Goal: Information Seeking & Learning: Learn about a topic

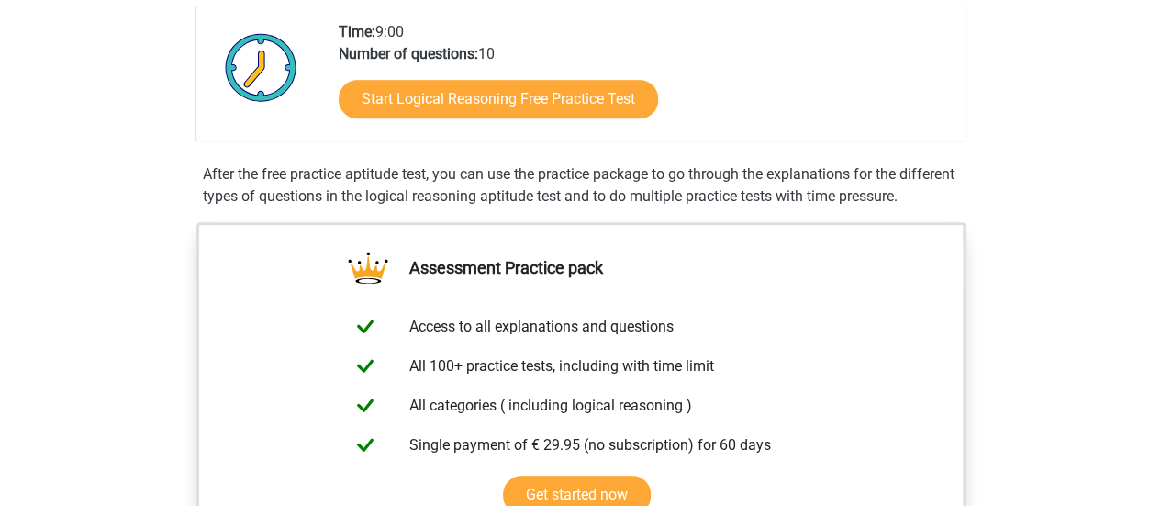
scroll to position [411, 0]
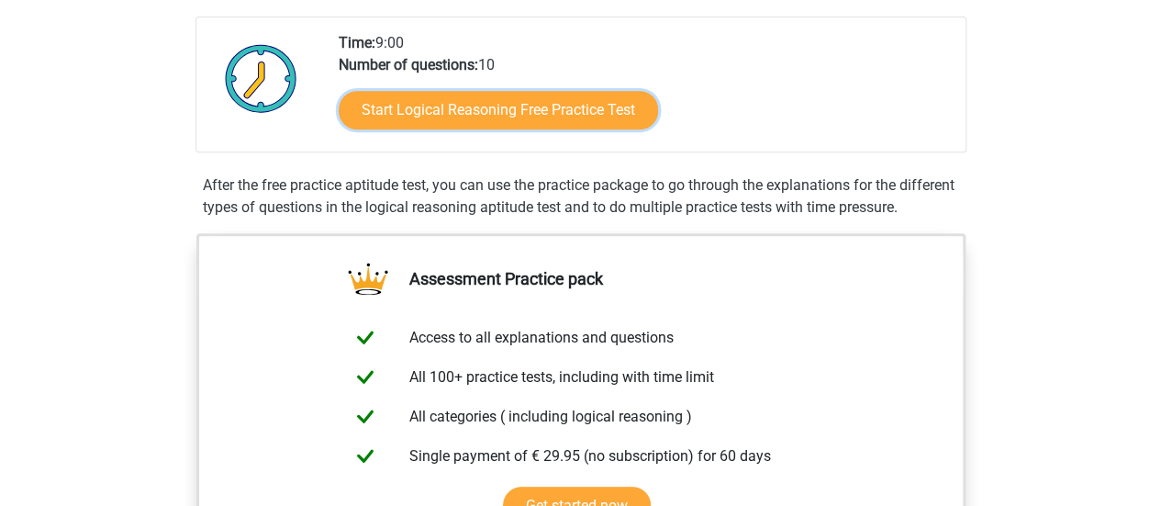
click at [398, 99] on link "Start Logical Reasoning Free Practice Test" at bounding box center [498, 110] width 319 height 39
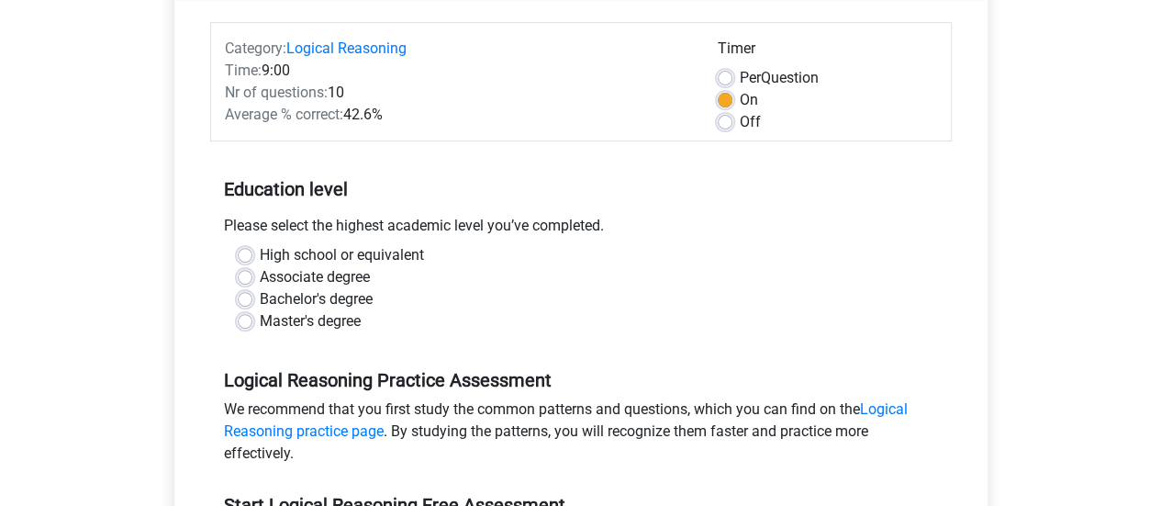
scroll to position [217, 0]
click at [312, 324] on label "Master's degree" at bounding box center [310, 320] width 101 height 22
click at [252, 324] on input "Master's degree" at bounding box center [245, 318] width 15 height 18
radio input "true"
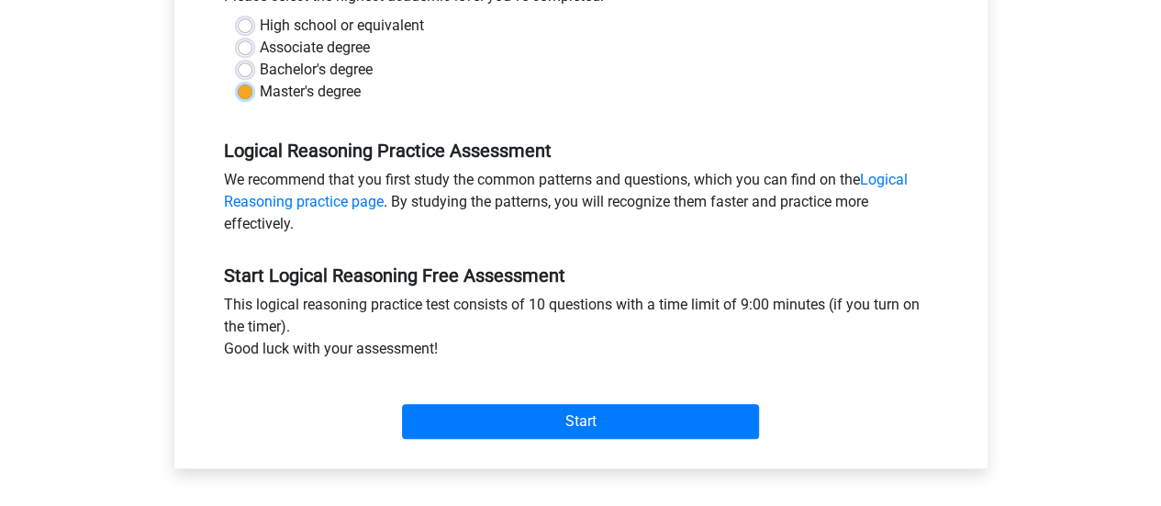
scroll to position [452, 0]
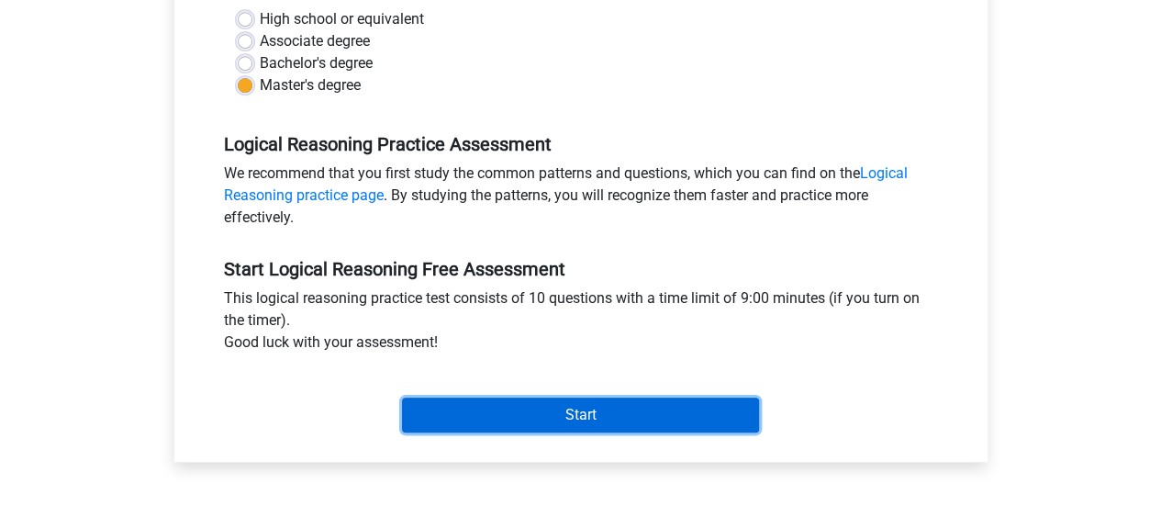
click at [470, 428] on input "Start" at bounding box center [580, 414] width 357 height 35
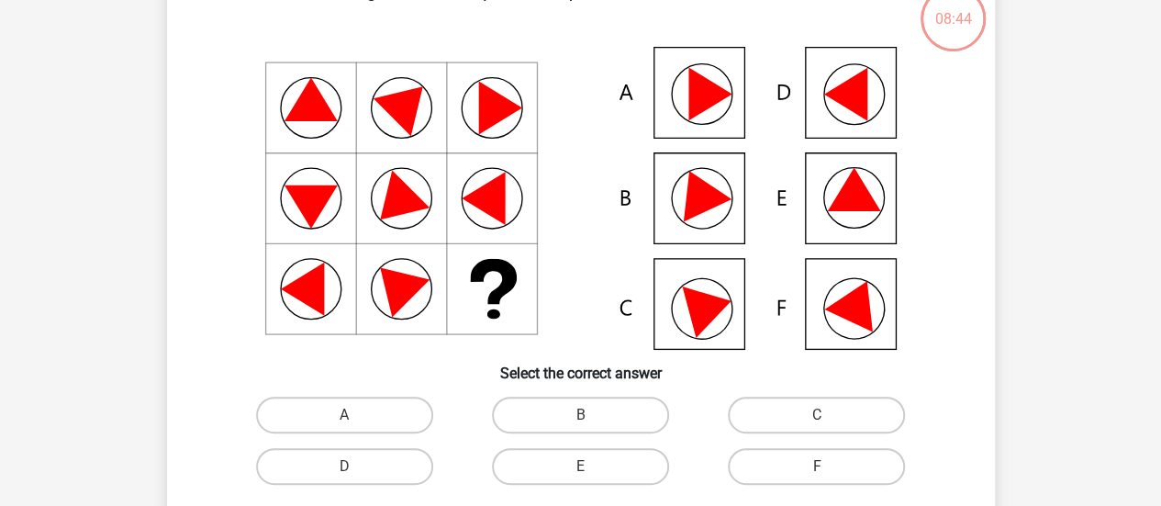
scroll to position [115, 0]
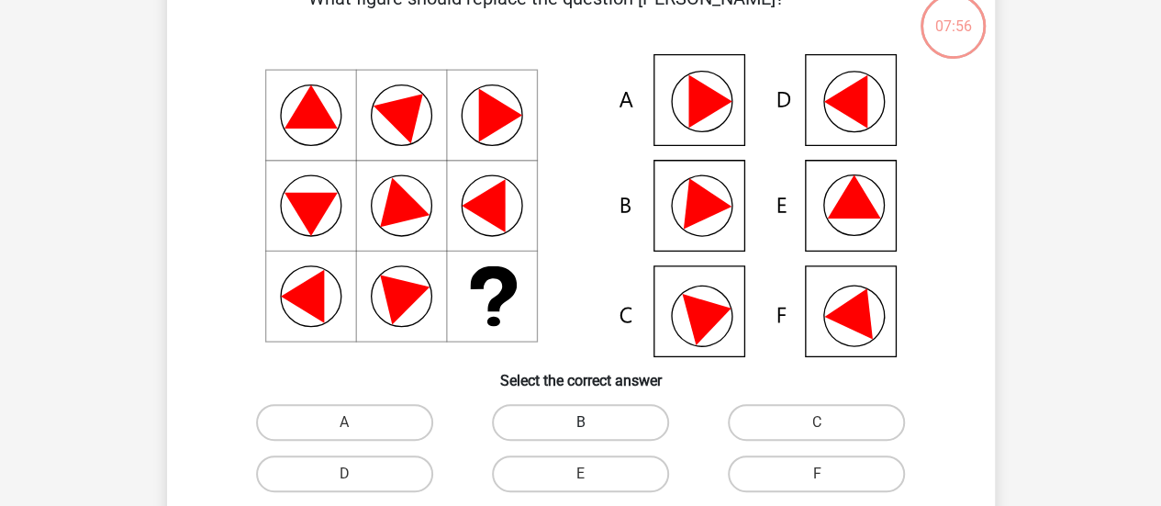
click at [583, 406] on label "B" at bounding box center [580, 422] width 177 height 37
click at [583, 422] on input "B" at bounding box center [586, 428] width 12 height 12
radio input "true"
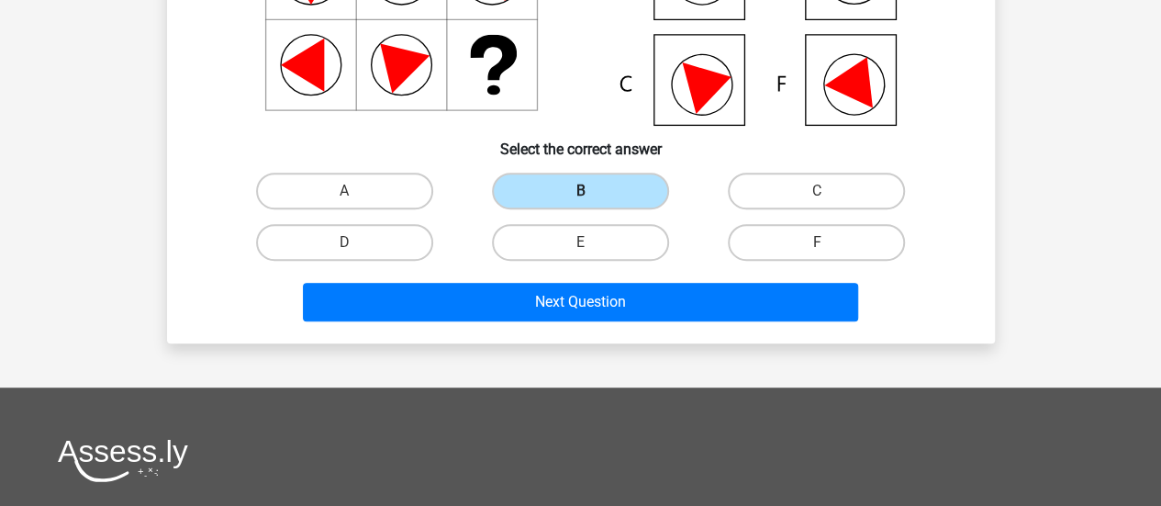
scroll to position [385, 0]
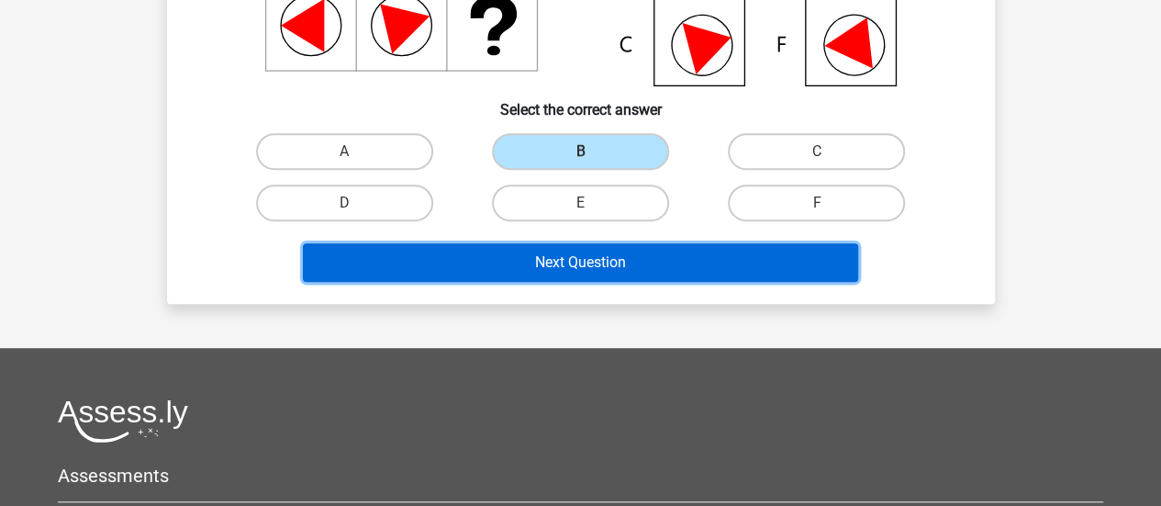
click at [528, 275] on button "Next Question" at bounding box center [580, 262] width 555 height 39
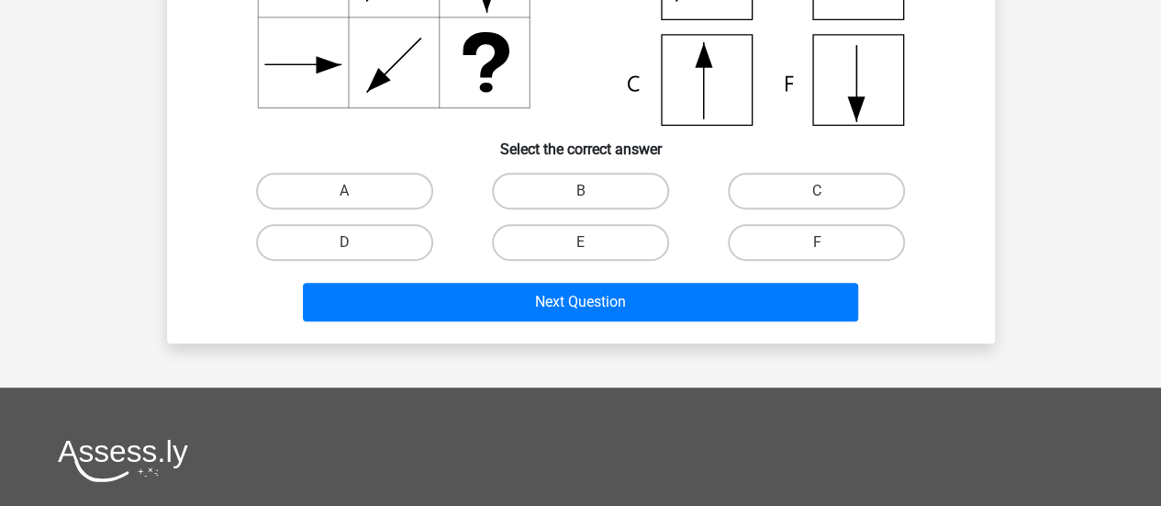
scroll to position [407, 0]
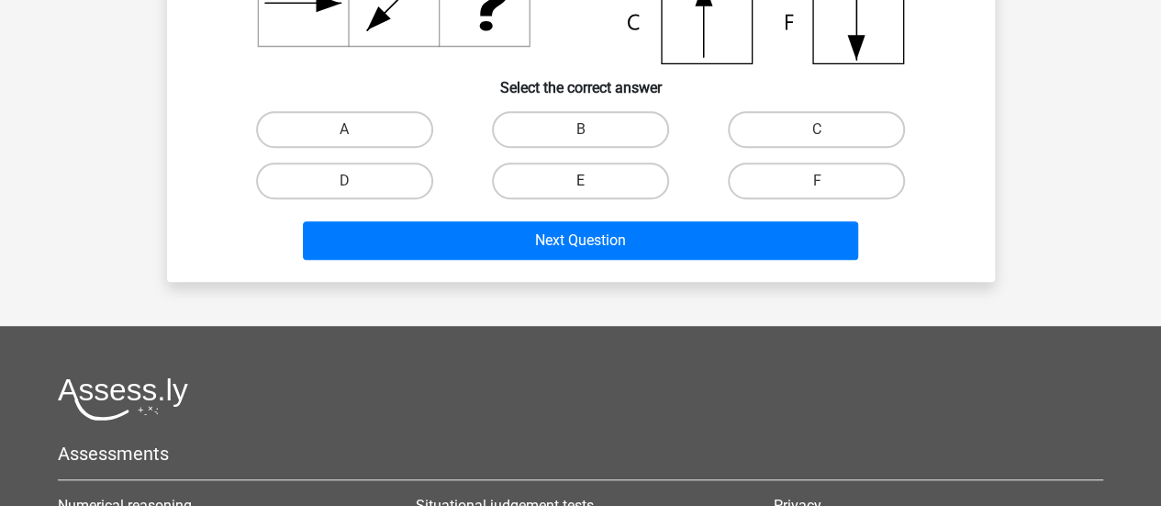
click at [577, 174] on label "E" at bounding box center [580, 180] width 177 height 37
click at [580, 181] on input "E" at bounding box center [586, 187] width 12 height 12
radio input "true"
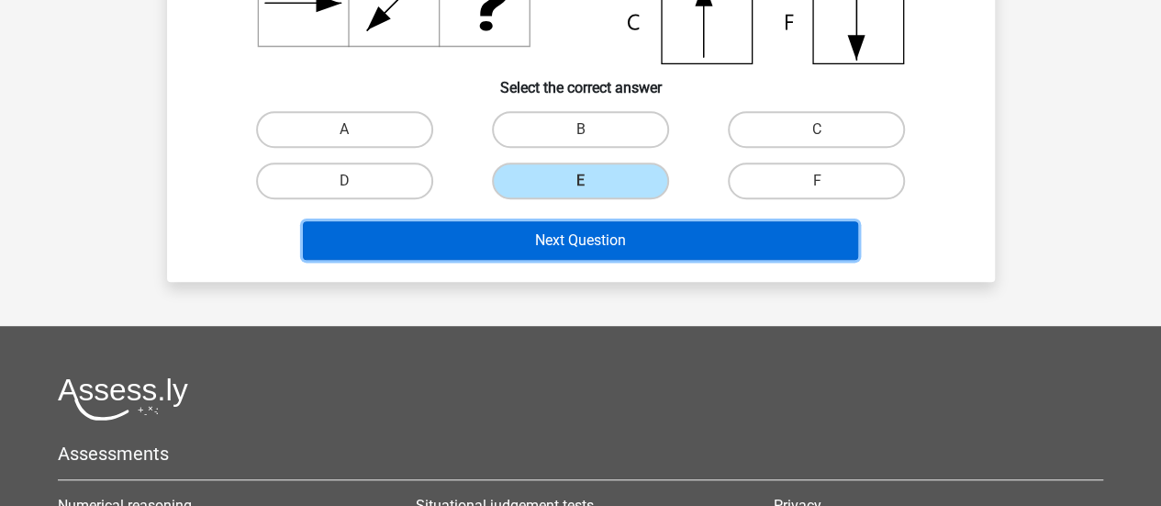
click at [586, 230] on button "Next Question" at bounding box center [580, 240] width 555 height 39
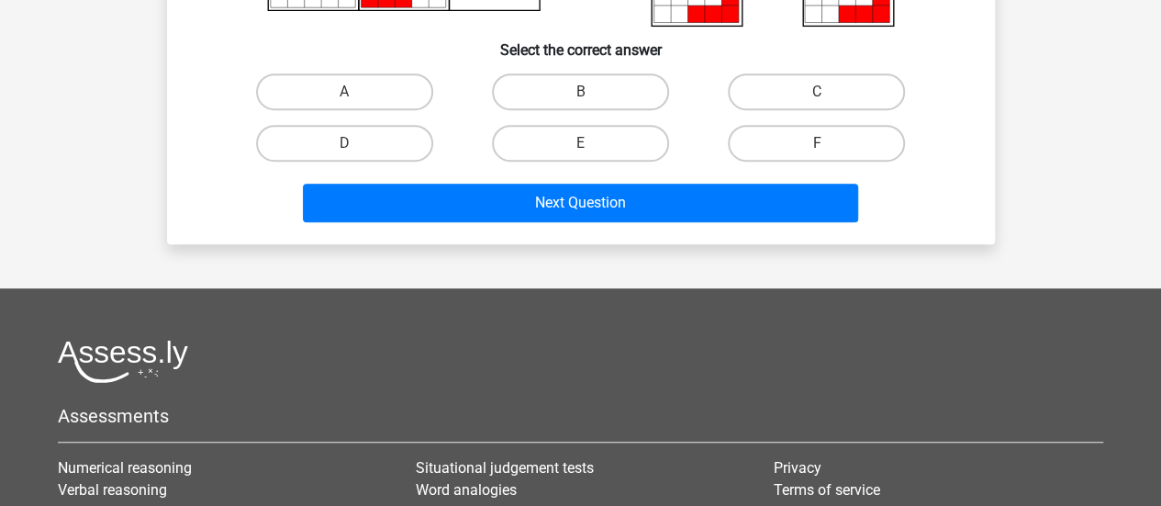
scroll to position [499, 0]
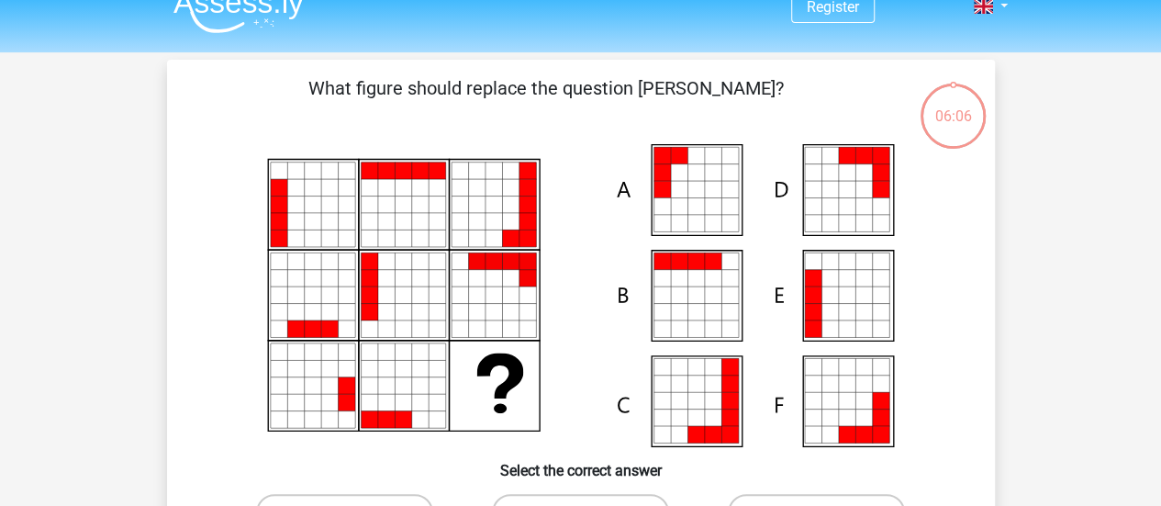
scroll to position [6, 0]
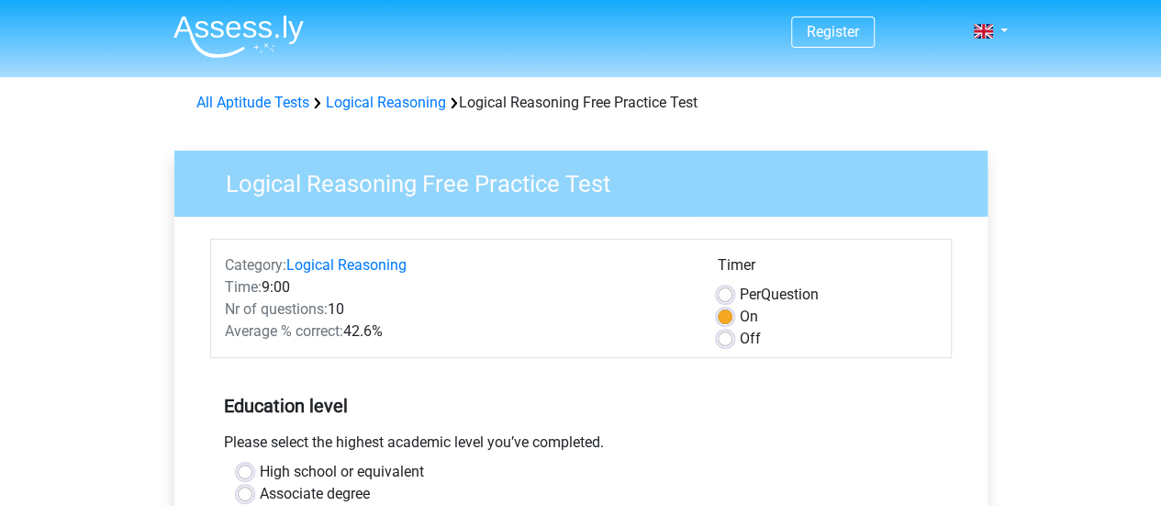
click at [740, 291] on label "Per Question" at bounding box center [779, 295] width 79 height 22
click at [725, 291] on input "Per Question" at bounding box center [724, 293] width 15 height 18
radio input "true"
click at [728, 328] on div "Off" at bounding box center [826, 339] width 219 height 22
click at [740, 340] on label "Off" at bounding box center [750, 339] width 21 height 22
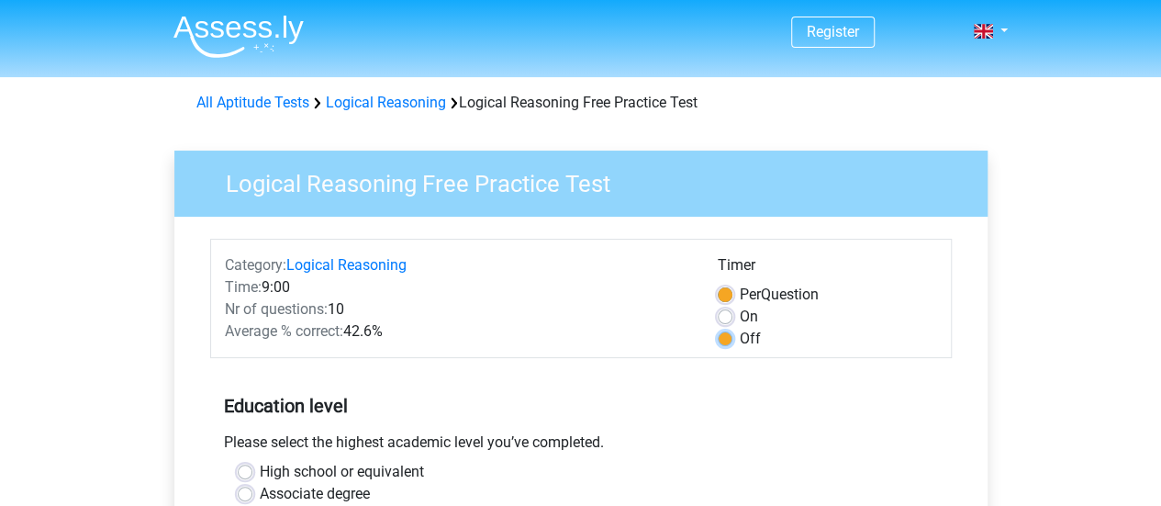
click at [721, 340] on input "Off" at bounding box center [724, 337] width 15 height 18
radio input "true"
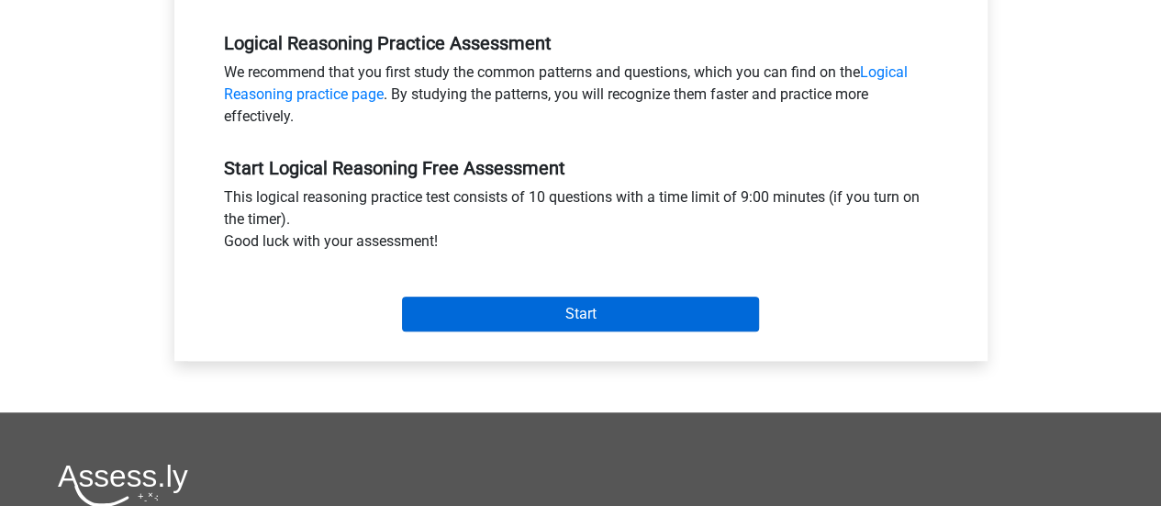
scroll to position [554, 0]
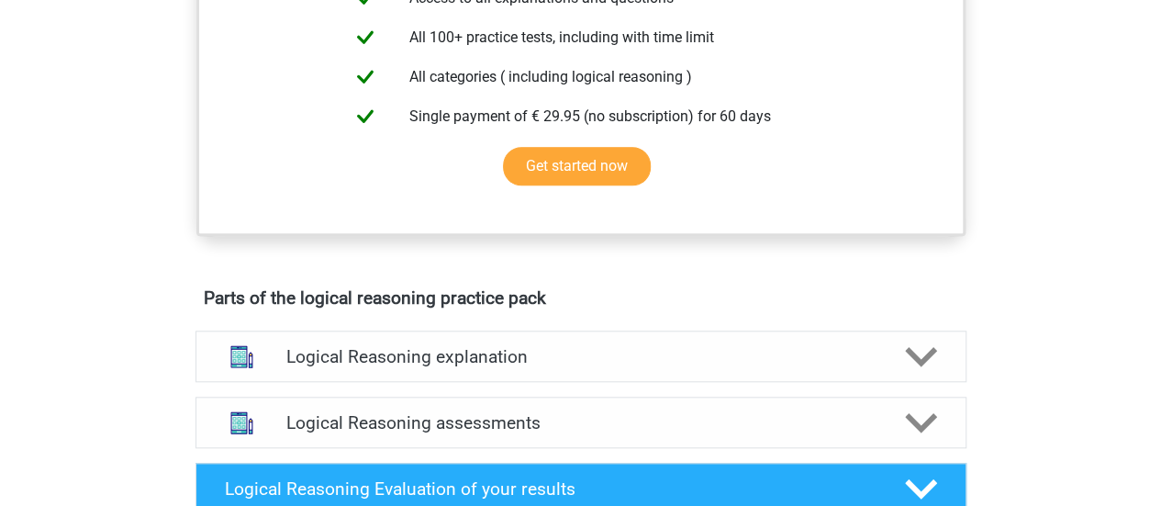
scroll to position [748, 0]
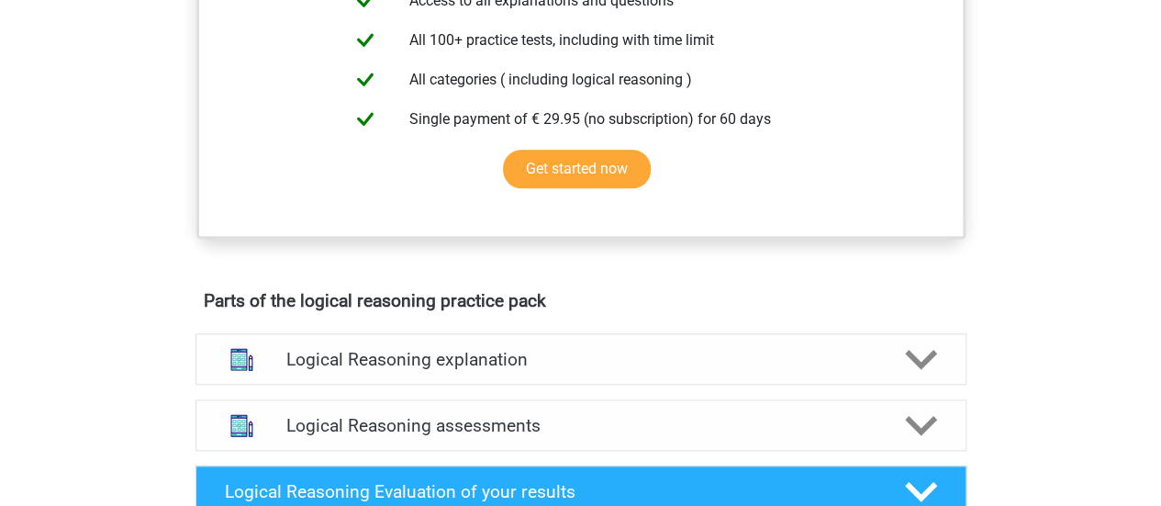
click at [605, 351] on div "Logical Reasoning explanation There are different types of patterns that are of…" at bounding box center [581, 359] width 842 height 66
click at [604, 366] on div "Logical Reasoning explanation" at bounding box center [580, 358] width 771 height 51
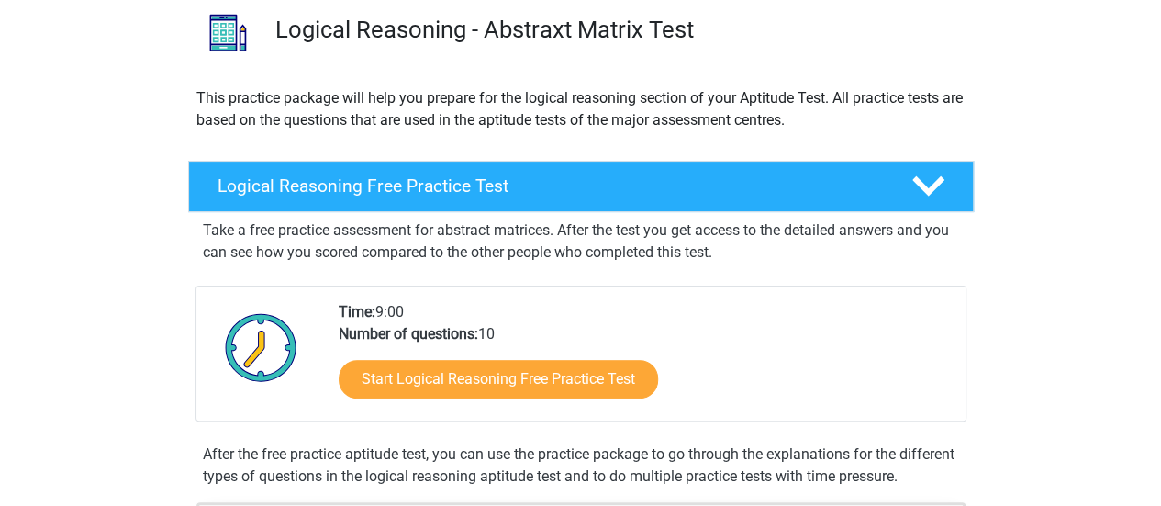
scroll to position [0, 0]
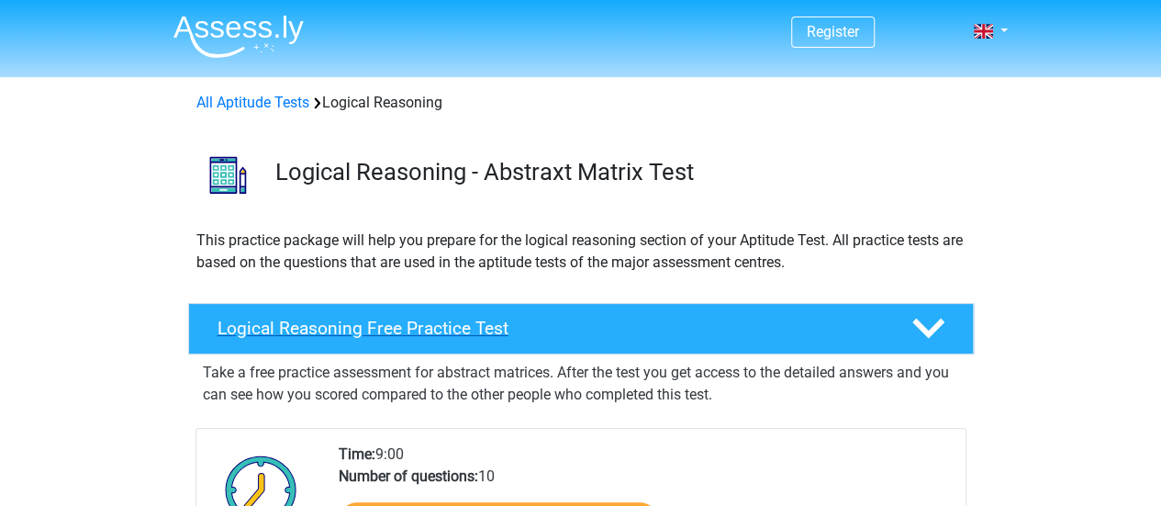
click at [503, 334] on h4 "Logical Reasoning Free Practice Test" at bounding box center [549, 327] width 664 height 21
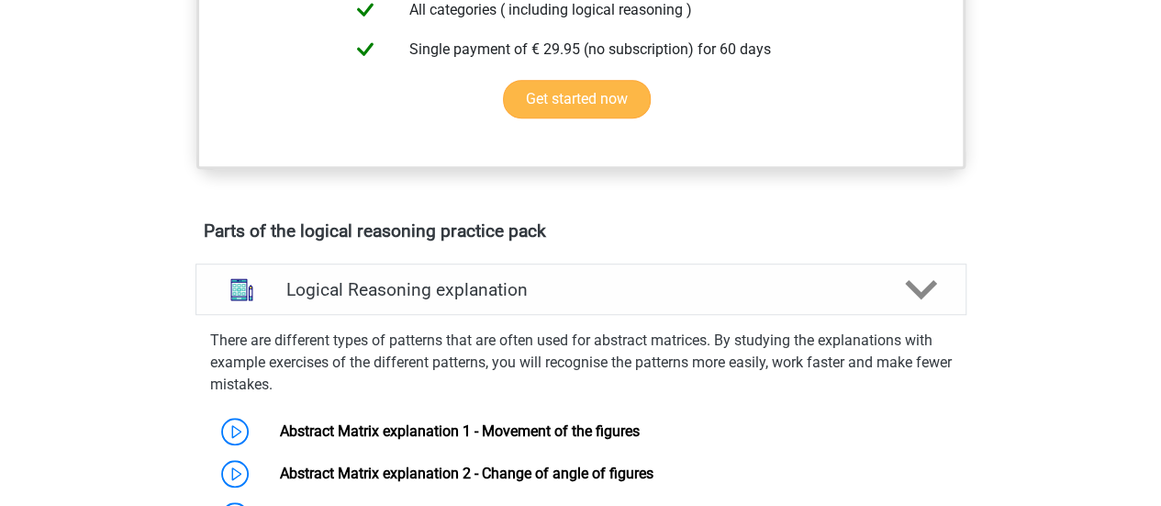
scroll to position [536, 0]
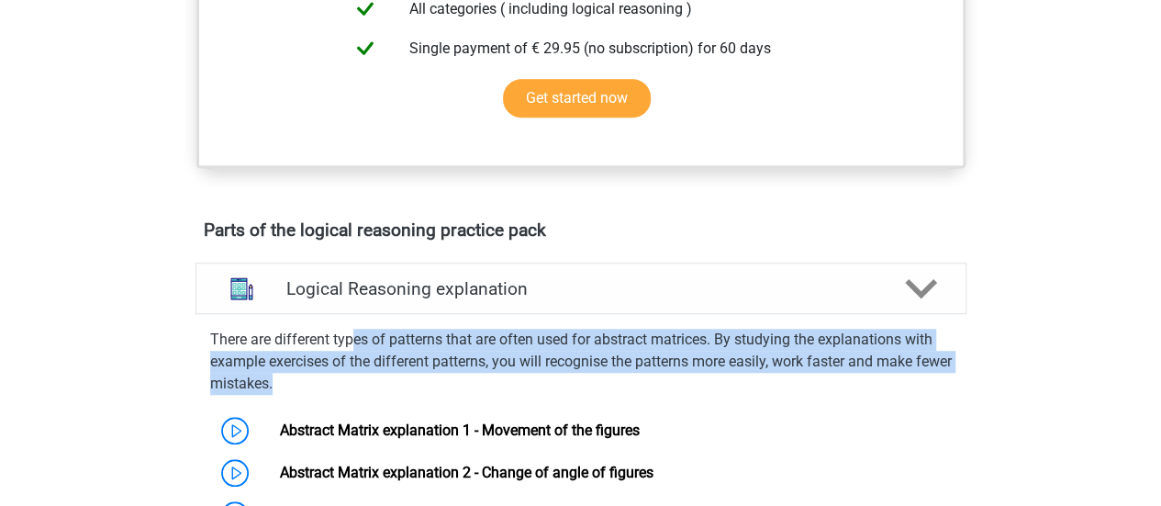
drag, startPoint x: 354, startPoint y: 326, endPoint x: 420, endPoint y: 390, distance: 92.1
click at [420, 390] on div "There are different types of patterns that are often used for abstract matrices…" at bounding box center [580, 449] width 785 height 257
click at [420, 390] on p "There are different types of patterns that are often used for abstract matrices…" at bounding box center [580, 361] width 741 height 66
drag, startPoint x: 420, startPoint y: 390, endPoint x: 350, endPoint y: 328, distance: 93.6
click at [350, 328] on p "There are different types of patterns that are often used for abstract matrices…" at bounding box center [580, 361] width 741 height 66
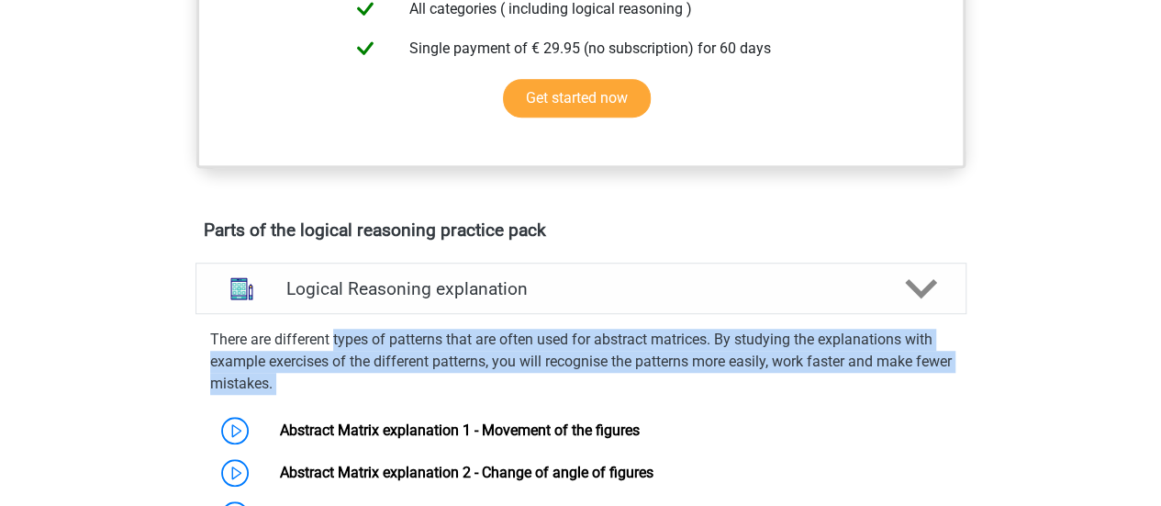
click at [350, 328] on p "There are different types of patterns that are often used for abstract matrices…" at bounding box center [580, 361] width 741 height 66
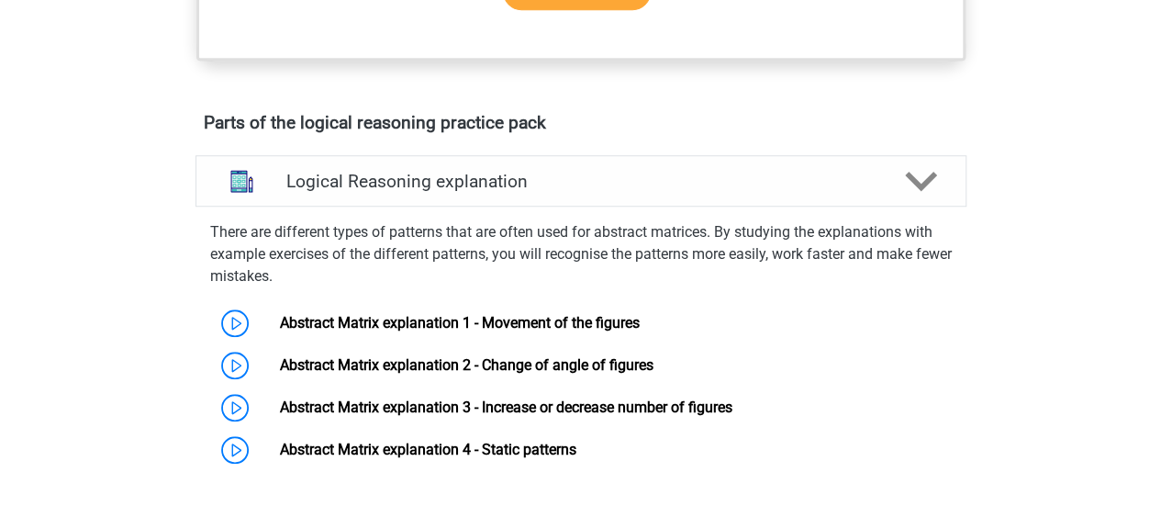
scroll to position [644, 0]
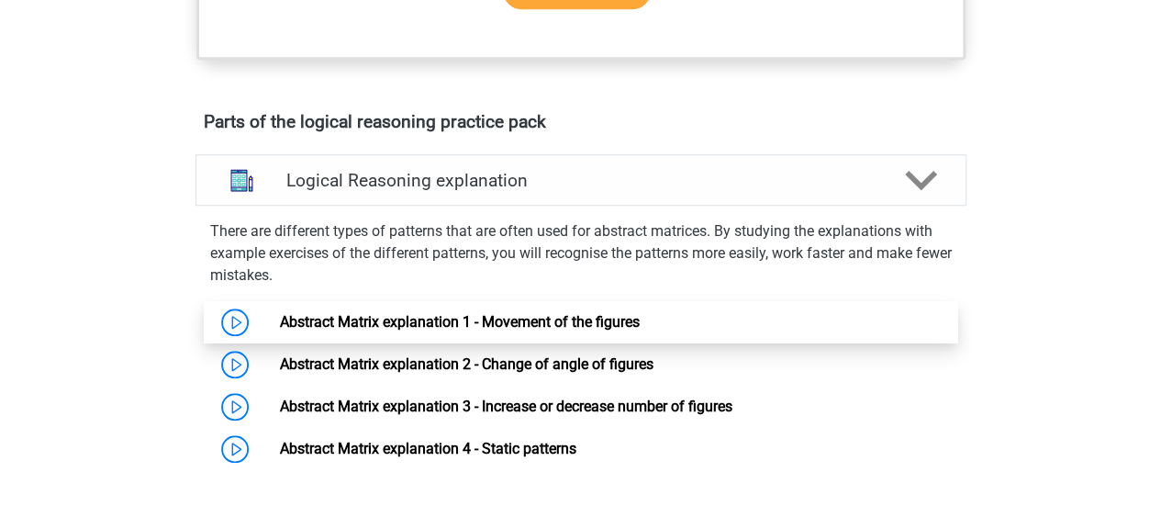
click at [303, 313] on link "Abstract Matrix explanation 1 - Movement of the figures" at bounding box center [460, 321] width 360 height 17
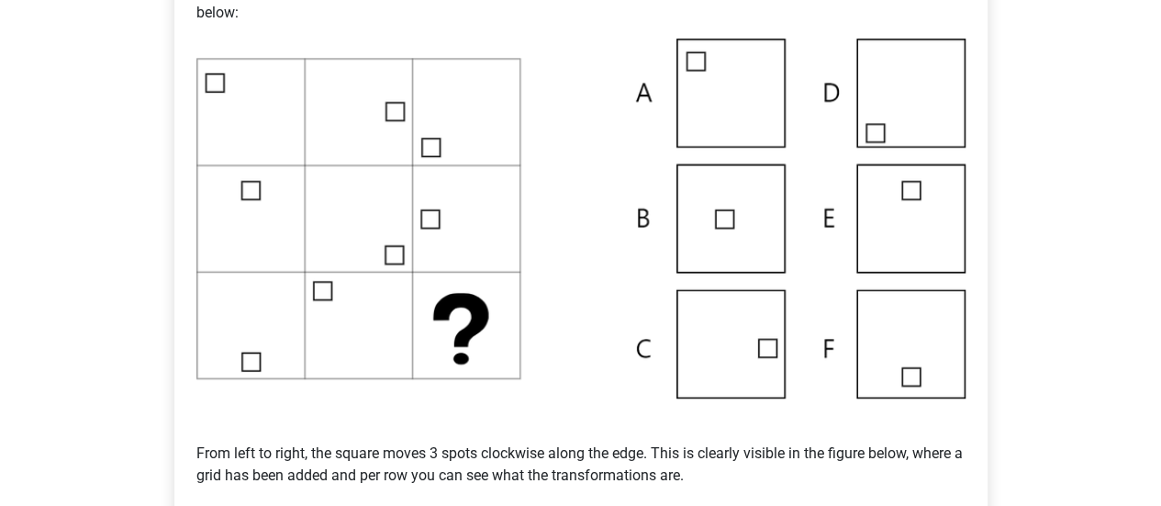
scroll to position [458, 0]
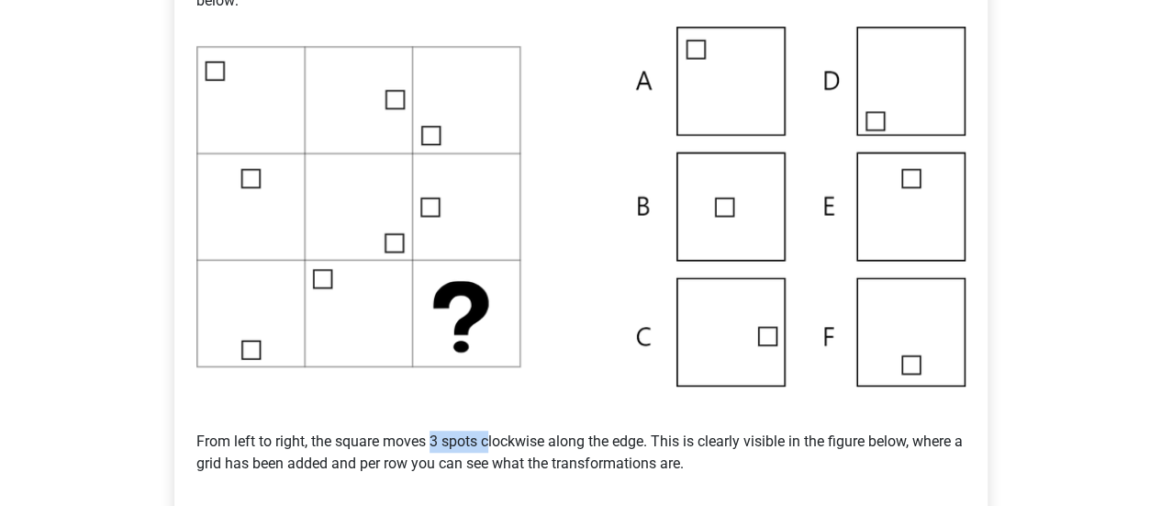
drag, startPoint x: 430, startPoint y: 441, endPoint x: 492, endPoint y: 440, distance: 61.5
click at [492, 440] on p "From left to right, the square moves 3 spots clockwise along the edge. This is …" at bounding box center [580, 441] width 769 height 110
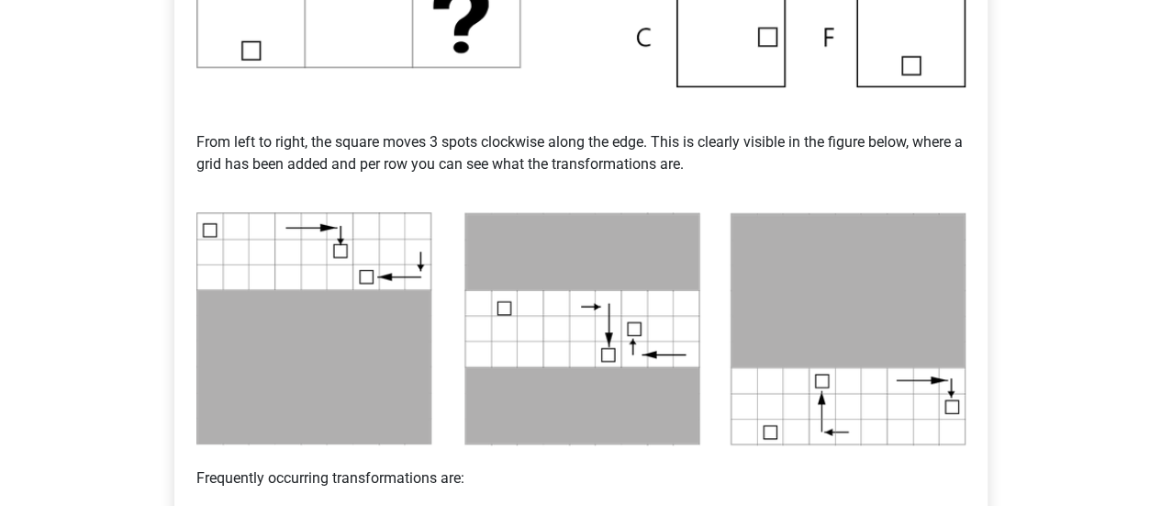
scroll to position [758, 0]
click at [341, 282] on img at bounding box center [580, 328] width 769 height 234
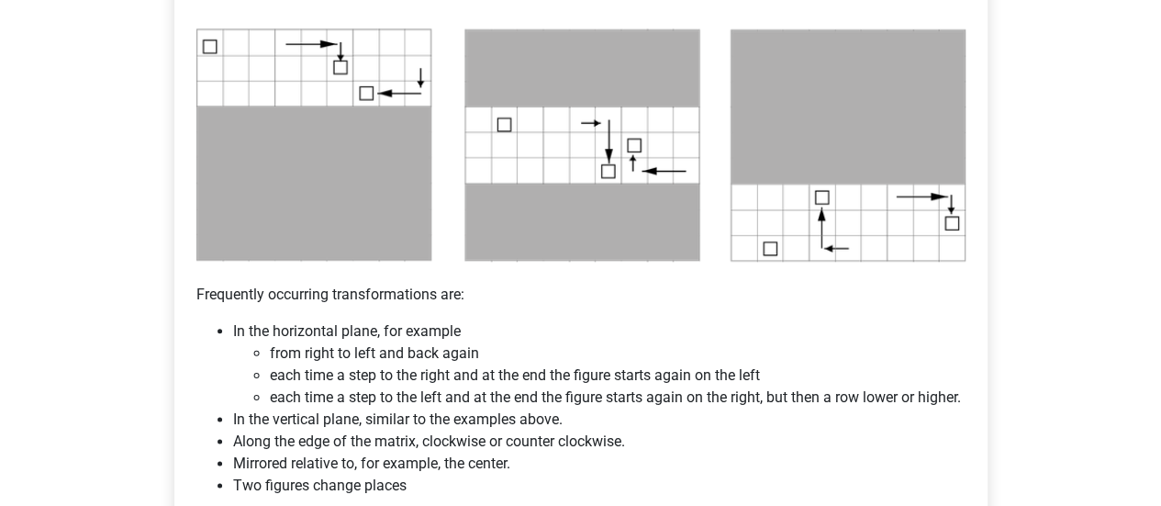
scroll to position [943, 0]
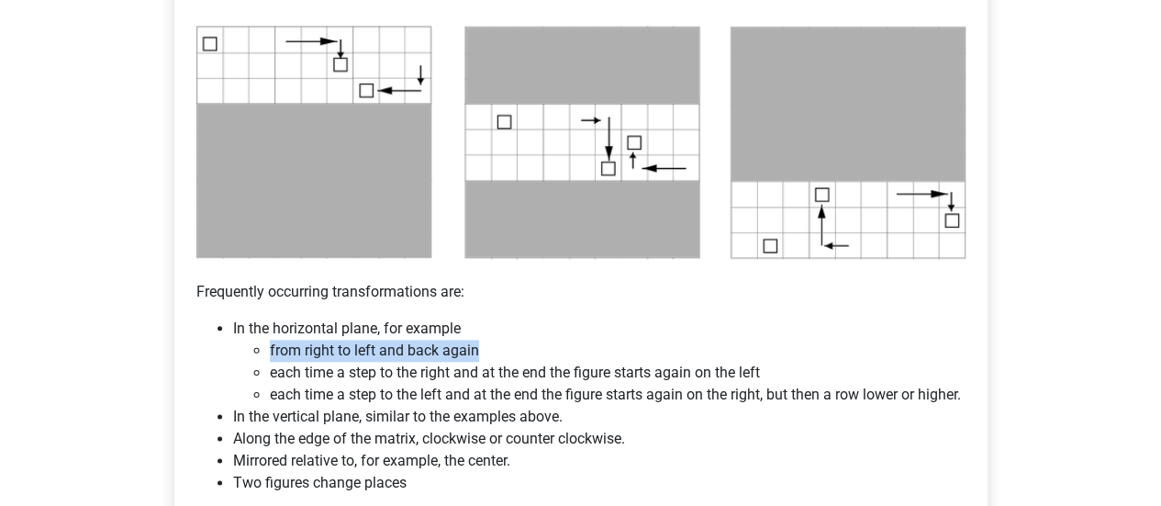
drag, startPoint x: 266, startPoint y: 352, endPoint x: 499, endPoint y: 356, distance: 233.1
click at [499, 356] on ul "from right to left and back again each time a step to the right and at the end …" at bounding box center [599, 372] width 732 height 66
click at [499, 356] on li "from right to left and back again" at bounding box center [617, 350] width 695 height 22
click at [351, 320] on li "In the horizontal plane, for example from right to left and back again each tim…" at bounding box center [599, 361] width 732 height 88
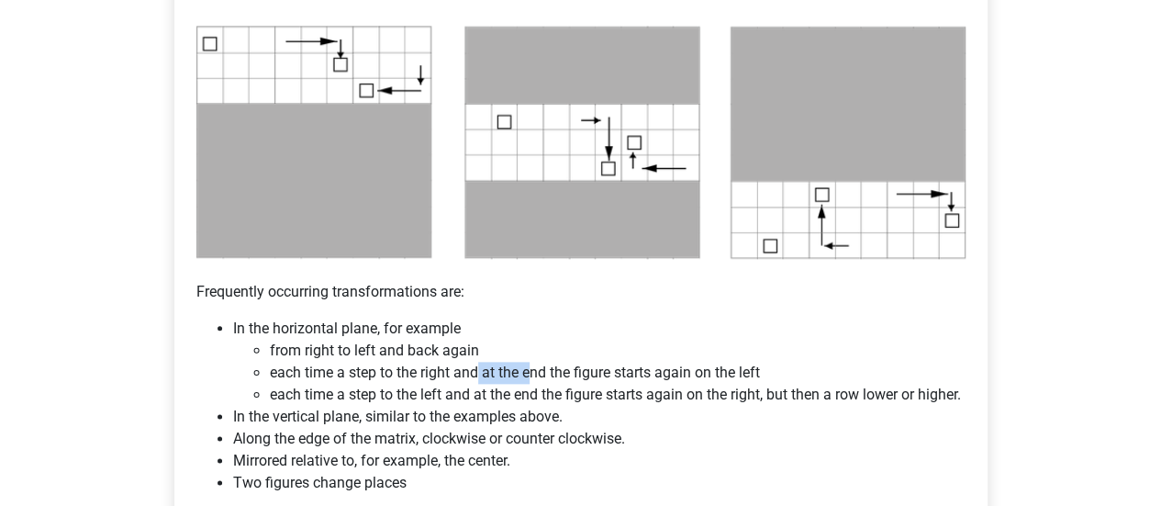
drag, startPoint x: 481, startPoint y: 376, endPoint x: 533, endPoint y: 381, distance: 52.5
click at [533, 381] on li "each time a step to the right and at the end the figure starts again on the left" at bounding box center [617, 373] width 695 height 22
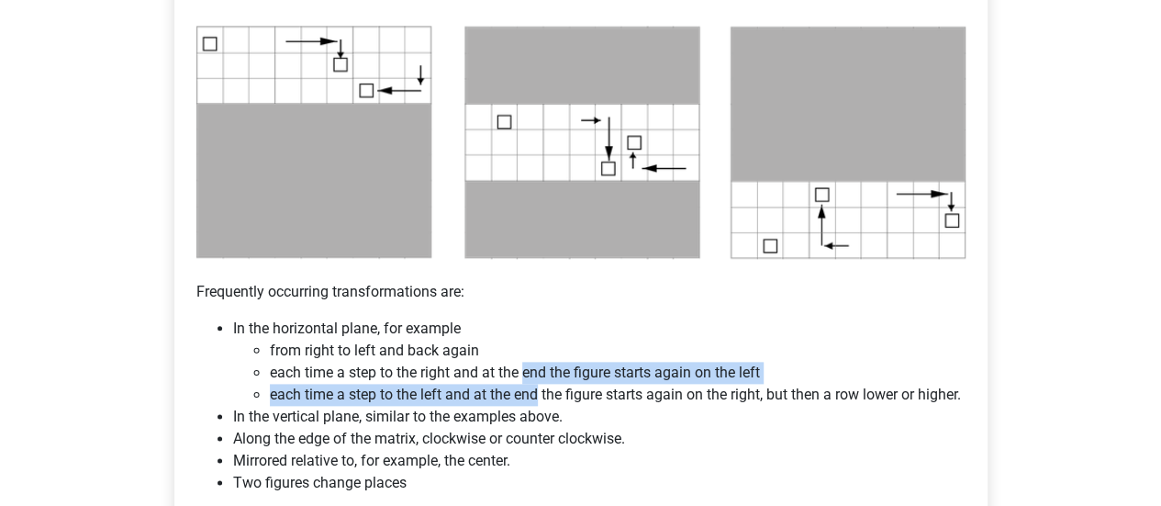
drag, startPoint x: 533, startPoint y: 381, endPoint x: 532, endPoint y: 406, distance: 25.7
click at [532, 406] on ul "from right to left and back again each time a step to the right and at the end …" at bounding box center [599, 372] width 732 height 66
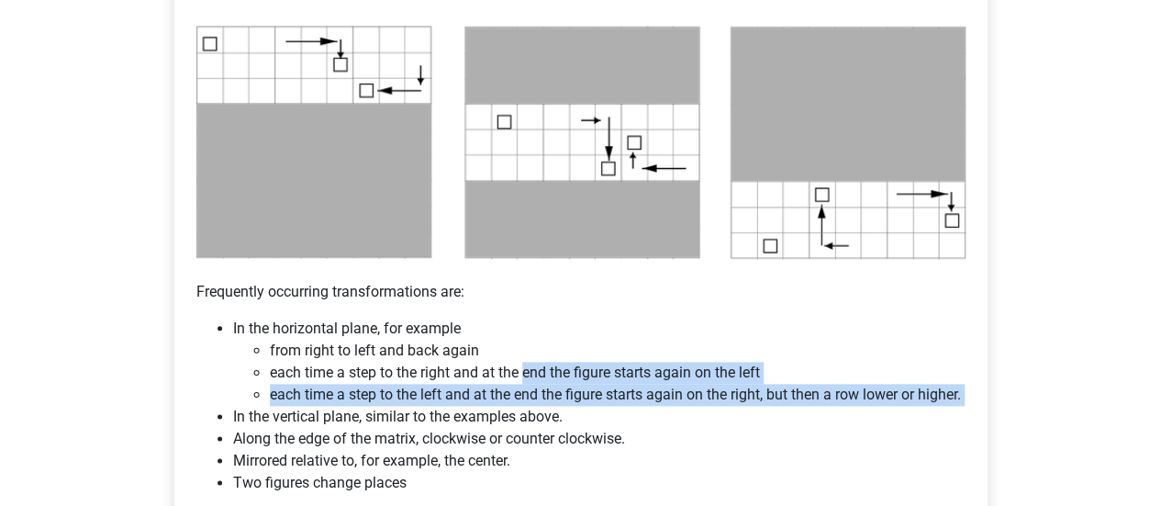
click at [532, 406] on li "each time a step to the left and at the end the figure starts again on the righ…" at bounding box center [617, 395] width 695 height 22
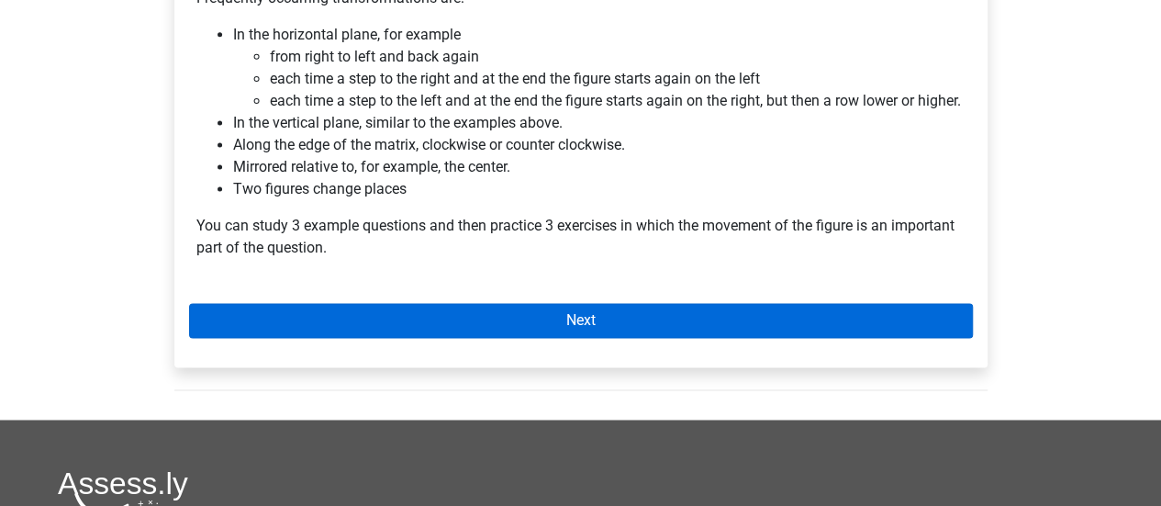
scroll to position [1244, 0]
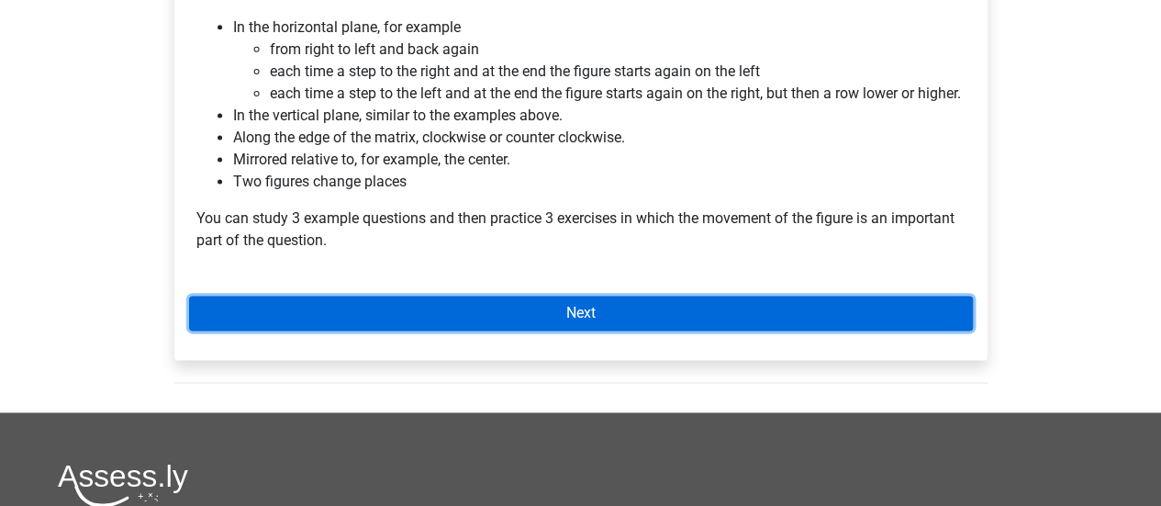
click at [542, 330] on link "Next" at bounding box center [581, 312] width 784 height 35
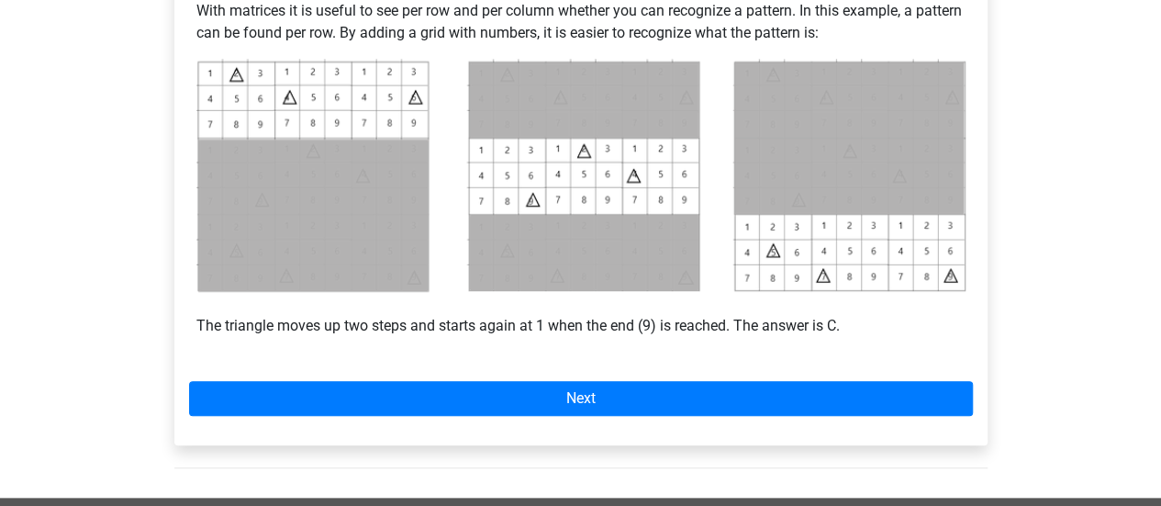
scroll to position [810, 0]
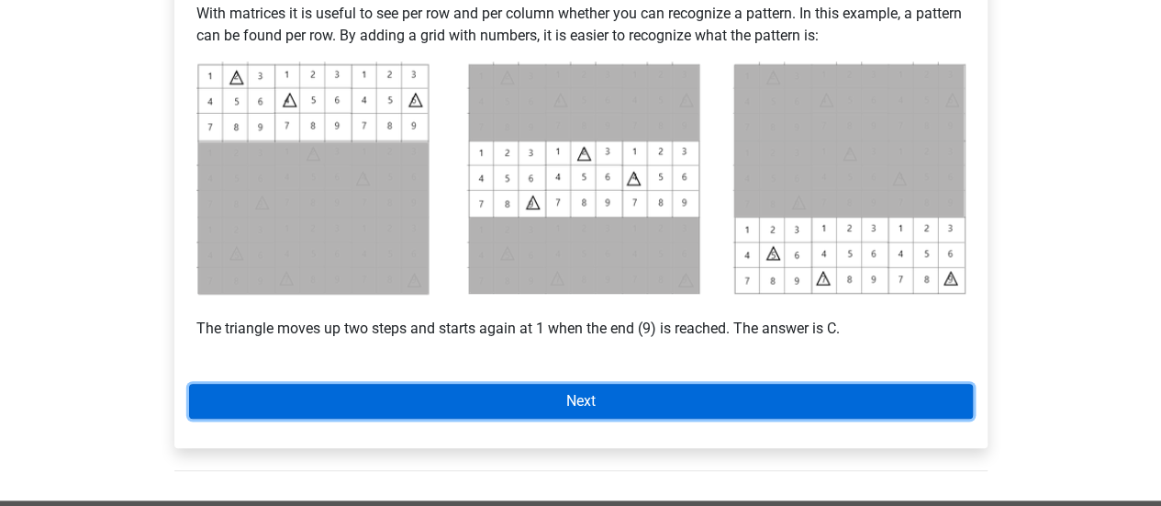
click at [438, 389] on link "Next" at bounding box center [581, 401] width 784 height 35
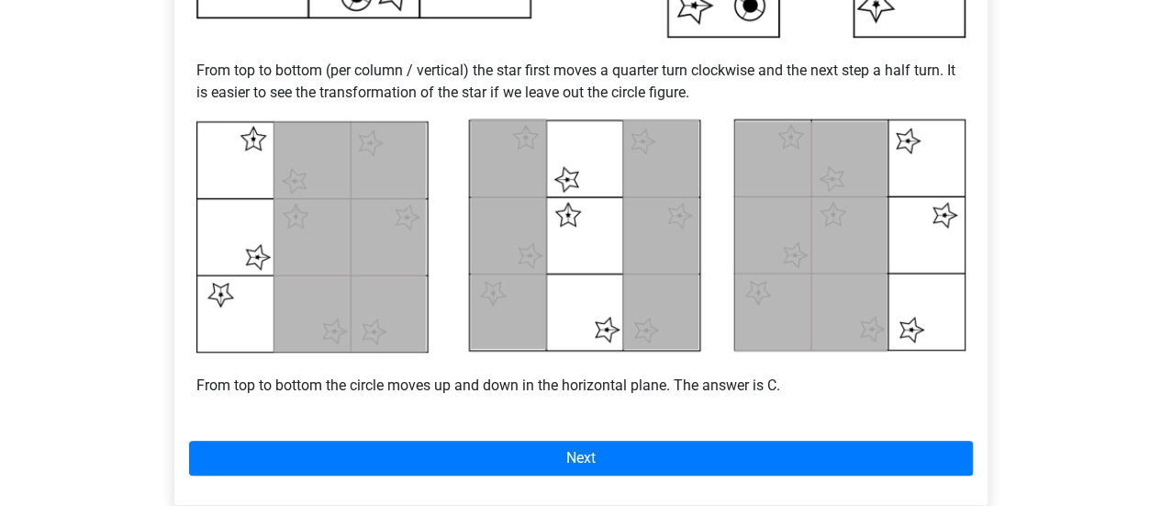
scroll to position [771, 0]
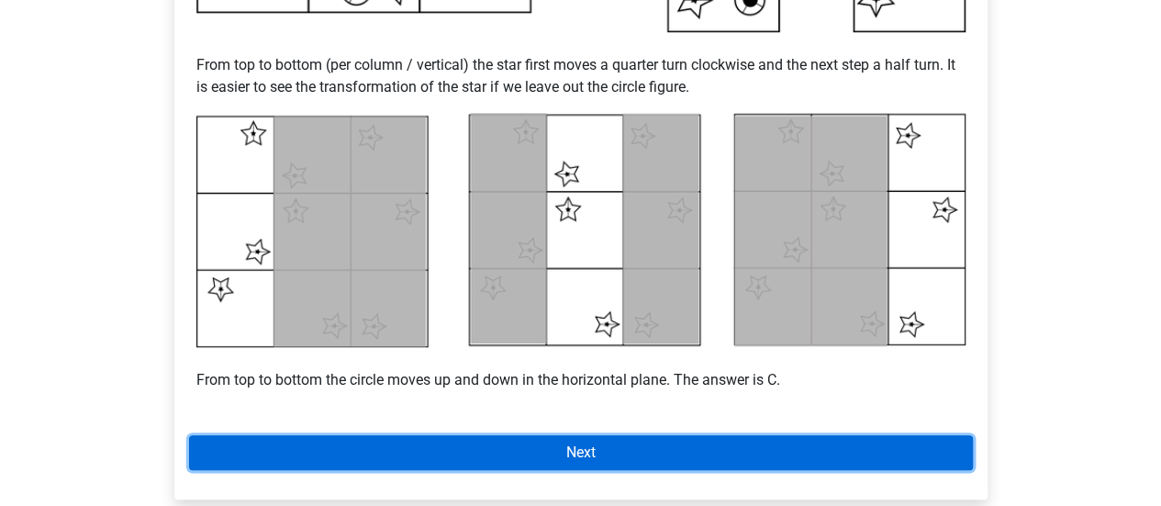
click at [921, 466] on link "Next" at bounding box center [581, 452] width 784 height 35
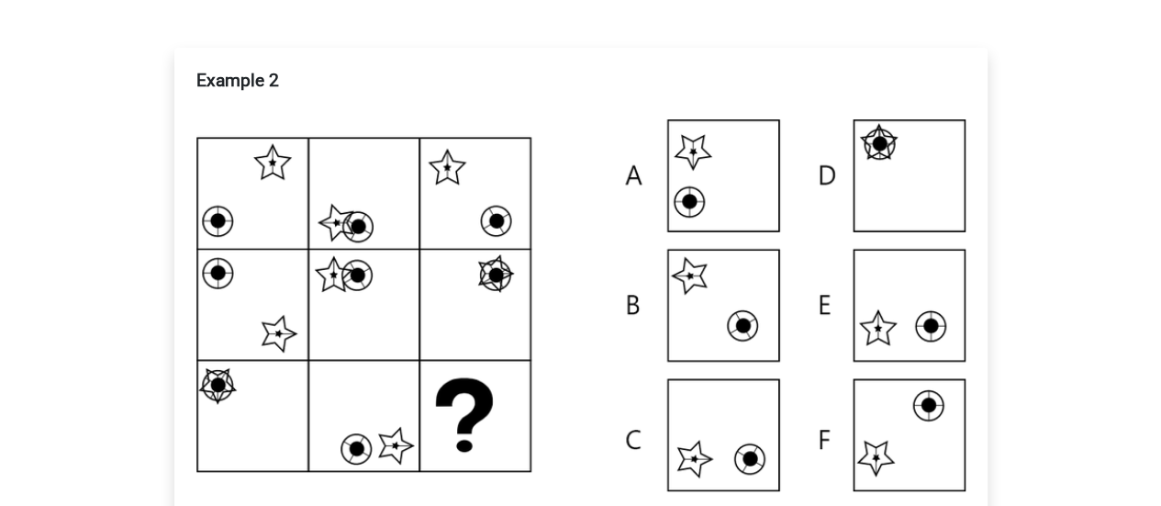
scroll to position [17, 0]
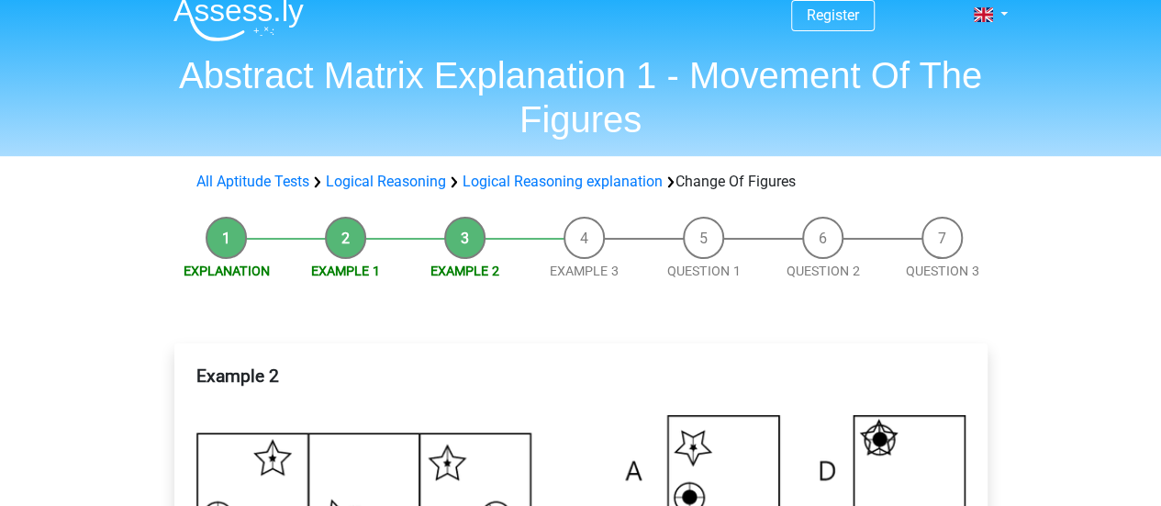
click at [576, 247] on li "Example 3" at bounding box center [584, 249] width 119 height 64
click at [584, 263] on link "Example 3" at bounding box center [584, 270] width 69 height 15
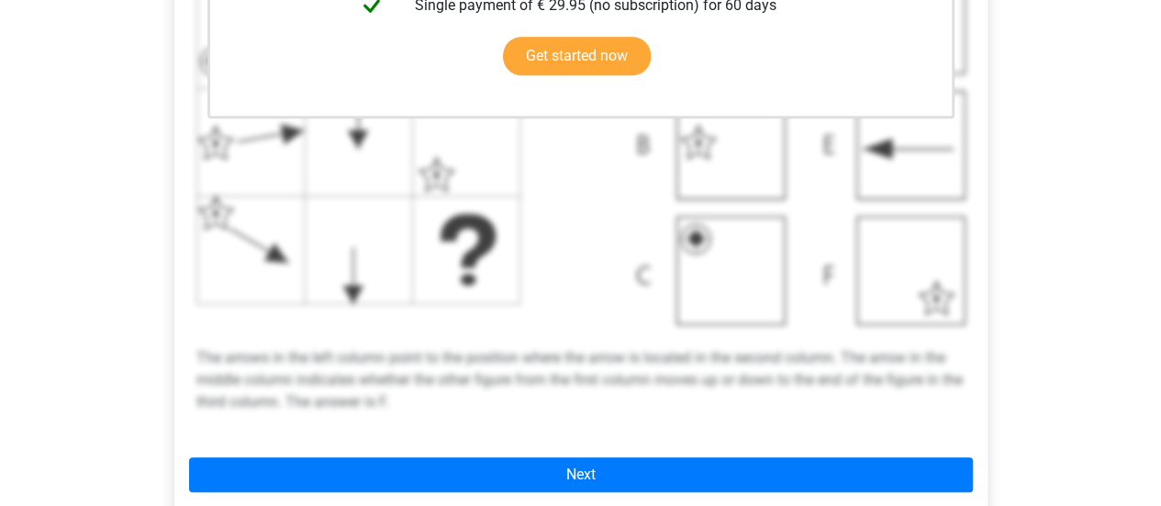
scroll to position [646, 0]
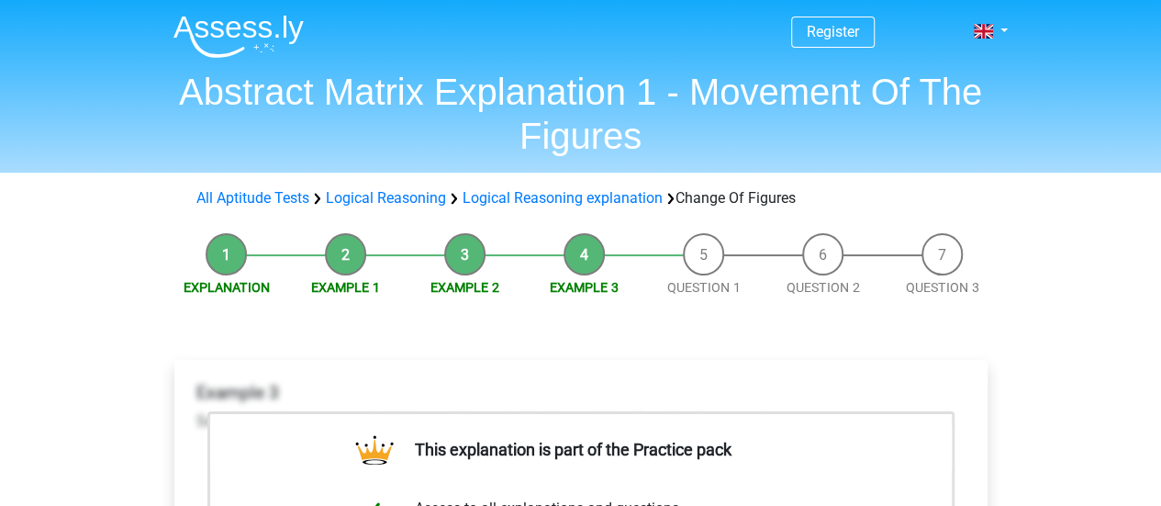
scroll to position [224, 0]
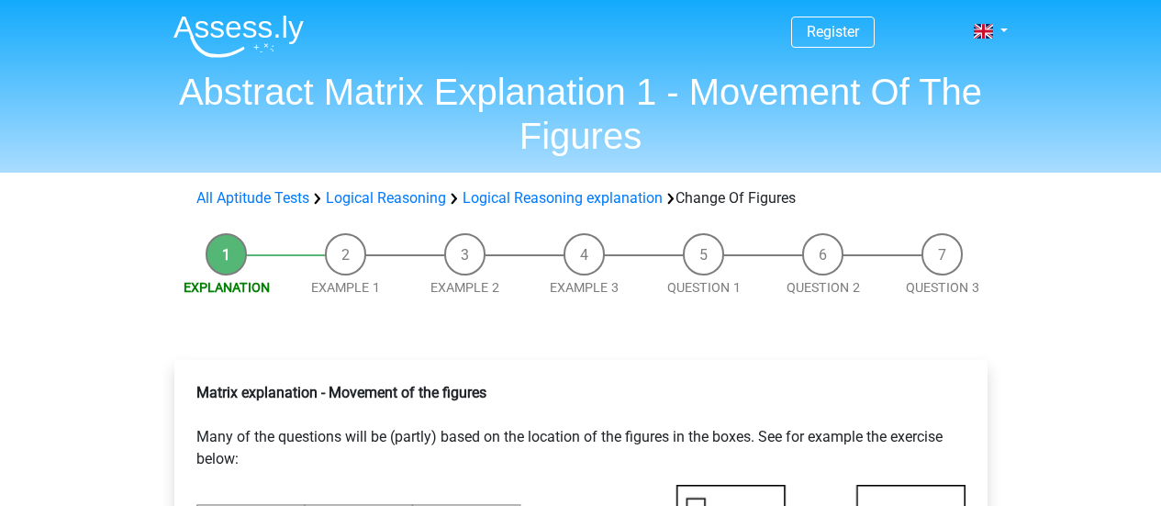
scroll to position [1244, 0]
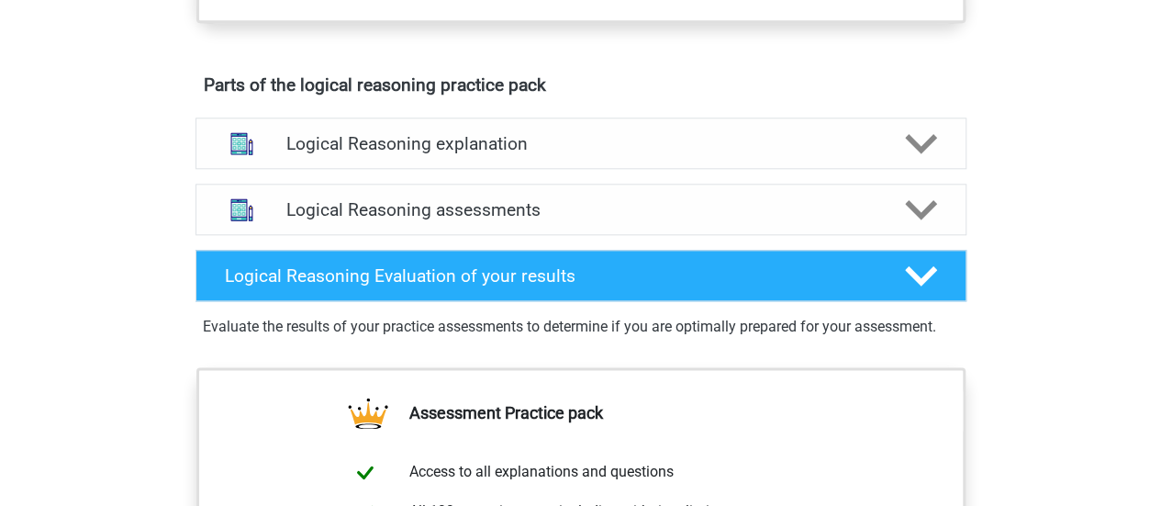
scroll to position [966, 0]
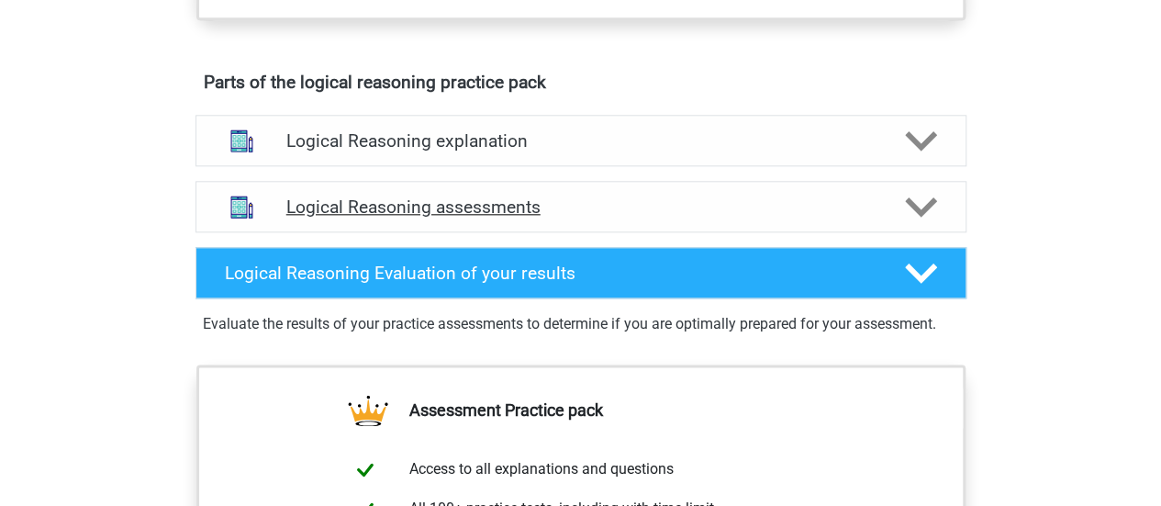
click at [541, 217] on h4 "Logical Reasoning assessments" at bounding box center [580, 206] width 589 height 21
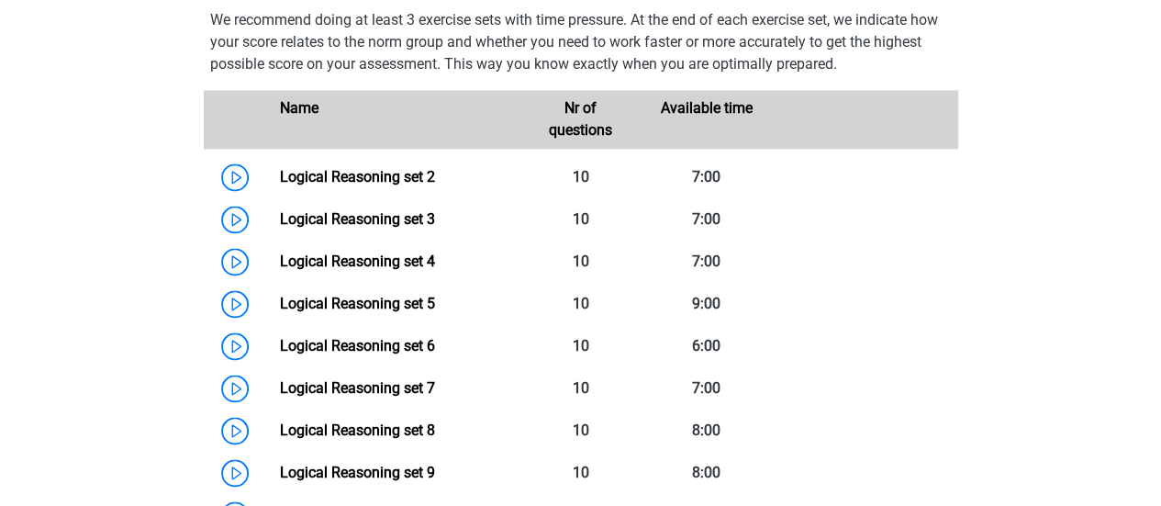
scroll to position [1220, 0]
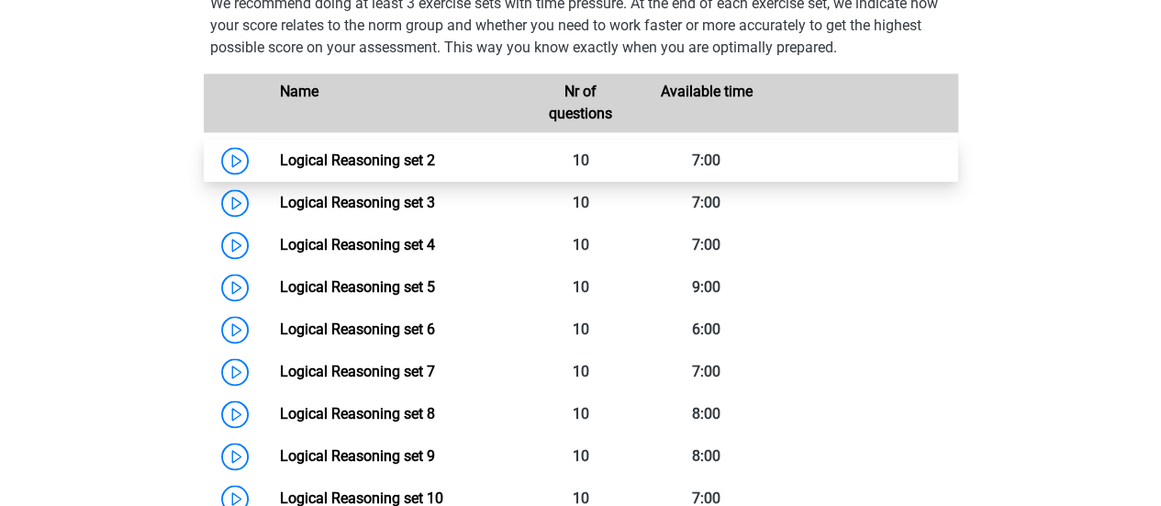
click at [385, 169] on link "Logical Reasoning set 2" at bounding box center [357, 159] width 155 height 17
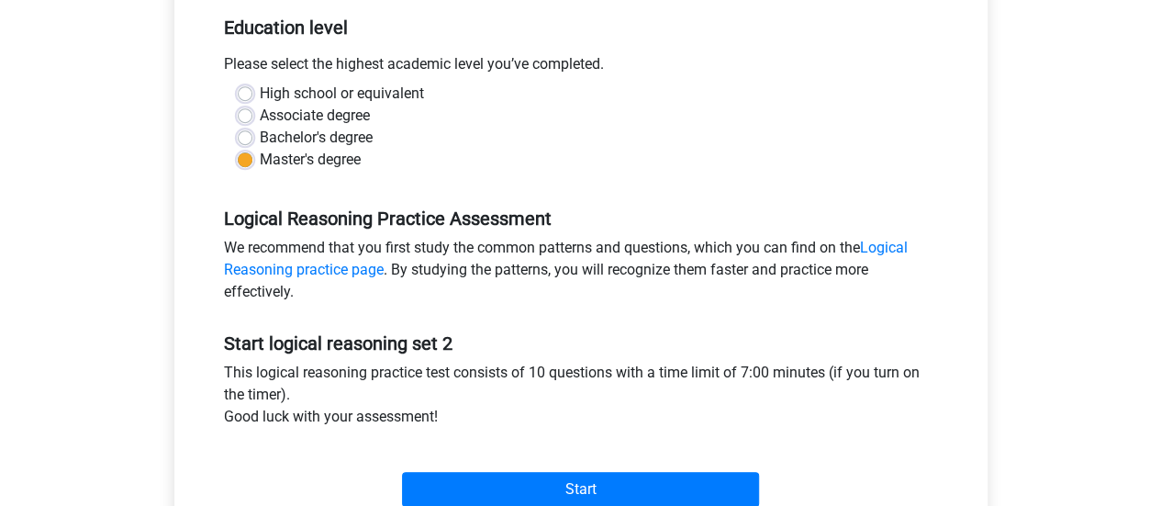
scroll to position [379, 0]
click at [371, 258] on div "We recommend that you first study the common patterns and questions, which you …" at bounding box center [580, 272] width 741 height 73
click at [351, 268] on link "Logical Reasoning practice page" at bounding box center [566, 257] width 684 height 39
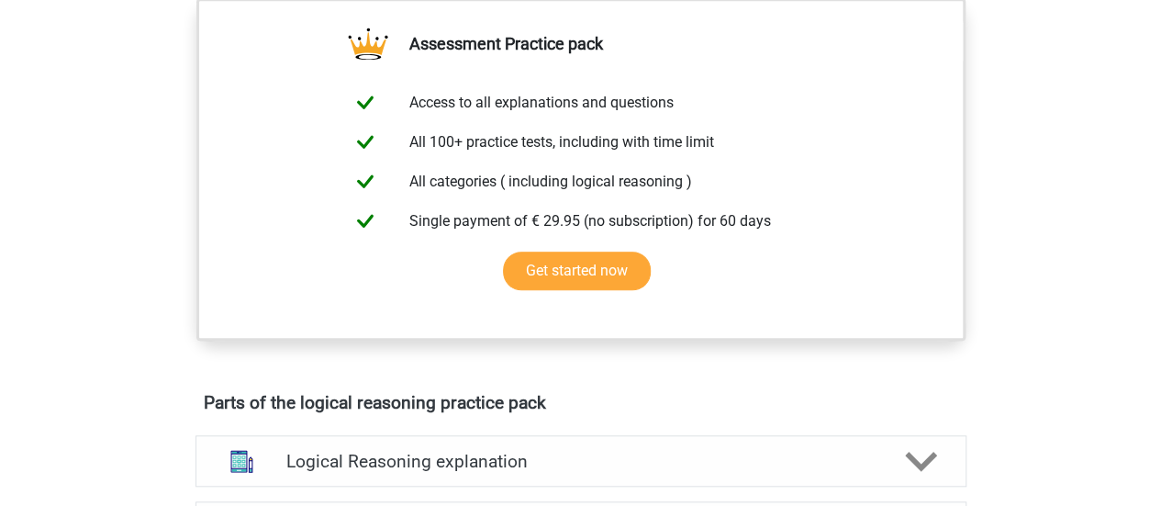
scroll to position [969, 0]
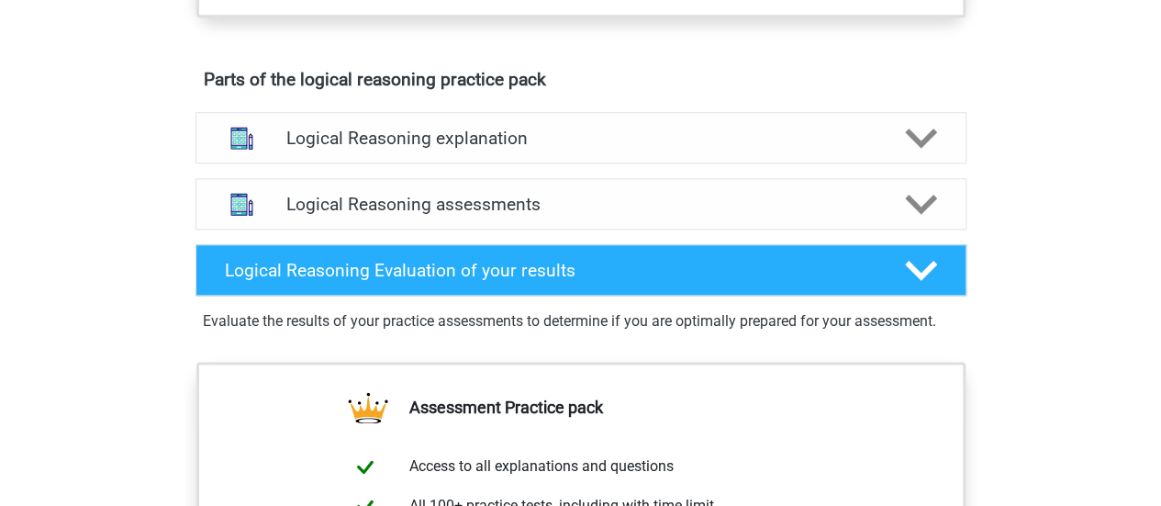
click at [355, 194] on div "Logical Reasoning assessments We recommend doing at least 3 exercise sets with …" at bounding box center [581, 204] width 842 height 66
click at [336, 149] on h4 "Logical Reasoning explanation" at bounding box center [580, 138] width 589 height 21
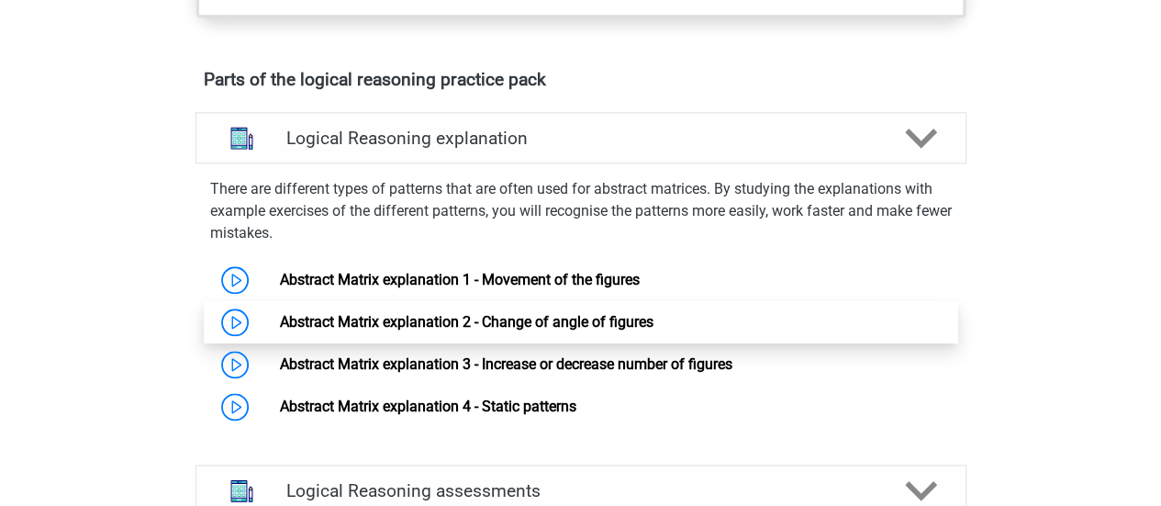
click at [352, 329] on link "Abstract Matrix explanation 2 - Change of angle of figures" at bounding box center [466, 321] width 373 height 17
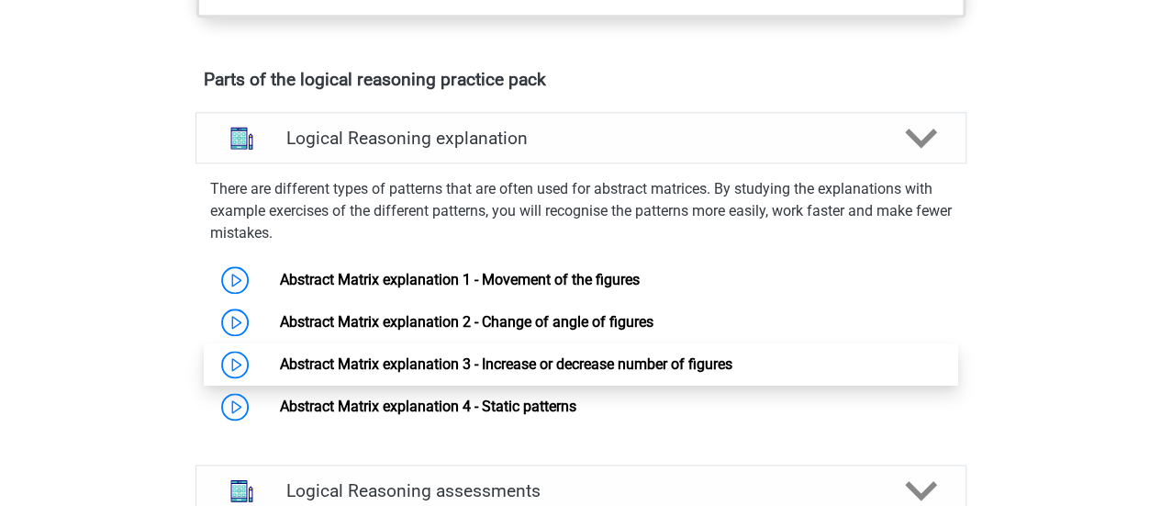
click at [558, 373] on link "Abstract Matrix explanation 3 - Increase or decrease number of figures" at bounding box center [506, 363] width 452 height 17
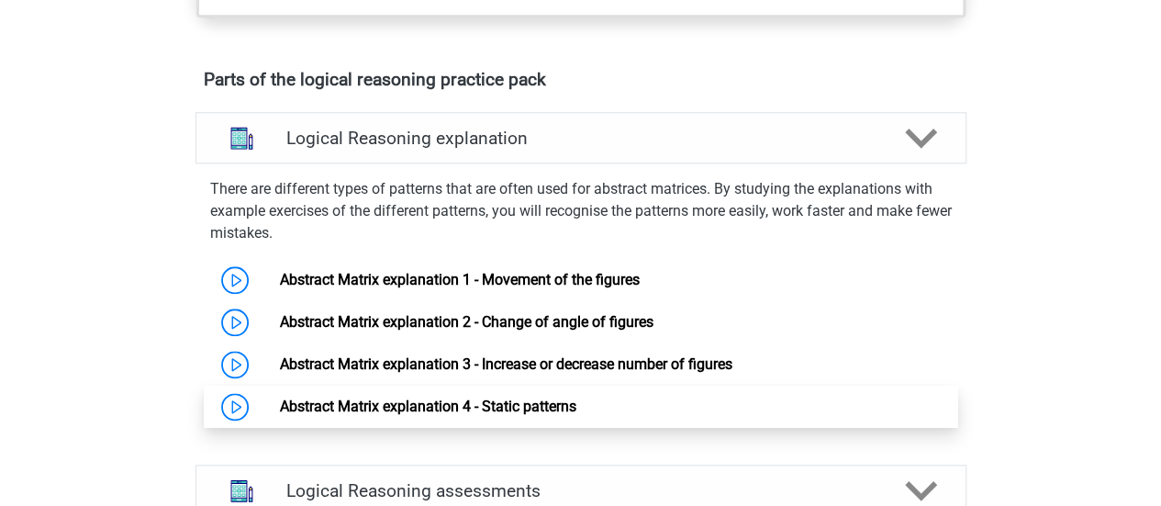
click at [541, 415] on link "Abstract Matrix explanation 4 - Static patterns" at bounding box center [428, 405] width 296 height 17
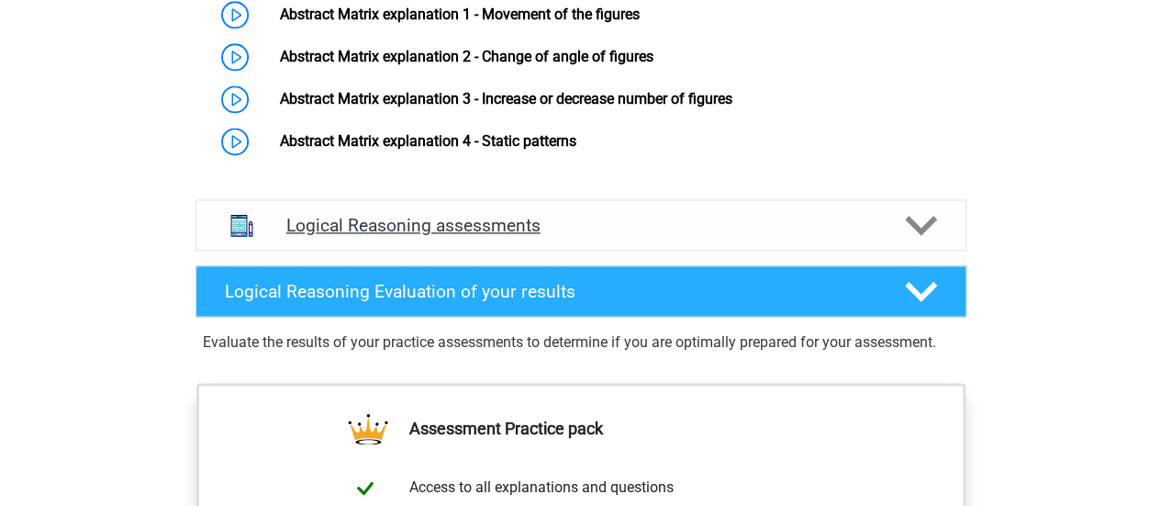
click at [501, 236] on h4 "Logical Reasoning assessments" at bounding box center [580, 225] width 589 height 21
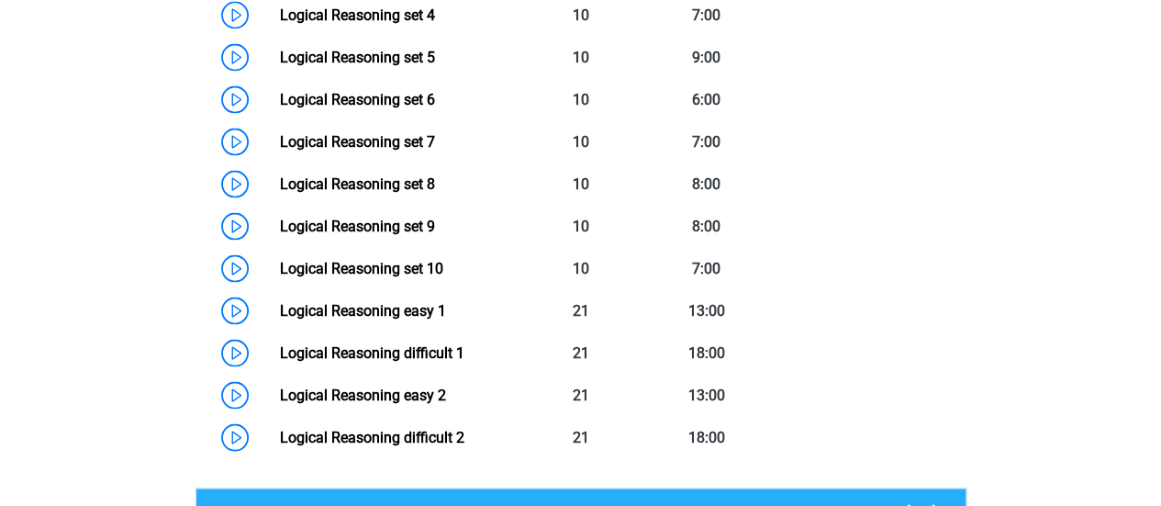
scroll to position [1806, 0]
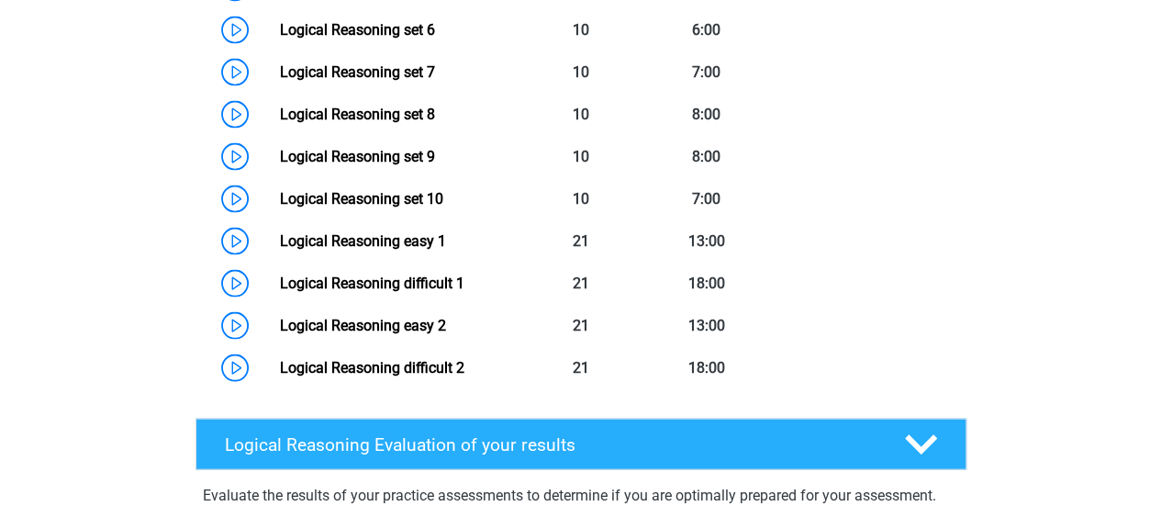
click at [393, 292] on link "Logical Reasoning difficult 1" at bounding box center [372, 282] width 184 height 17
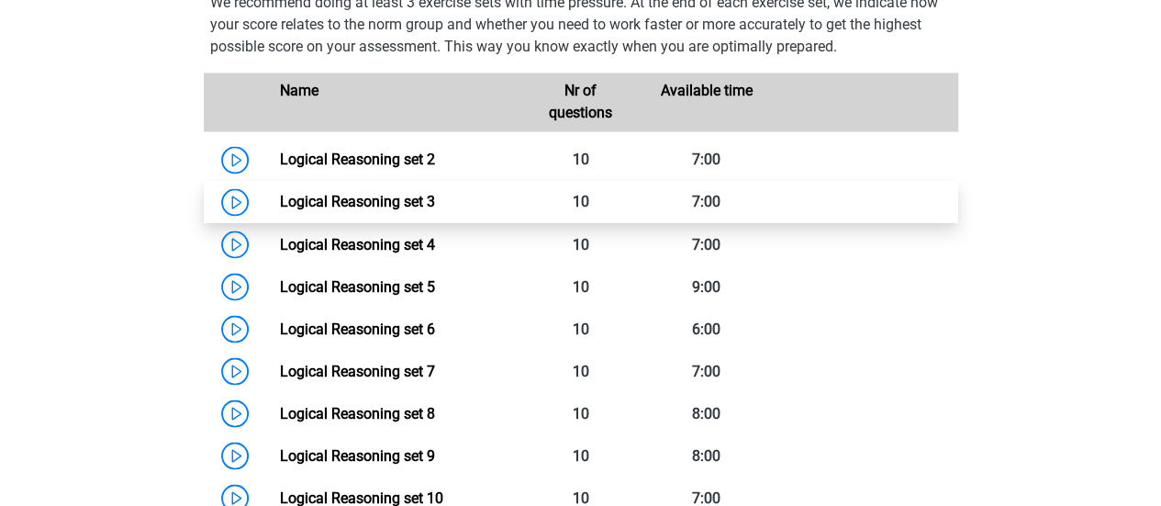
scroll to position [1510, 0]
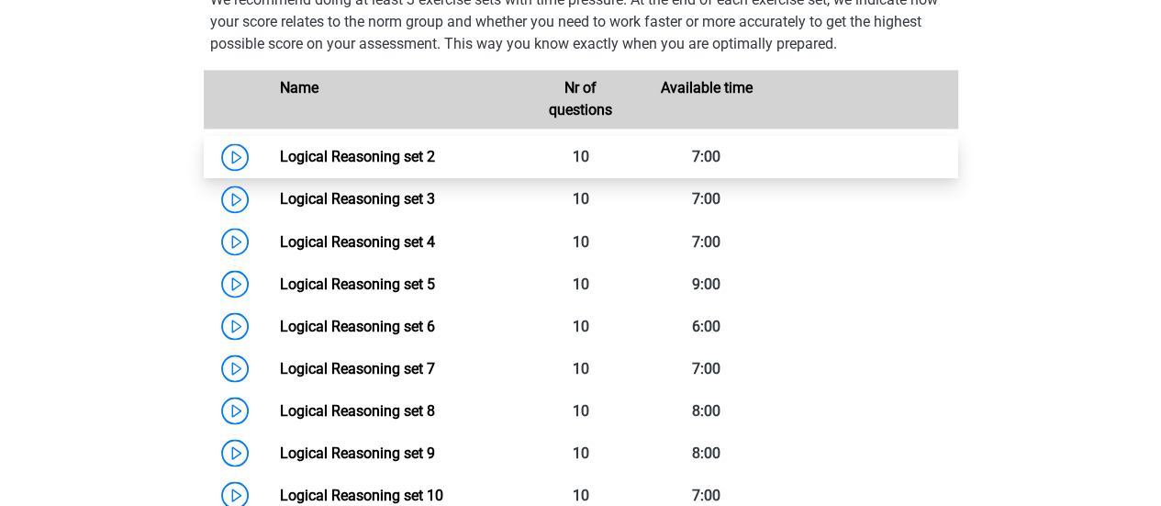
click at [360, 165] on link "Logical Reasoning set 2" at bounding box center [357, 156] width 155 height 17
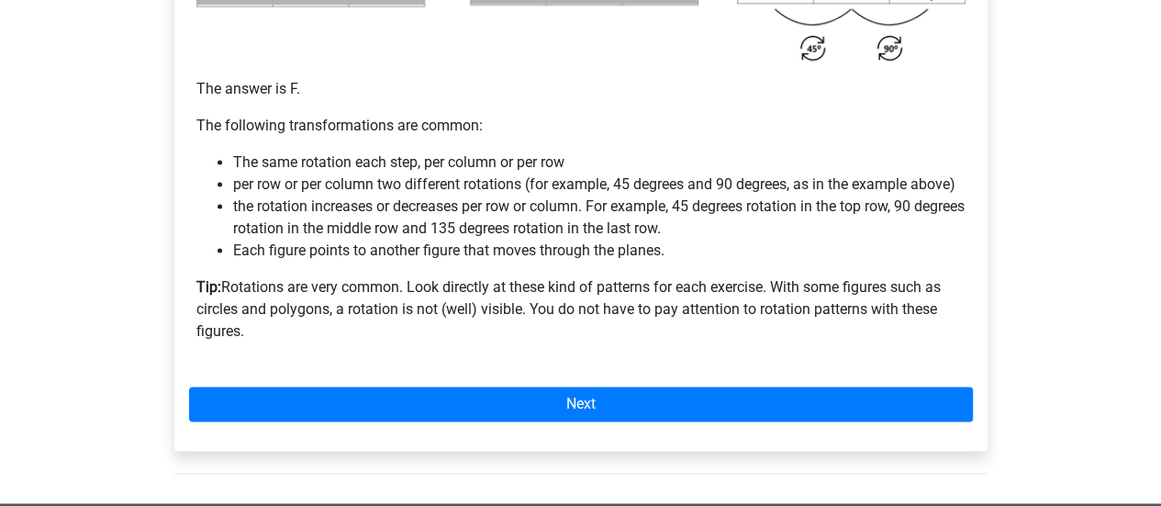
scroll to position [1161, 0]
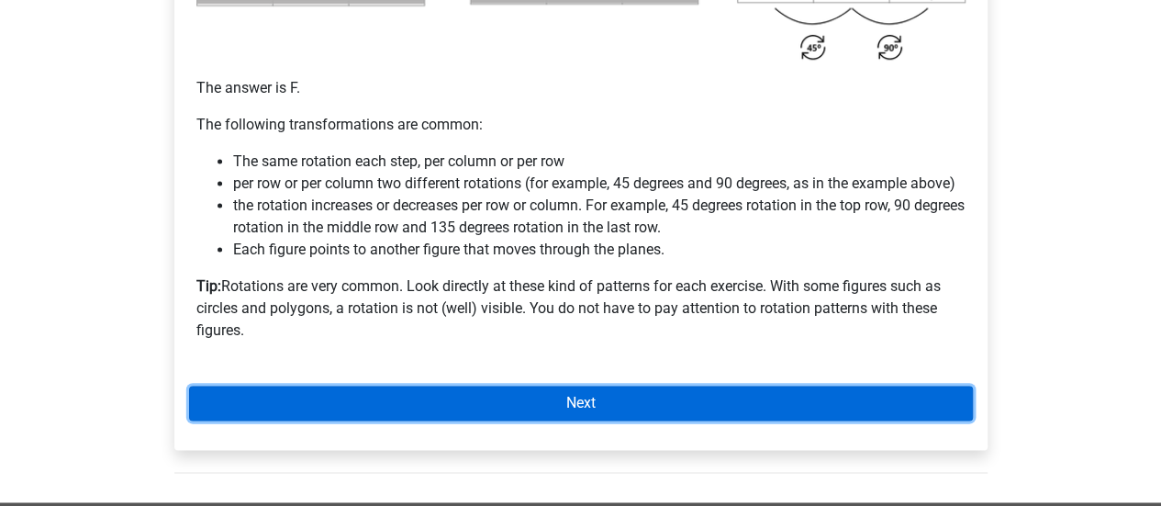
click at [598, 412] on link "Next" at bounding box center [581, 402] width 784 height 35
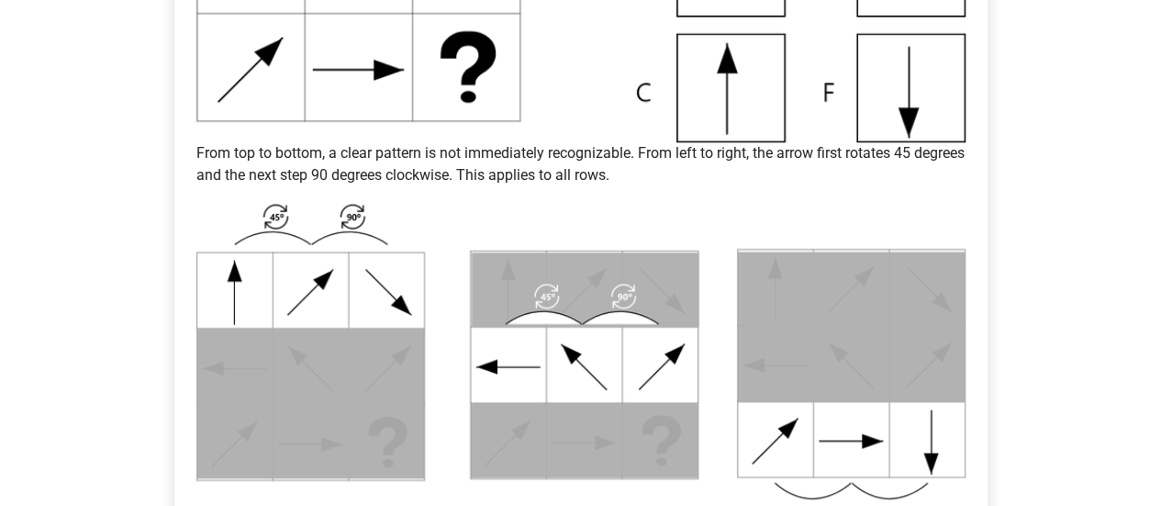
scroll to position [640, 0]
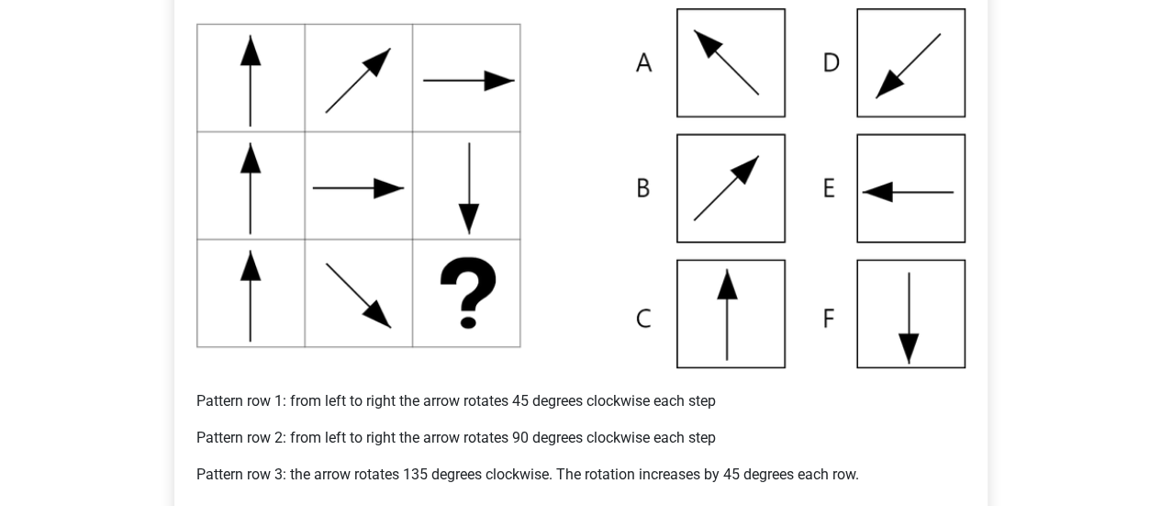
scroll to position [431, 0]
click at [778, 61] on img at bounding box center [580, 189] width 769 height 360
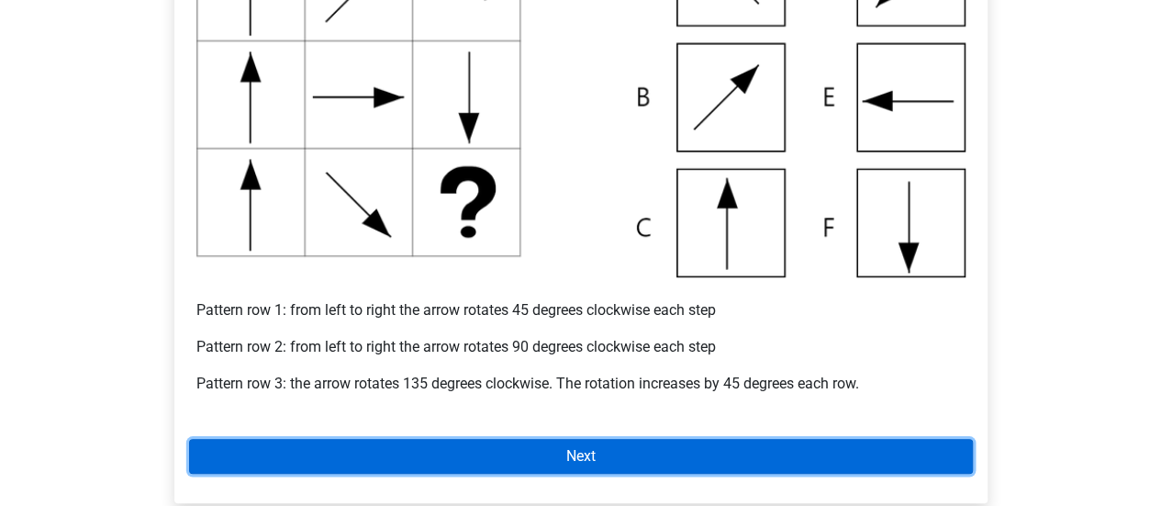
click at [644, 450] on link "Next" at bounding box center [581, 456] width 784 height 35
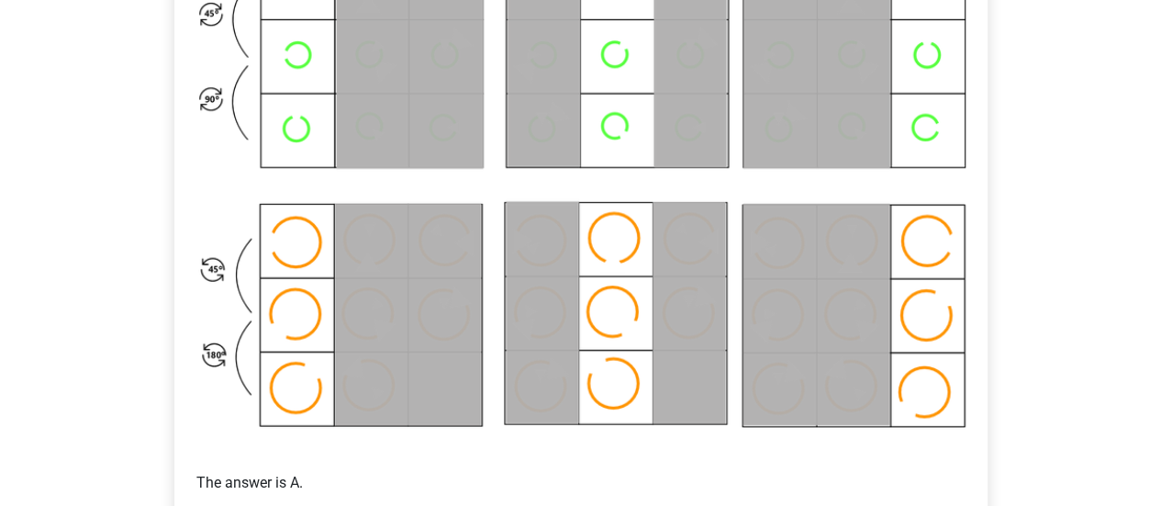
scroll to position [1154, 0]
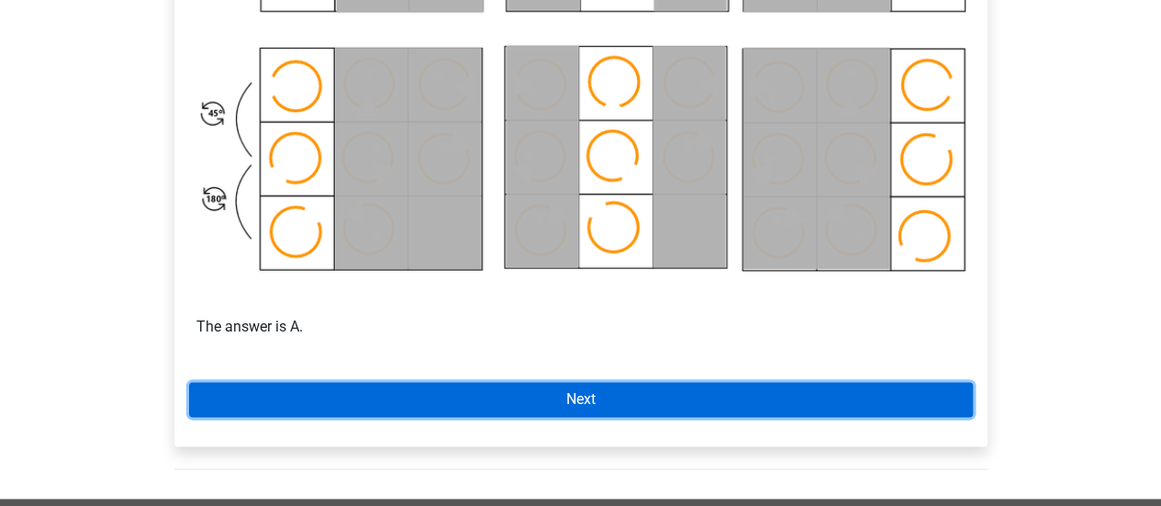
click at [578, 397] on link "Next" at bounding box center [581, 399] width 784 height 35
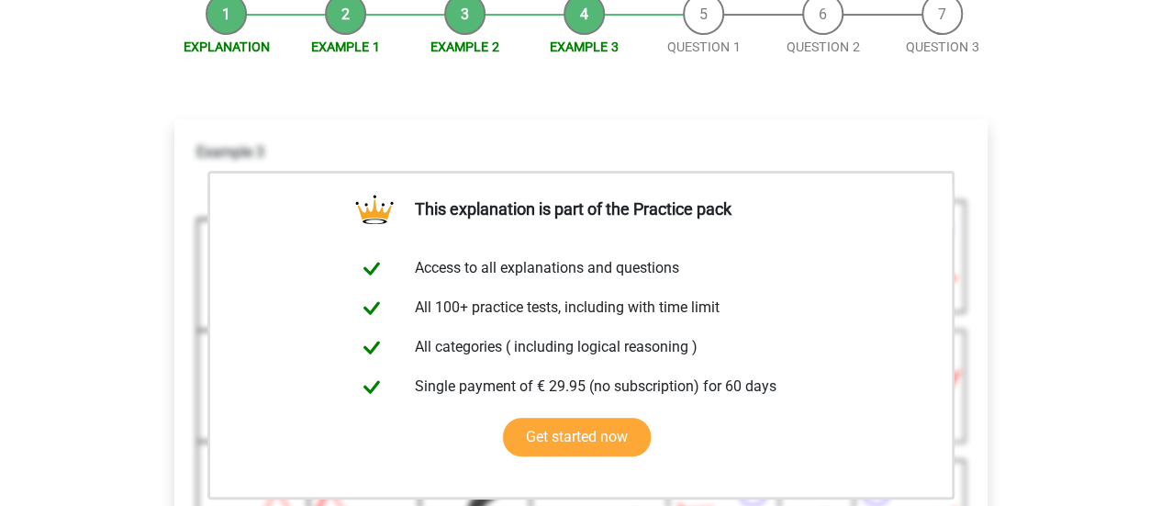
scroll to position [314, 0]
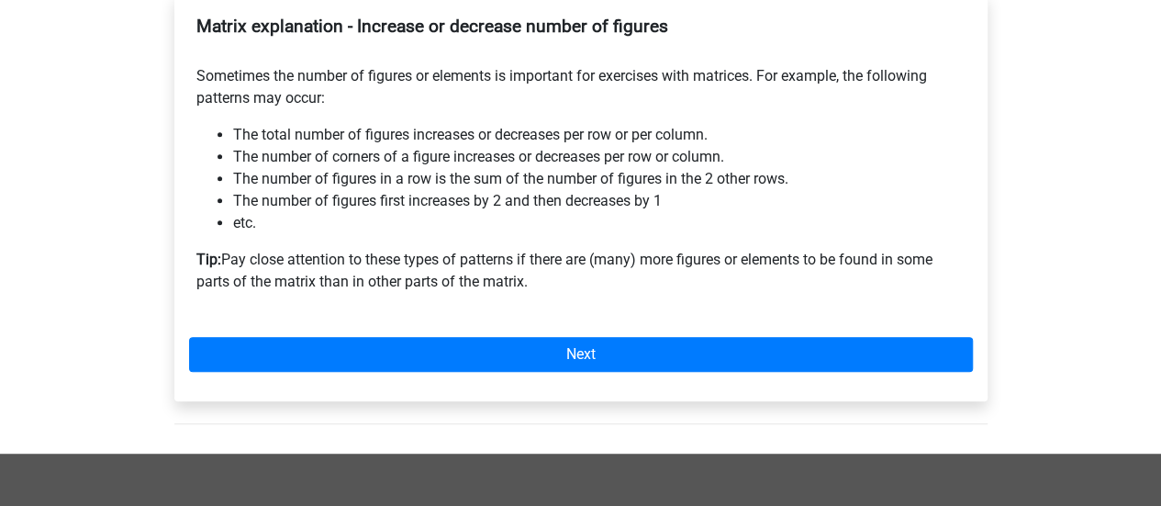
scroll to position [365, 0]
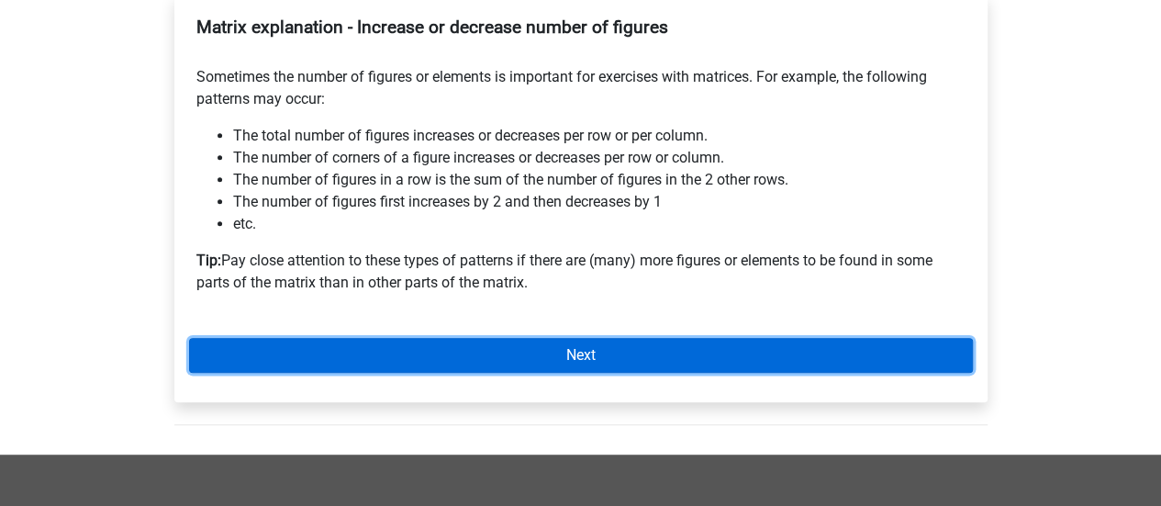
click at [429, 349] on link "Next" at bounding box center [581, 355] width 784 height 35
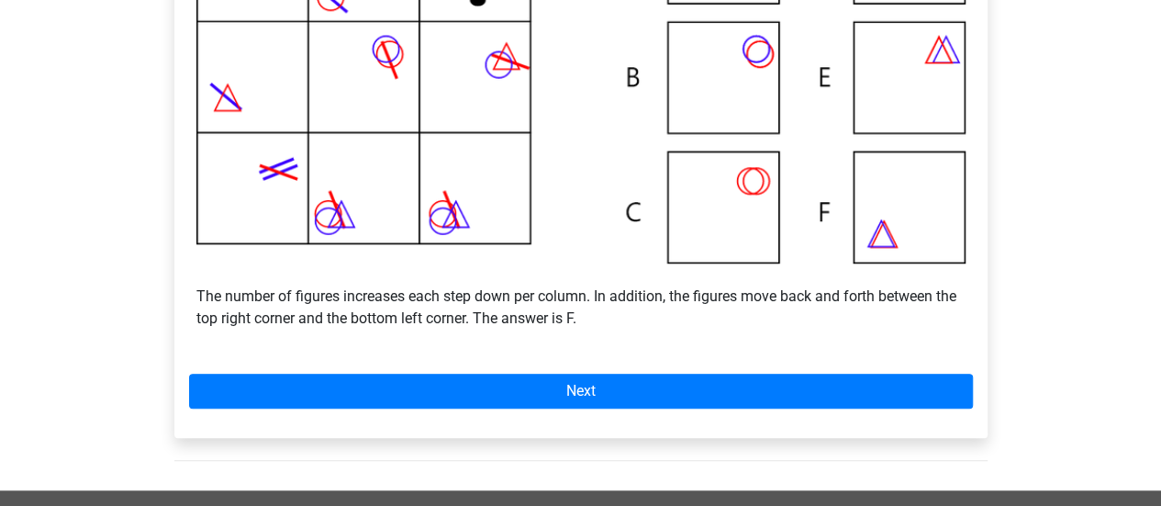
scroll to position [543, 0]
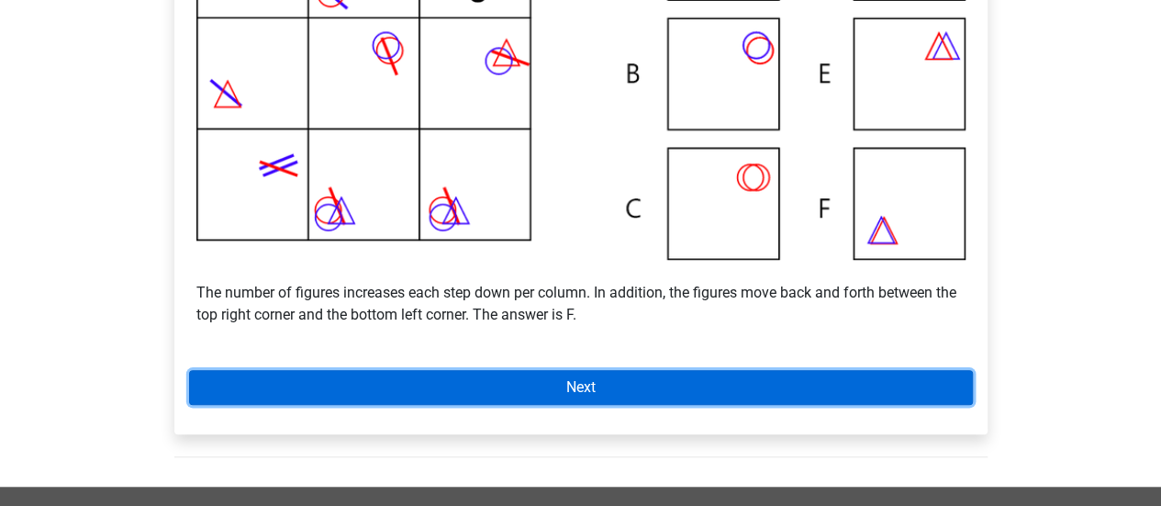
click at [484, 376] on link "Next" at bounding box center [581, 387] width 784 height 35
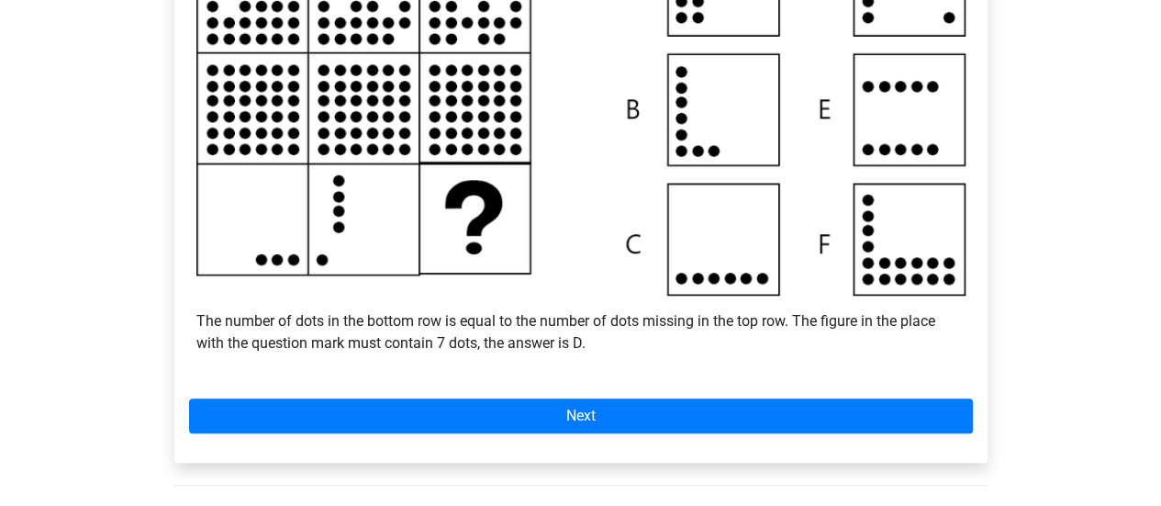
scroll to position [490, 0]
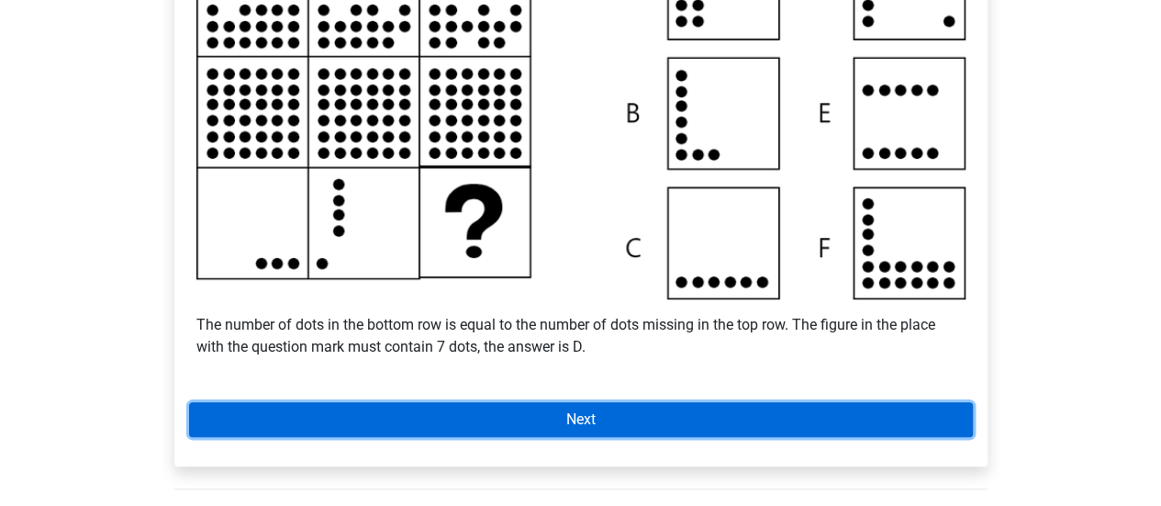
click at [549, 412] on link "Next" at bounding box center [581, 419] width 784 height 35
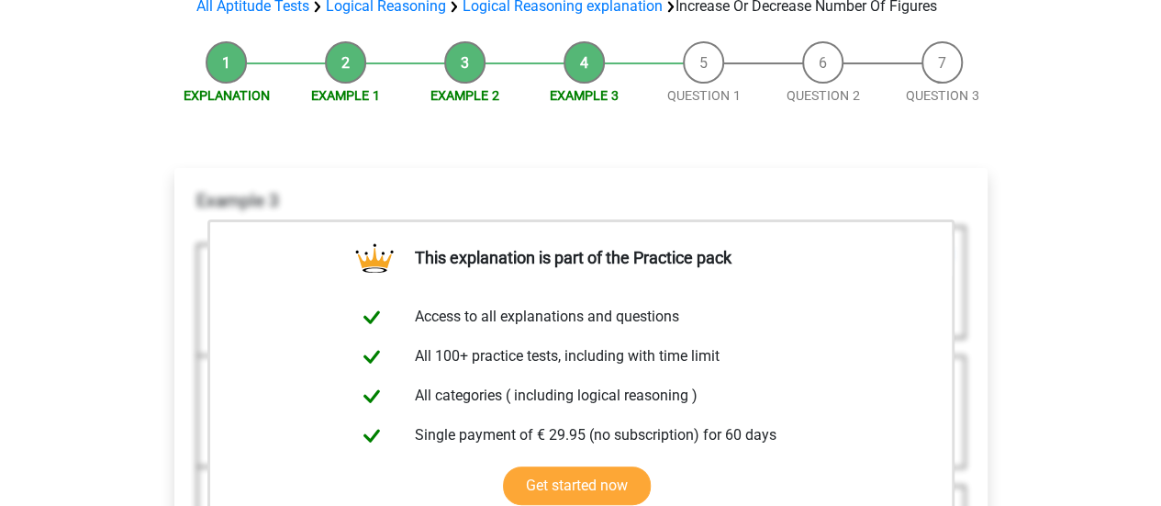
scroll to position [193, 0]
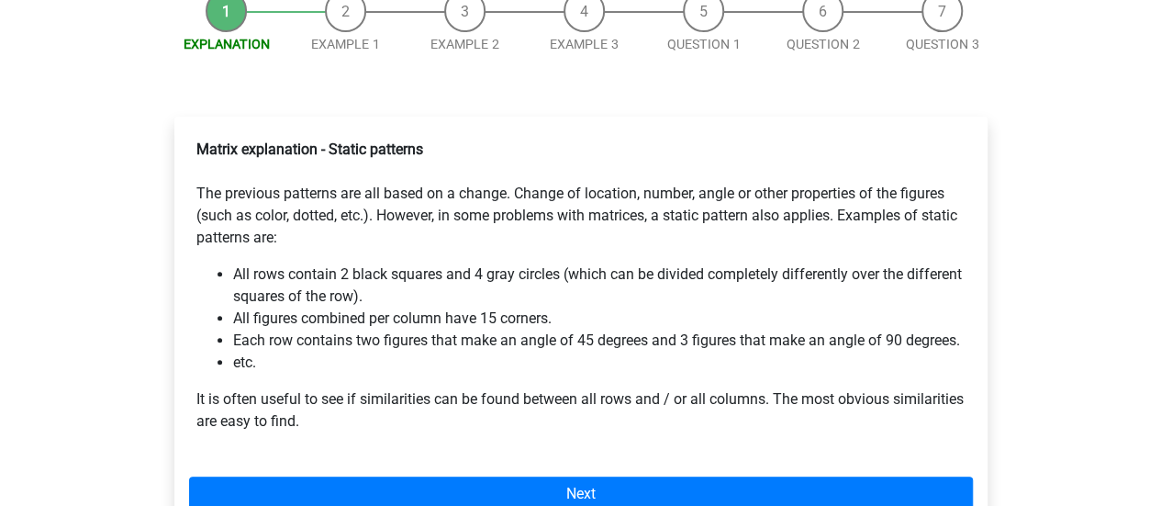
scroll to position [216, 0]
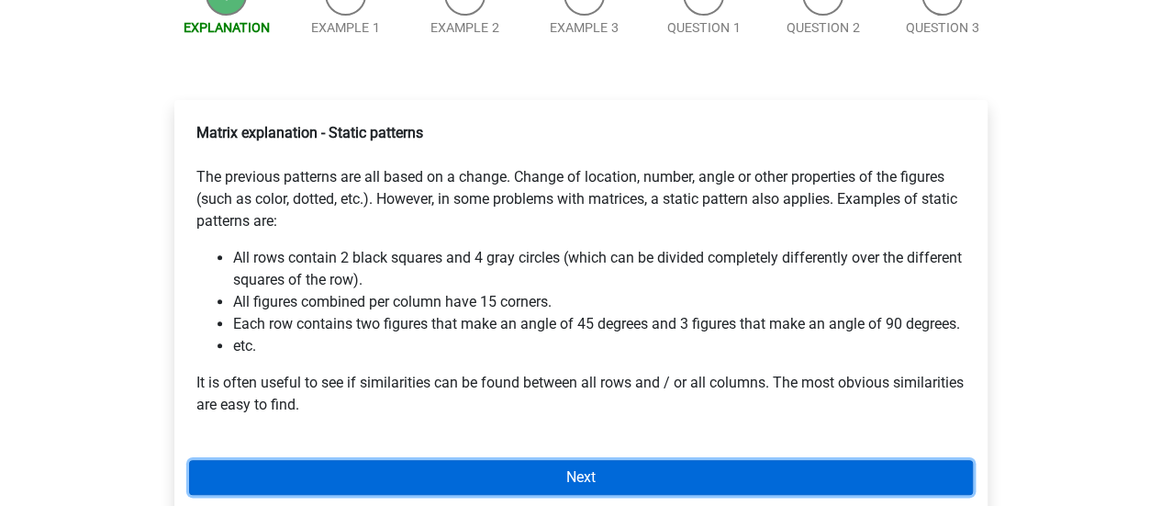
click at [456, 471] on link "Next" at bounding box center [581, 477] width 784 height 35
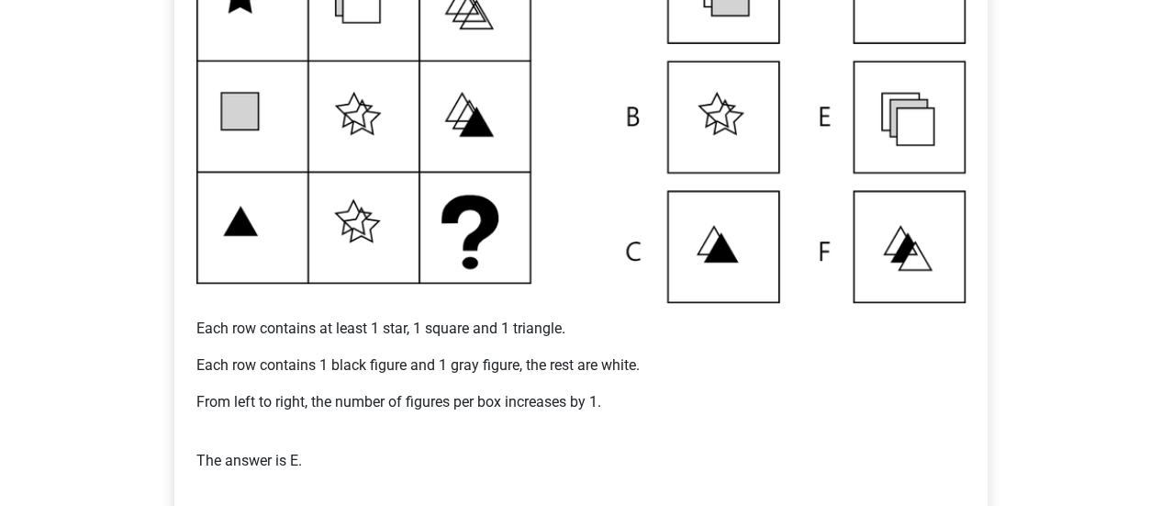
scroll to position [516, 0]
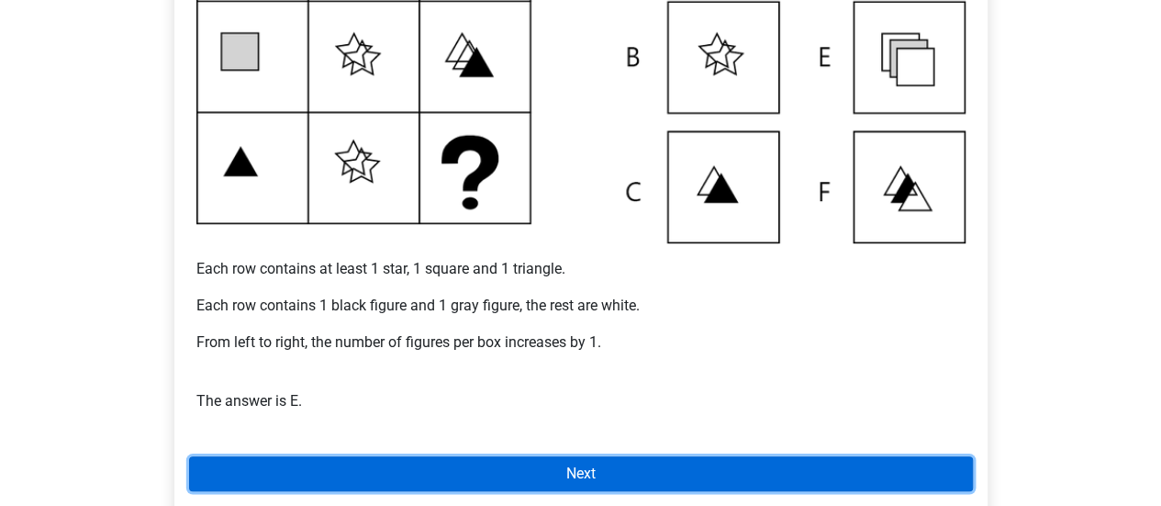
click at [727, 467] on link "Next" at bounding box center [581, 473] width 784 height 35
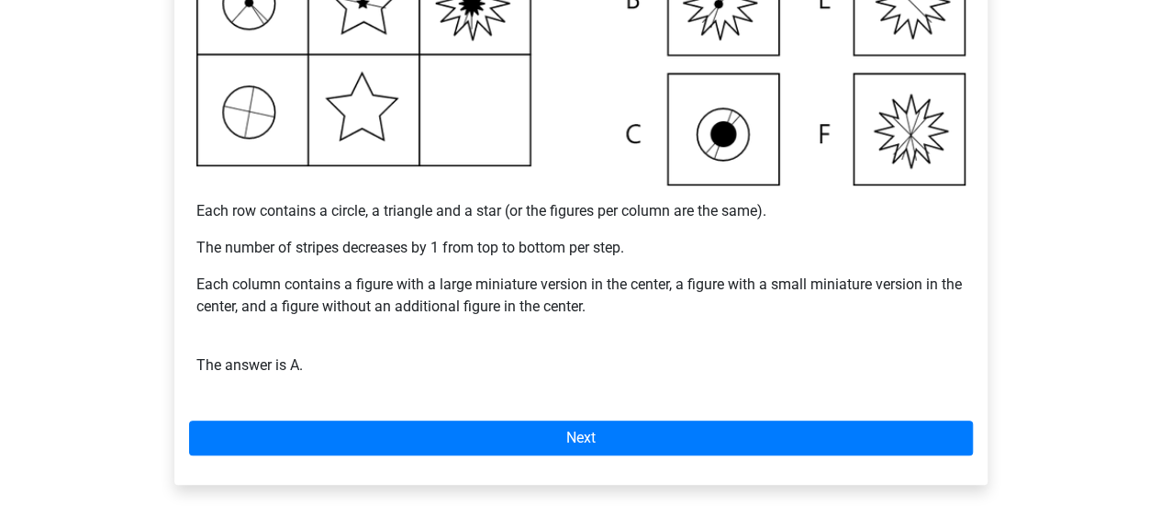
scroll to position [572, 0]
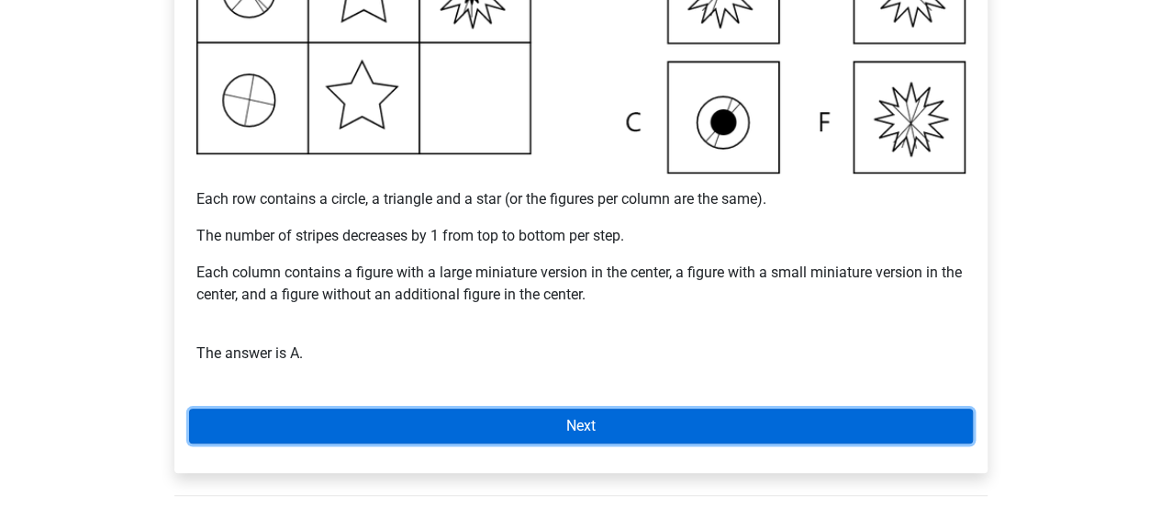
click at [593, 431] on link "Next" at bounding box center [581, 425] width 784 height 35
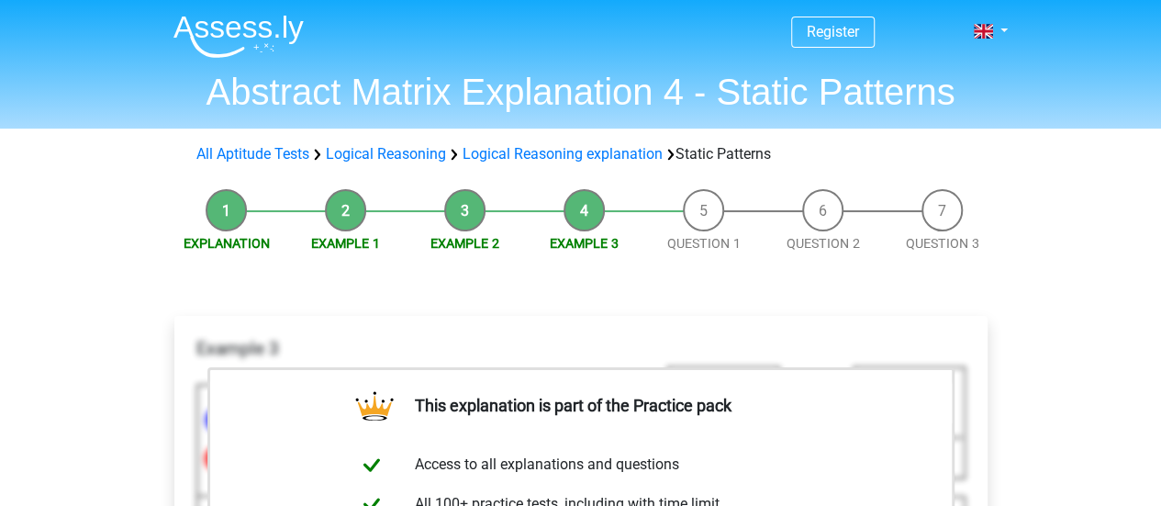
scroll to position [452, 0]
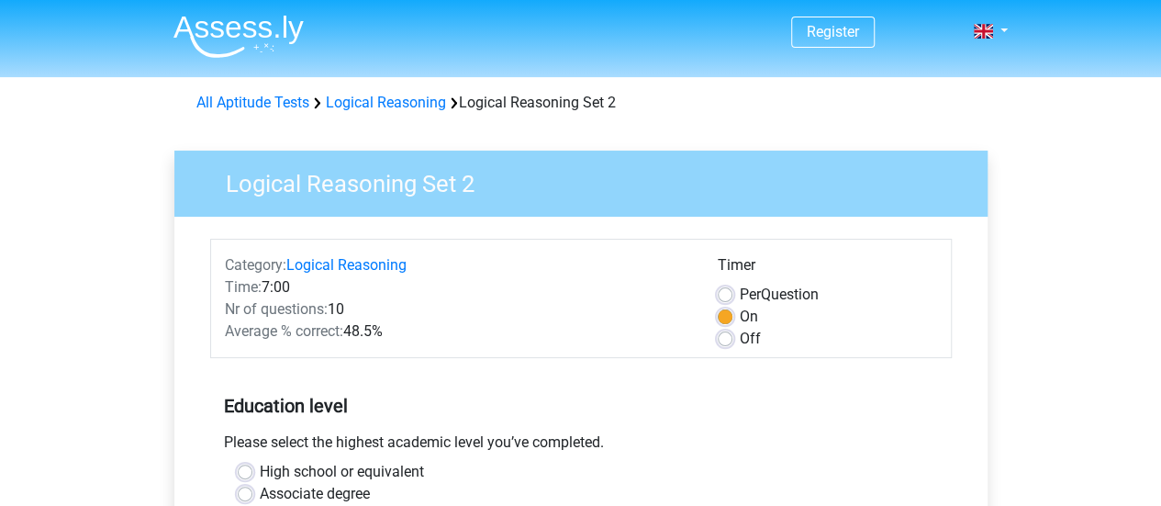
click at [727, 279] on div "Timer" at bounding box center [826, 268] width 219 height 29
click at [740, 291] on label "Per Question" at bounding box center [779, 295] width 79 height 22
click at [729, 291] on input "Per Question" at bounding box center [724, 293] width 15 height 18
radio input "true"
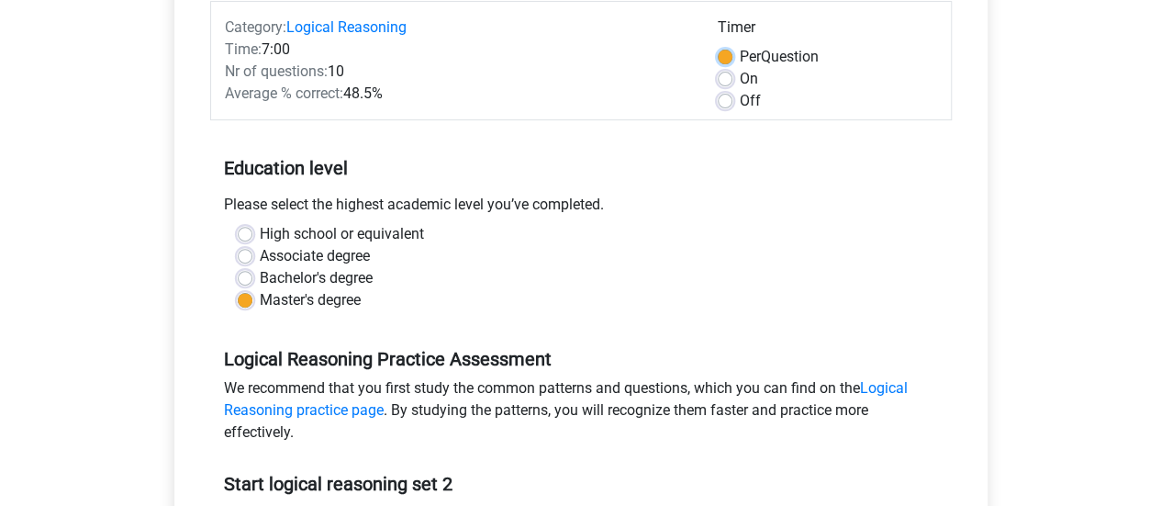
scroll to position [426, 0]
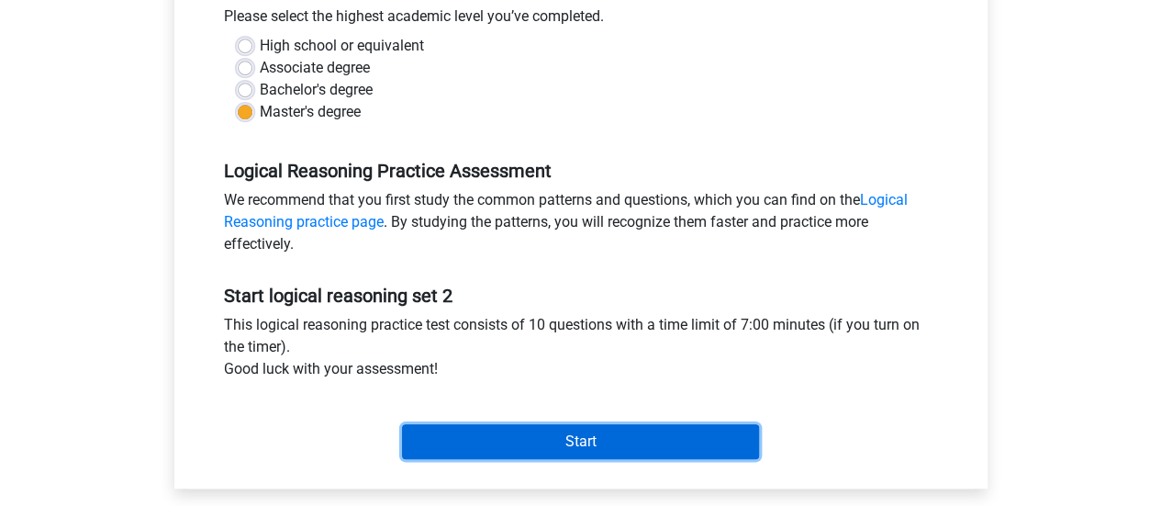
click at [485, 435] on input "Start" at bounding box center [580, 441] width 357 height 35
click at [576, 451] on input "Start" at bounding box center [580, 441] width 357 height 35
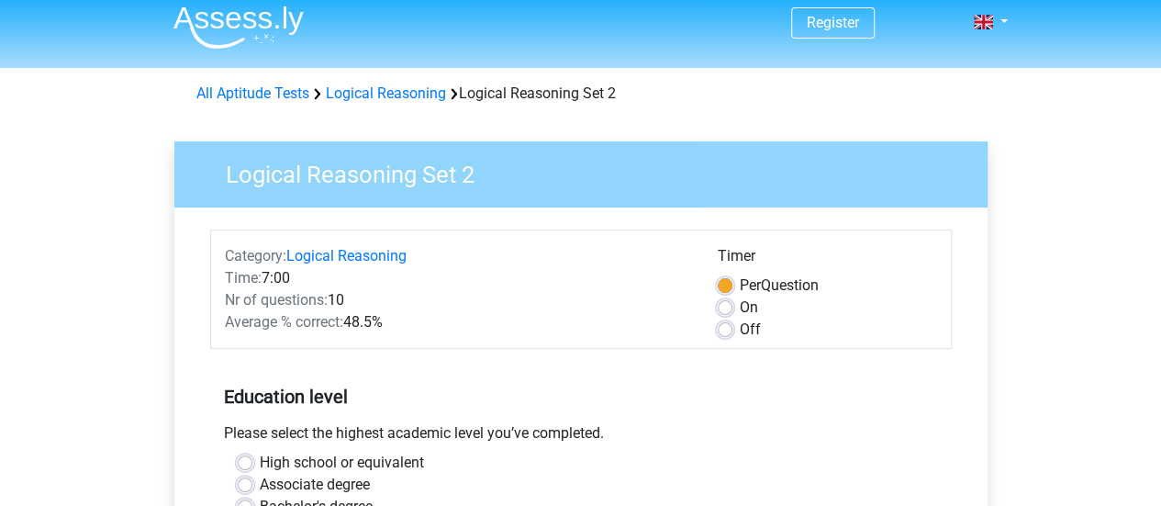
scroll to position [8, 0]
click at [740, 324] on label "Off" at bounding box center [750, 330] width 21 height 22
click at [727, 324] on input "Off" at bounding box center [724, 328] width 15 height 18
radio input "true"
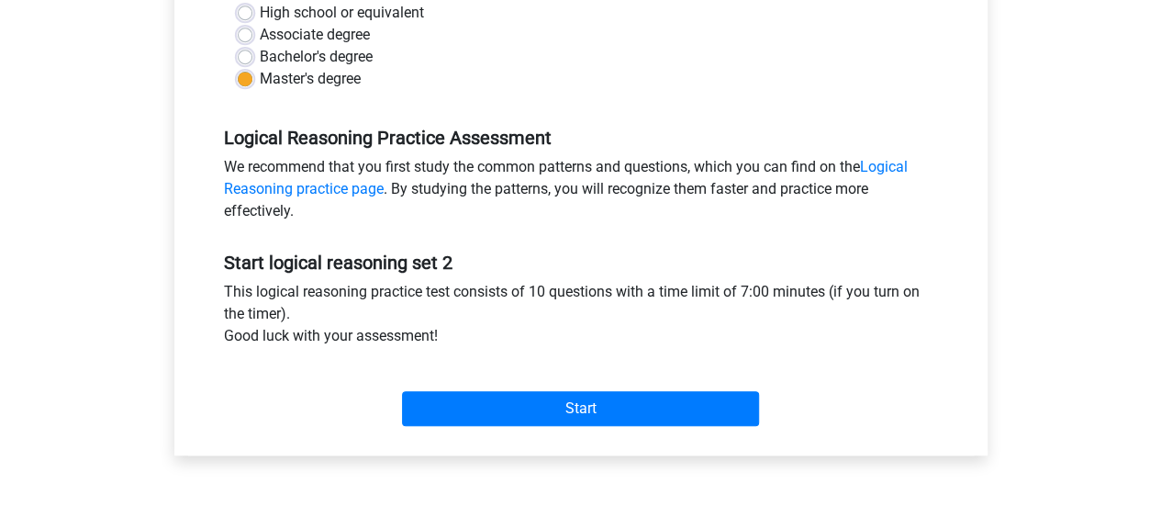
scroll to position [469, 0]
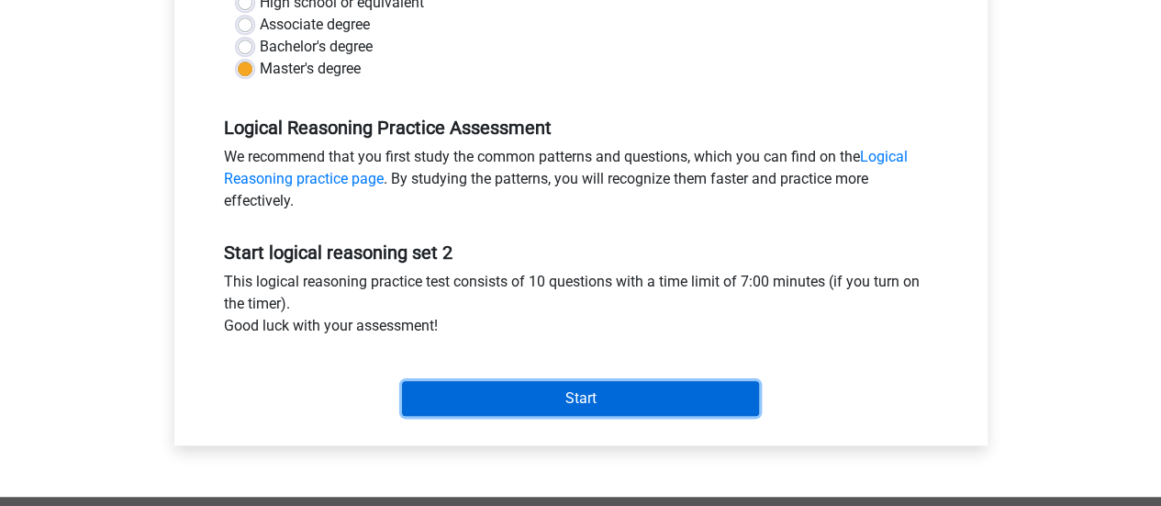
click at [621, 403] on input "Start" at bounding box center [580, 398] width 357 height 35
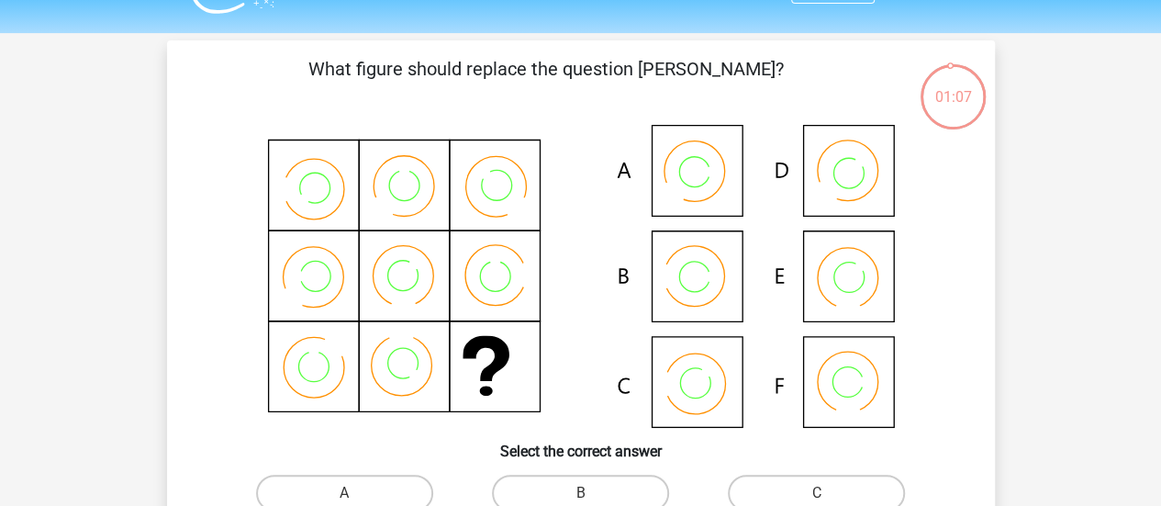
scroll to position [46, 0]
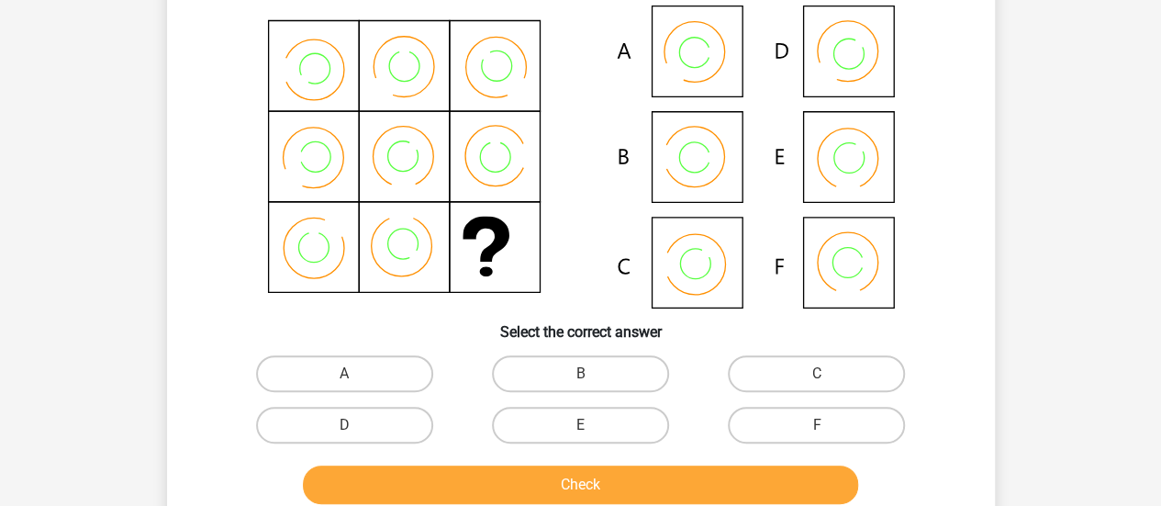
scroll to position [138, 0]
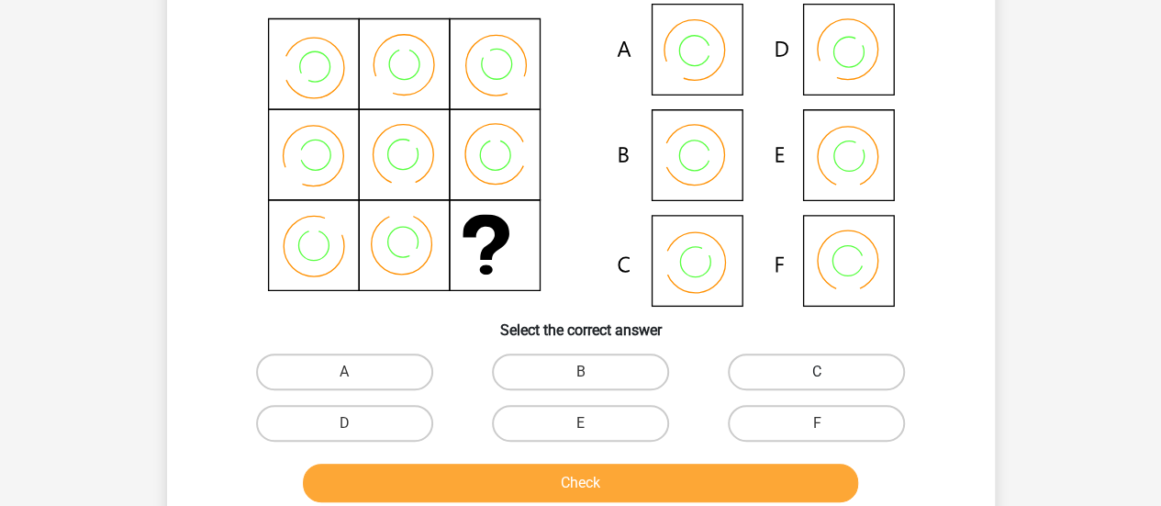
click at [754, 384] on label "C" at bounding box center [816, 371] width 177 height 37
click at [817, 384] on input "C" at bounding box center [823, 378] width 12 height 12
radio input "true"
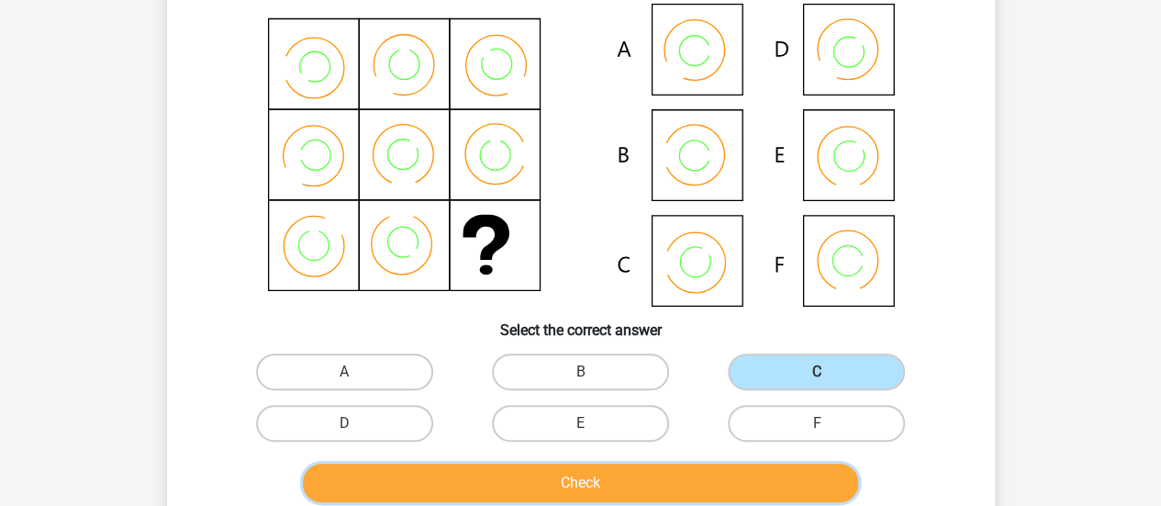
click at [711, 480] on button "Check" at bounding box center [580, 482] width 555 height 39
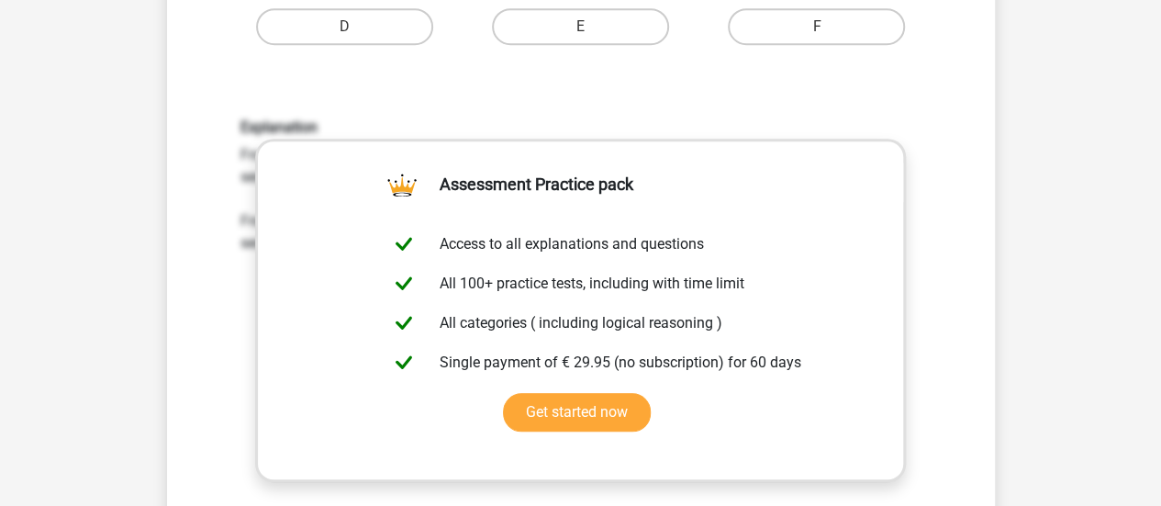
scroll to position [914, 0]
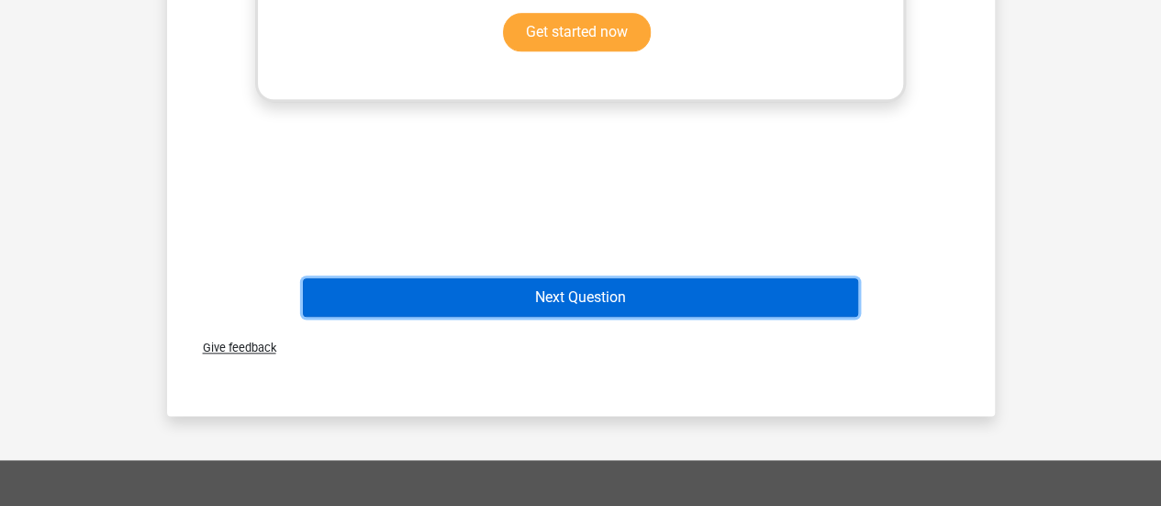
click at [697, 302] on button "Next Question" at bounding box center [580, 297] width 555 height 39
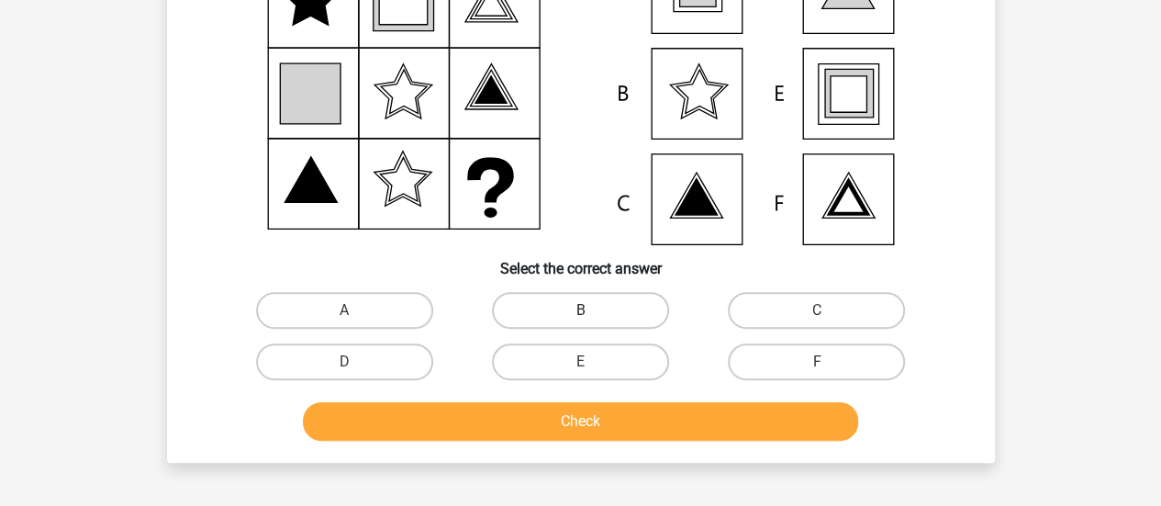
scroll to position [196, 0]
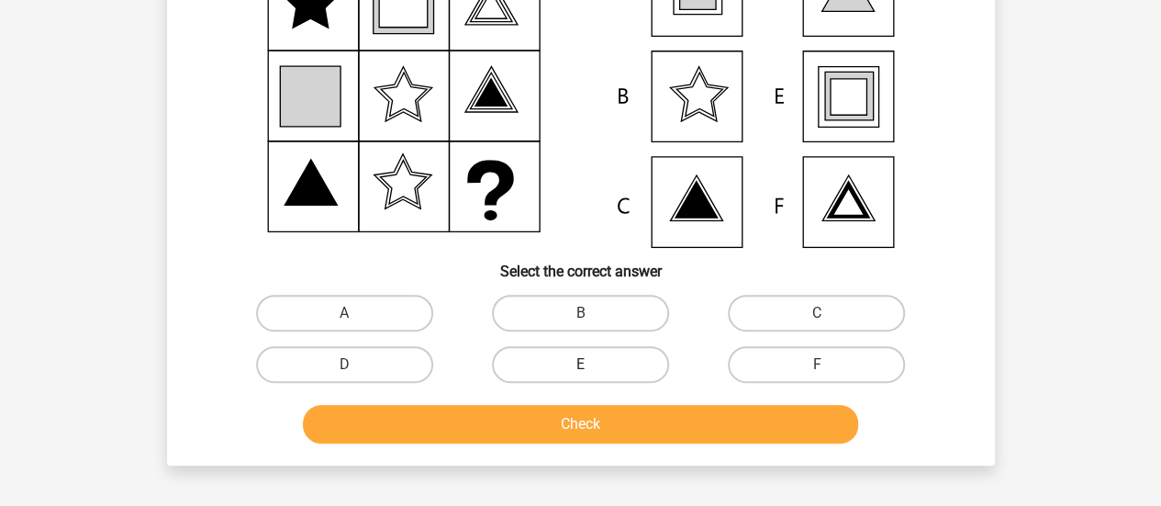
click at [562, 362] on label "E" at bounding box center [580, 364] width 177 height 37
click at [580, 364] on input "E" at bounding box center [586, 370] width 12 height 12
radio input "true"
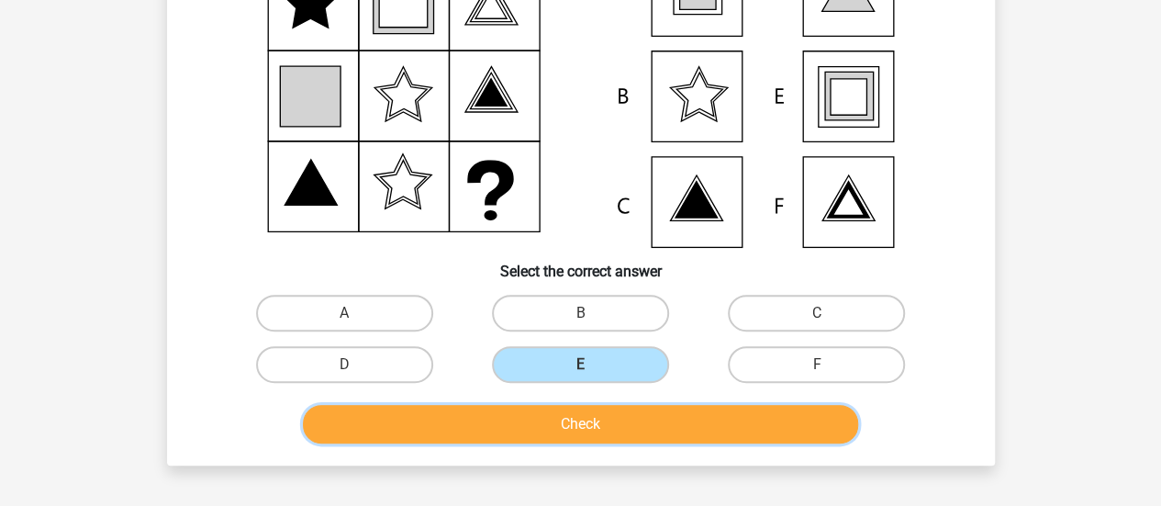
click at [560, 414] on button "Check" at bounding box center [580, 424] width 555 height 39
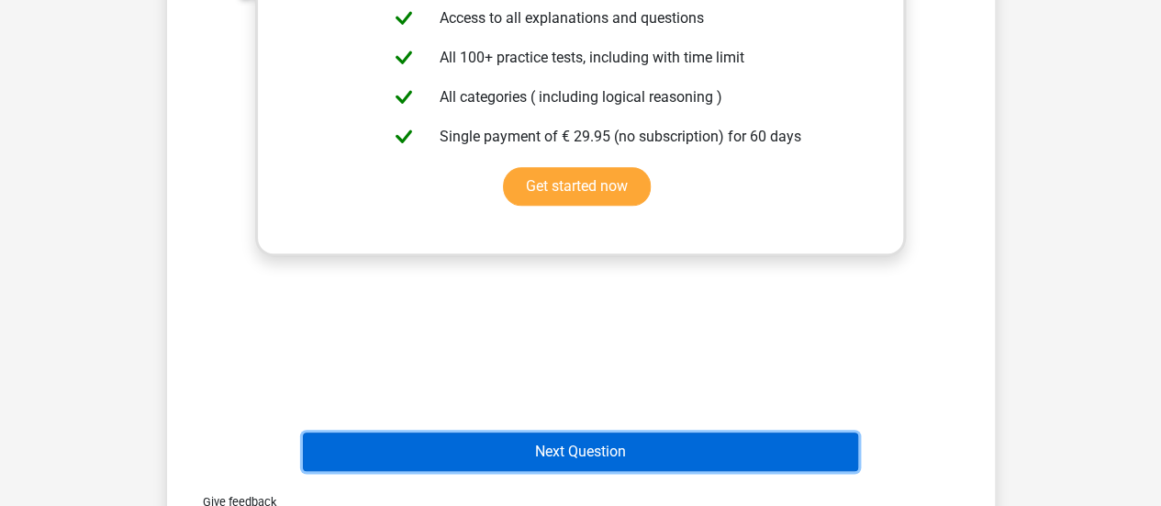
click at [519, 442] on button "Next Question" at bounding box center [580, 451] width 555 height 39
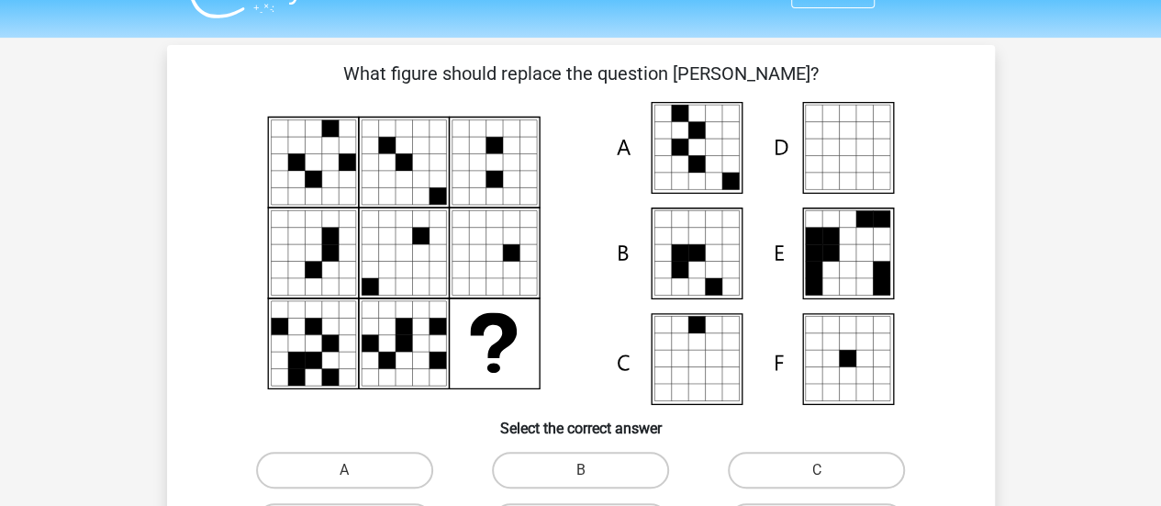
scroll to position [37, 0]
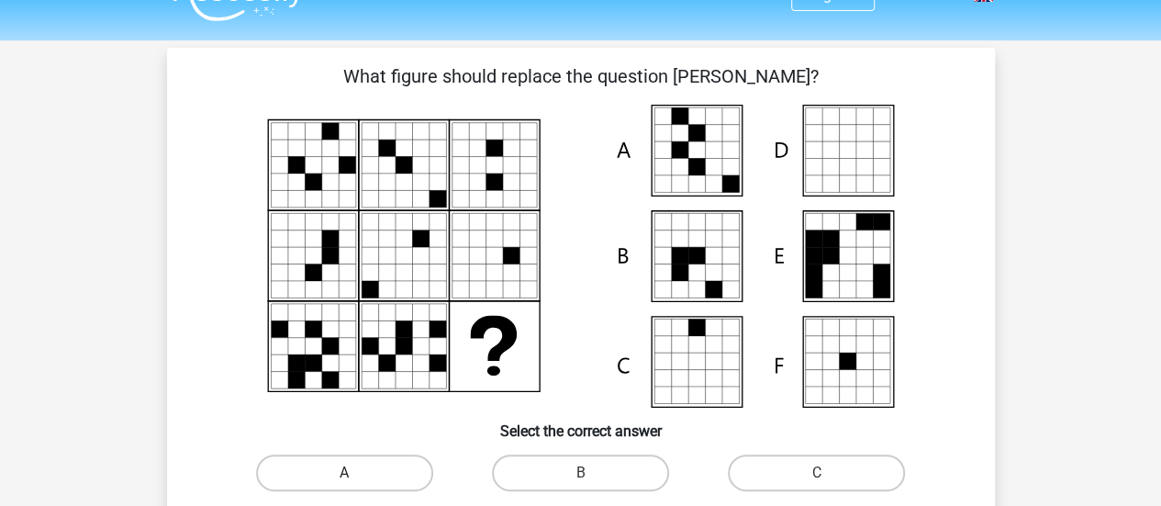
click at [389, 458] on label "A" at bounding box center [344, 472] width 177 height 37
click at [356, 473] on input "A" at bounding box center [350, 479] width 12 height 12
radio input "true"
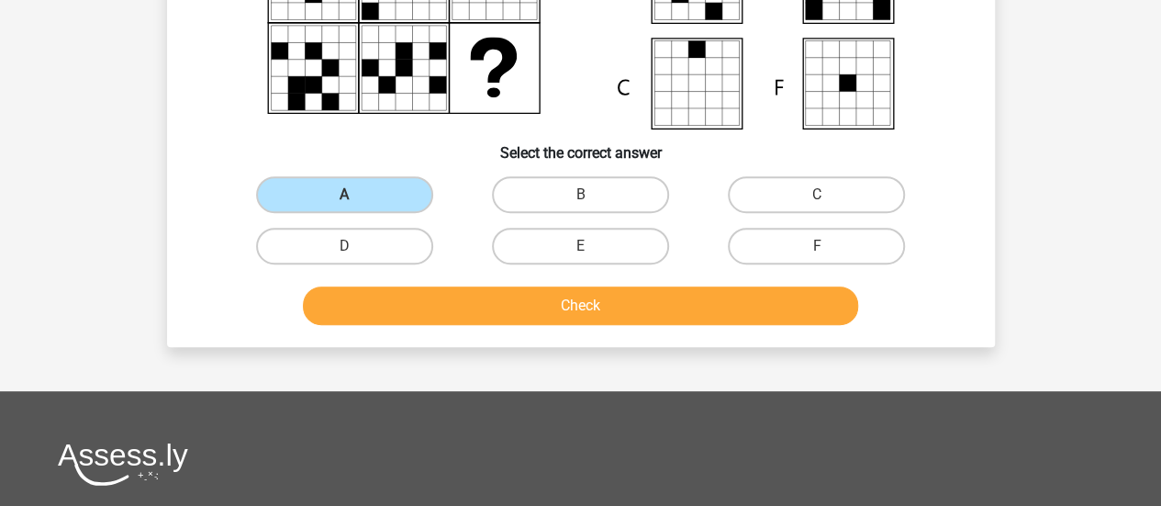
scroll to position [316, 0]
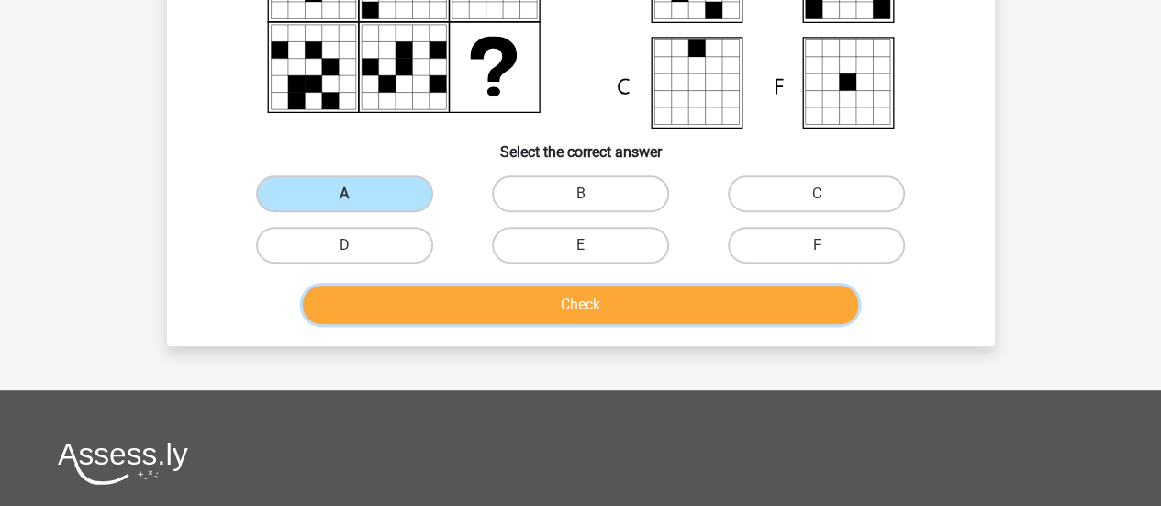
click at [509, 295] on button "Check" at bounding box center [580, 304] width 555 height 39
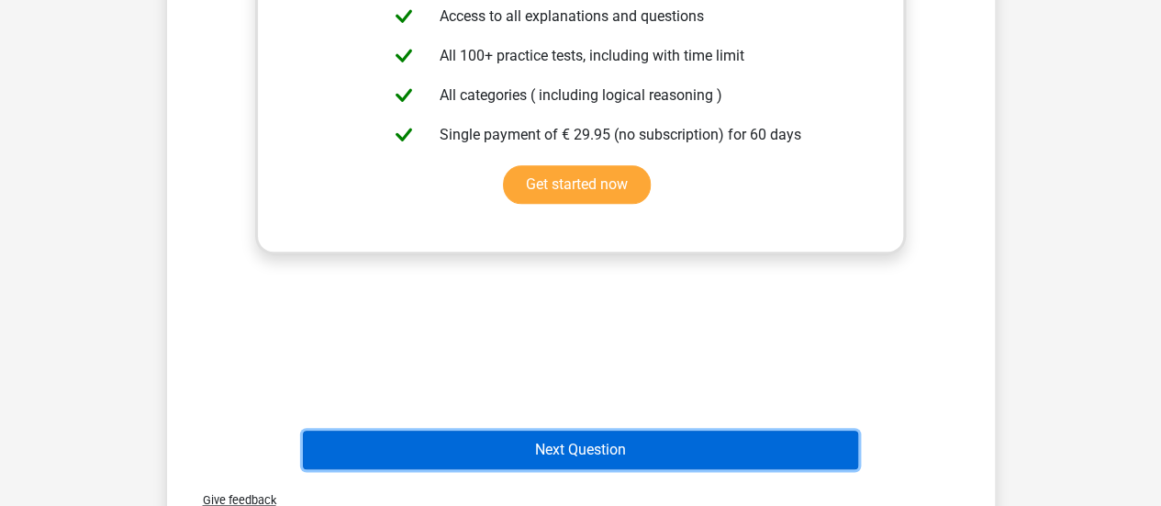
click at [567, 432] on button "Next Question" at bounding box center [580, 449] width 555 height 39
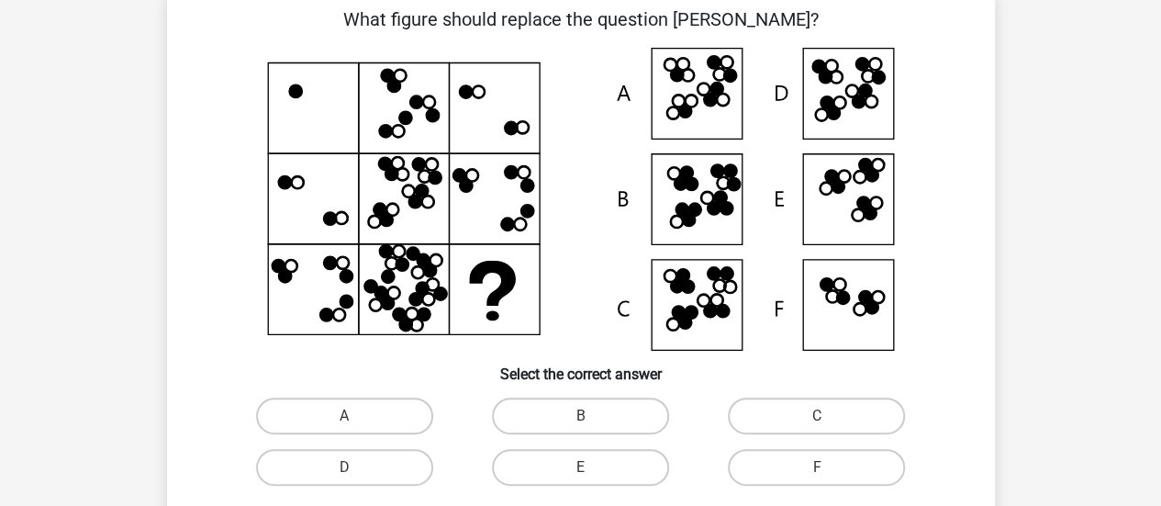
scroll to position [84, 0]
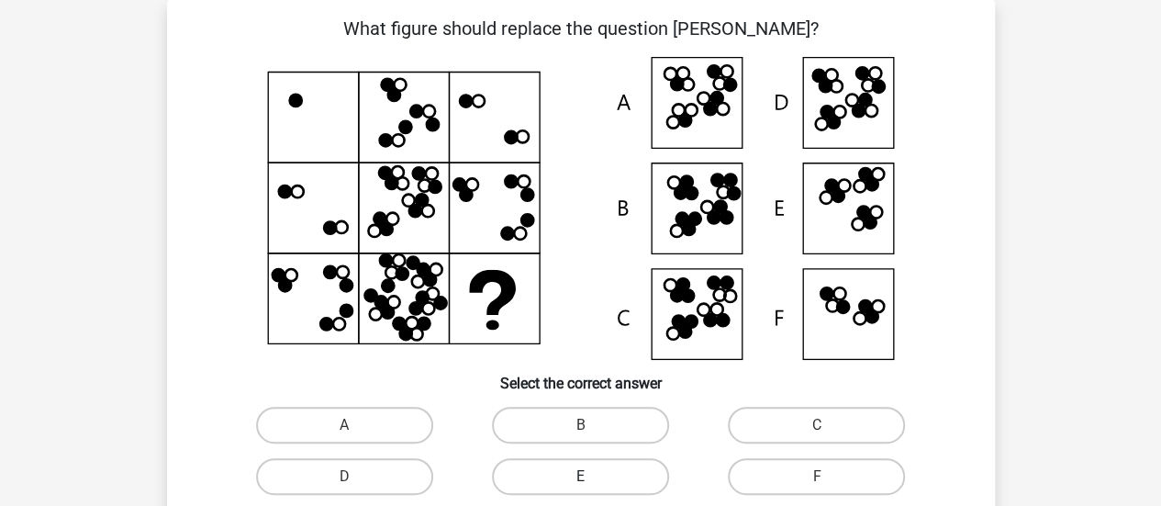
click at [505, 481] on label "E" at bounding box center [580, 476] width 177 height 37
click at [580, 481] on input "E" at bounding box center [586, 482] width 12 height 12
radio input "true"
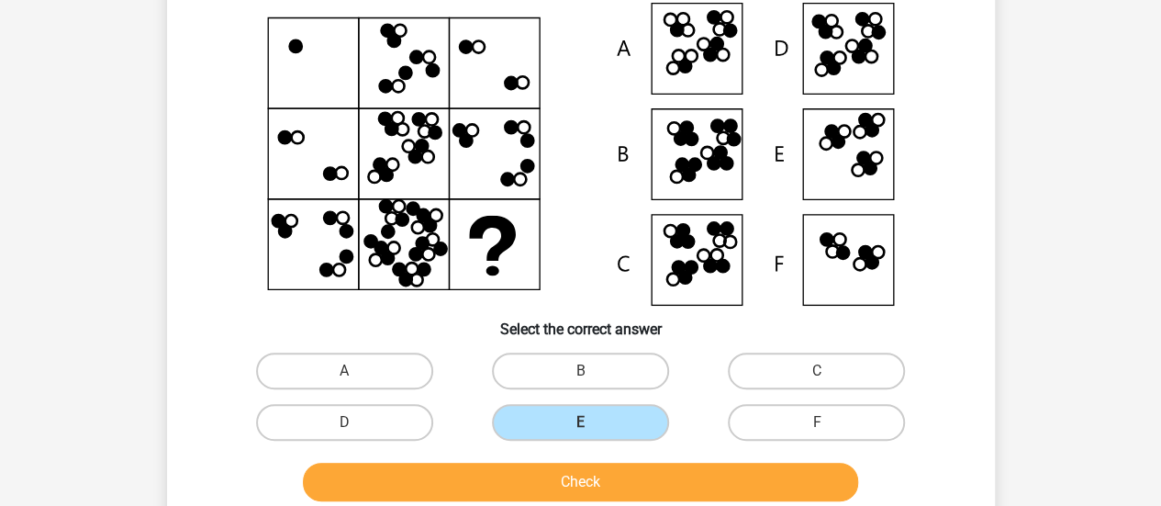
scroll to position [142, 0]
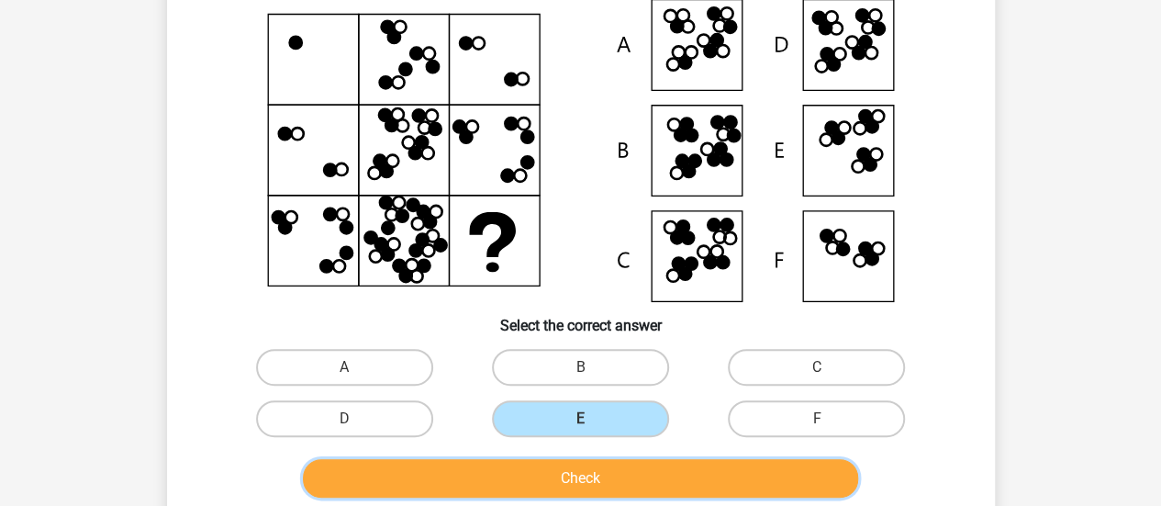
click at [523, 476] on button "Check" at bounding box center [580, 478] width 555 height 39
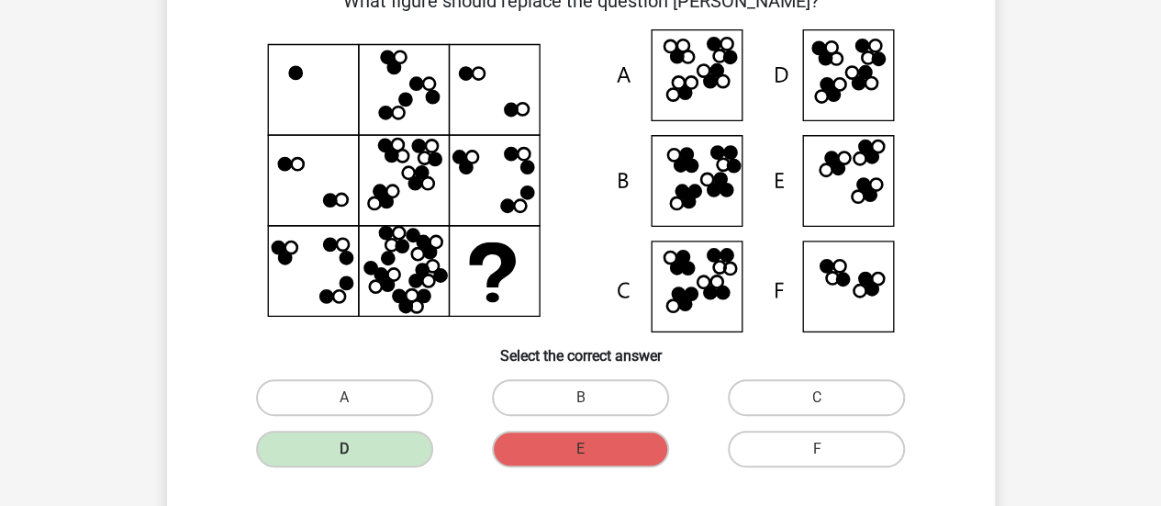
scroll to position [108, 0]
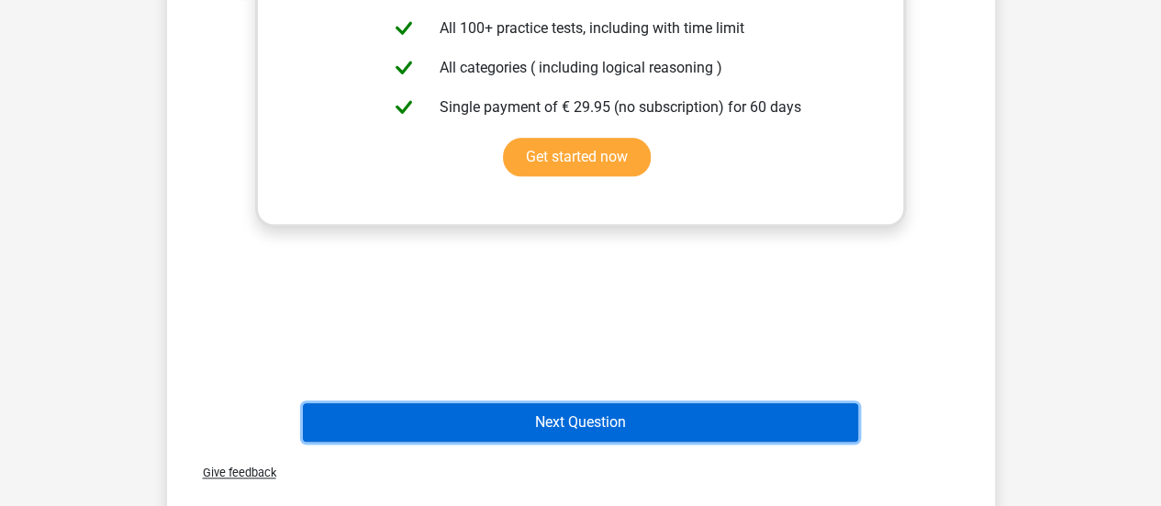
click at [522, 421] on button "Next Question" at bounding box center [580, 422] width 555 height 39
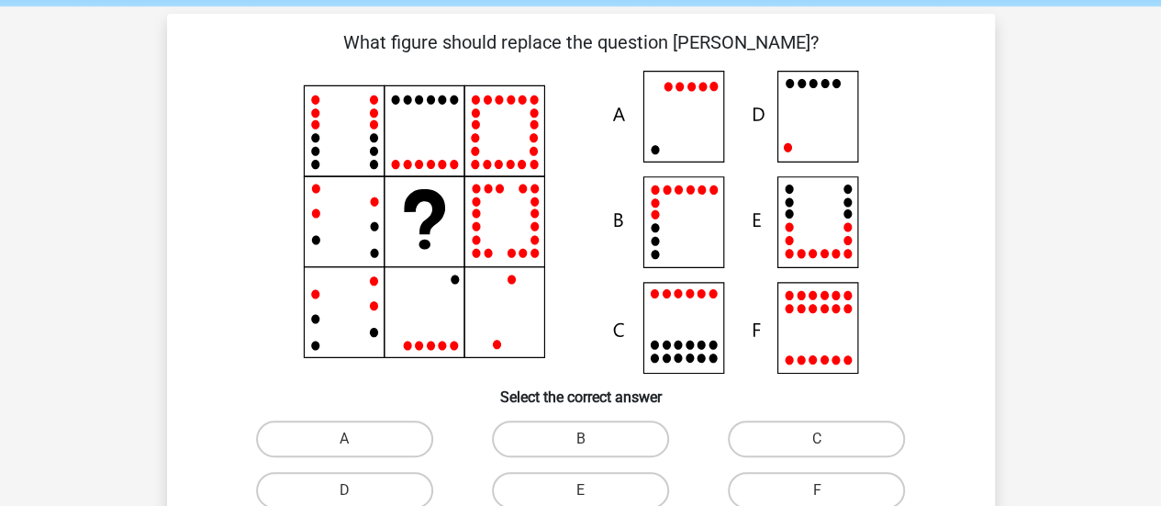
scroll to position [74, 0]
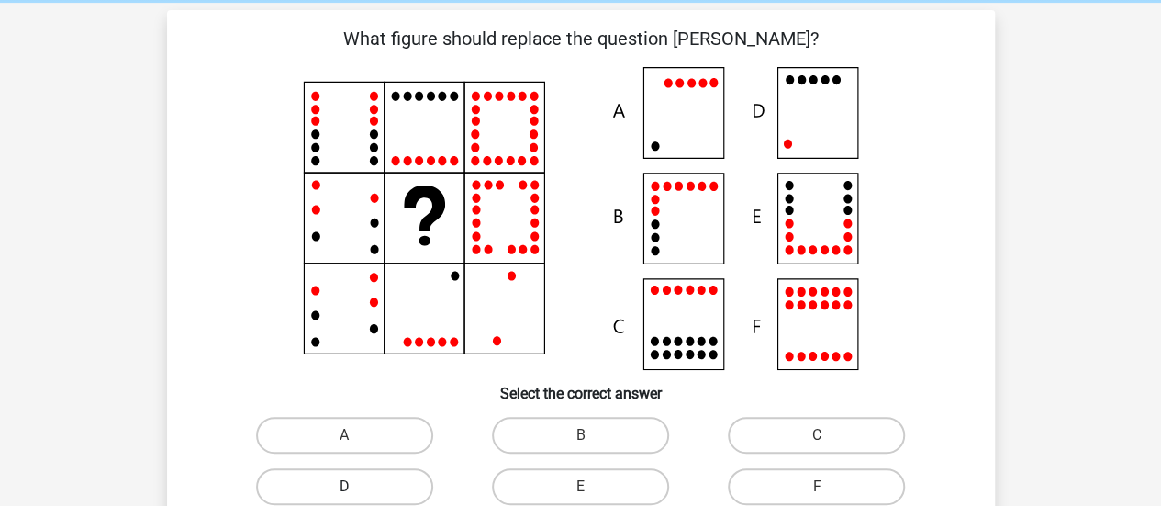
click at [415, 496] on label "D" at bounding box center [344, 486] width 177 height 37
click at [356, 496] on input "D" at bounding box center [350, 492] width 12 height 12
radio input "true"
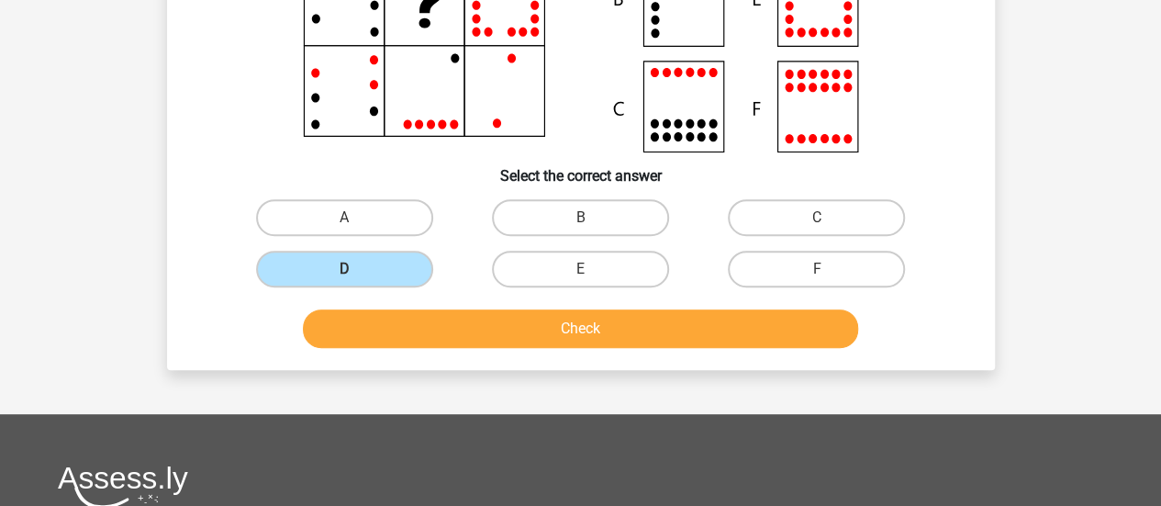
scroll to position [300, 0]
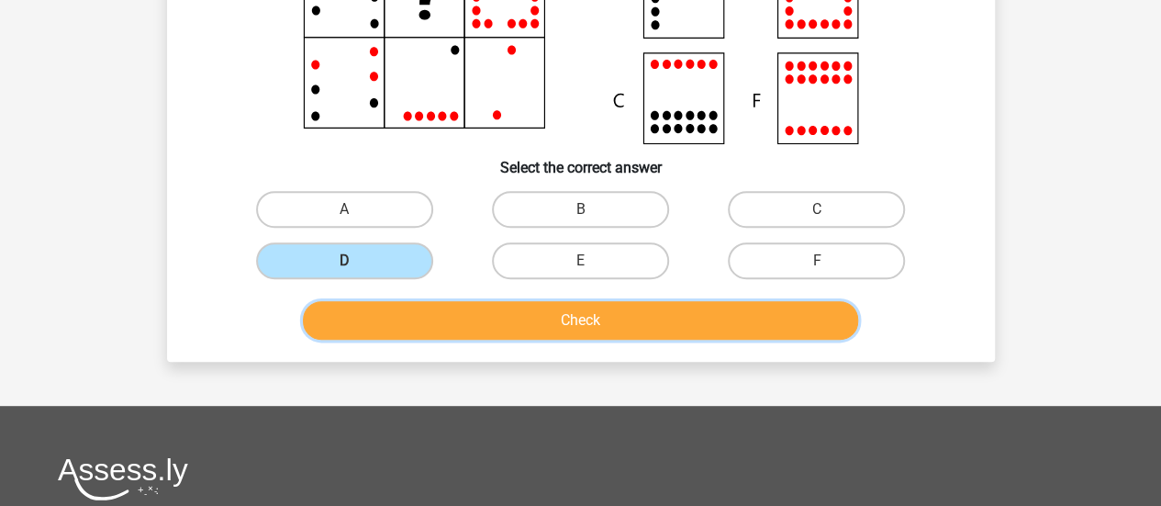
click at [492, 315] on button "Check" at bounding box center [580, 320] width 555 height 39
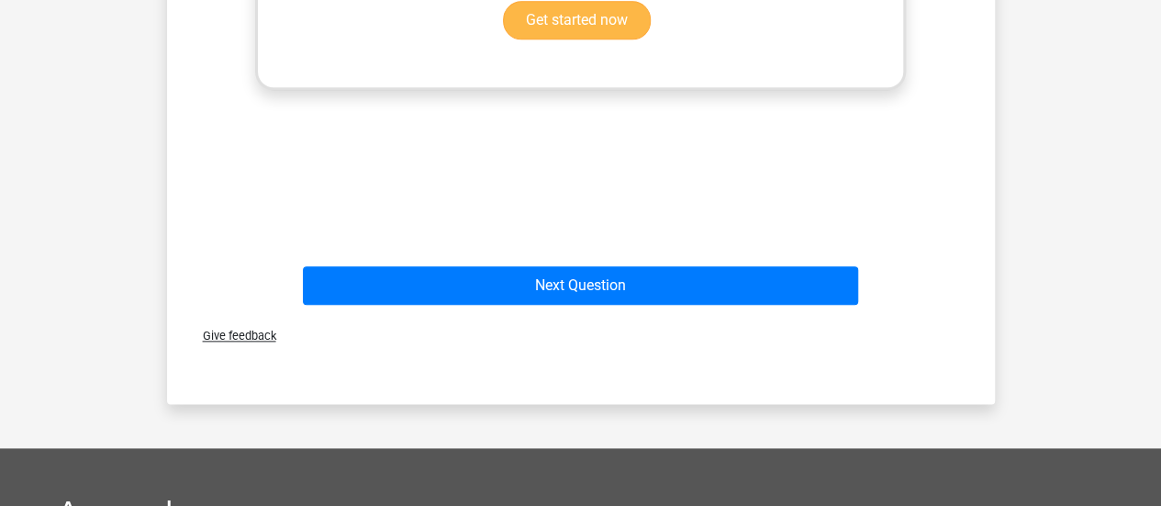
scroll to position [929, 0]
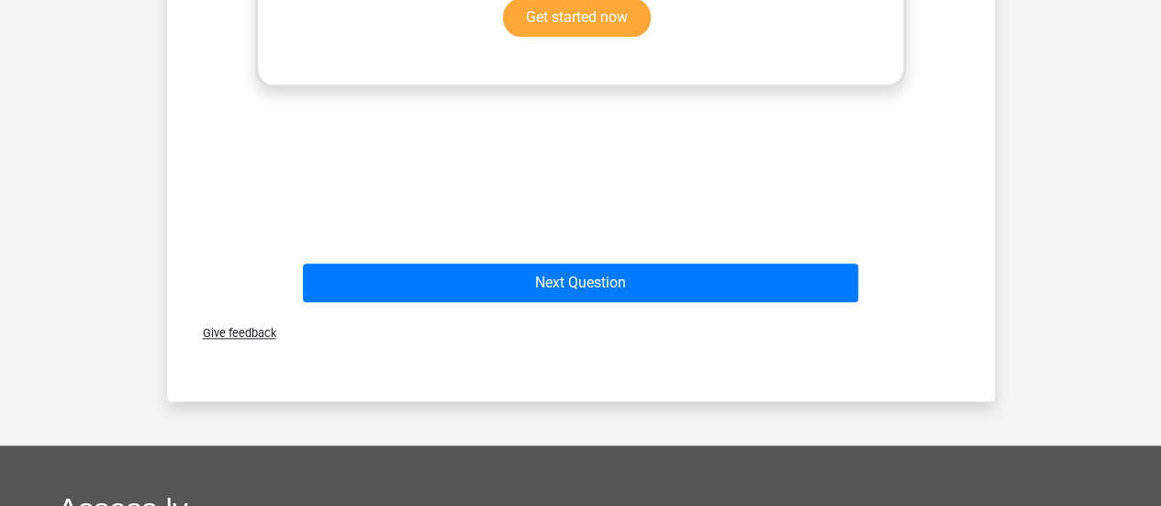
click at [571, 261] on div "Next Question" at bounding box center [580, 279] width 769 height 61
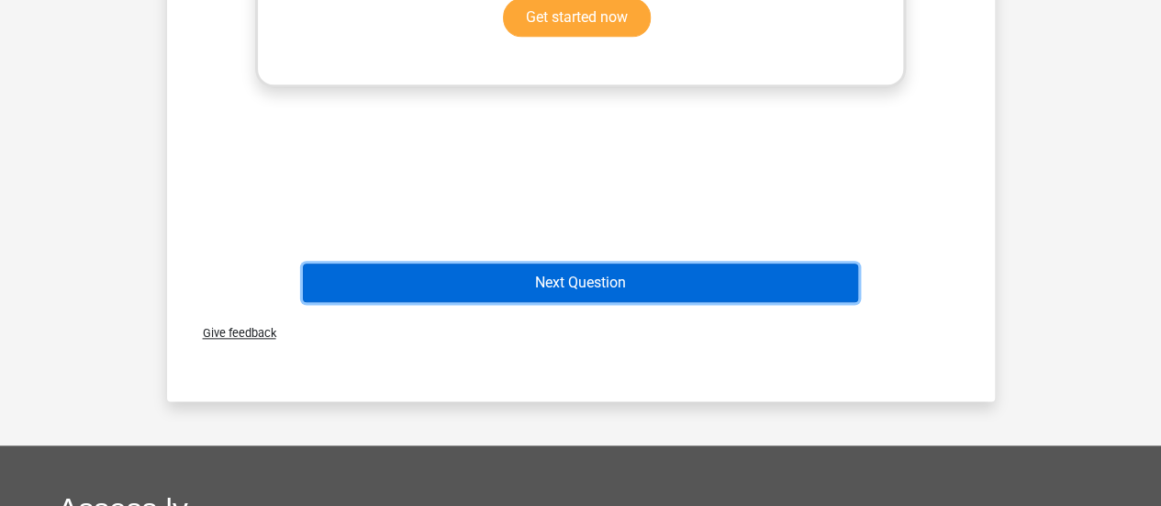
click at [571, 296] on button "Next Question" at bounding box center [580, 282] width 555 height 39
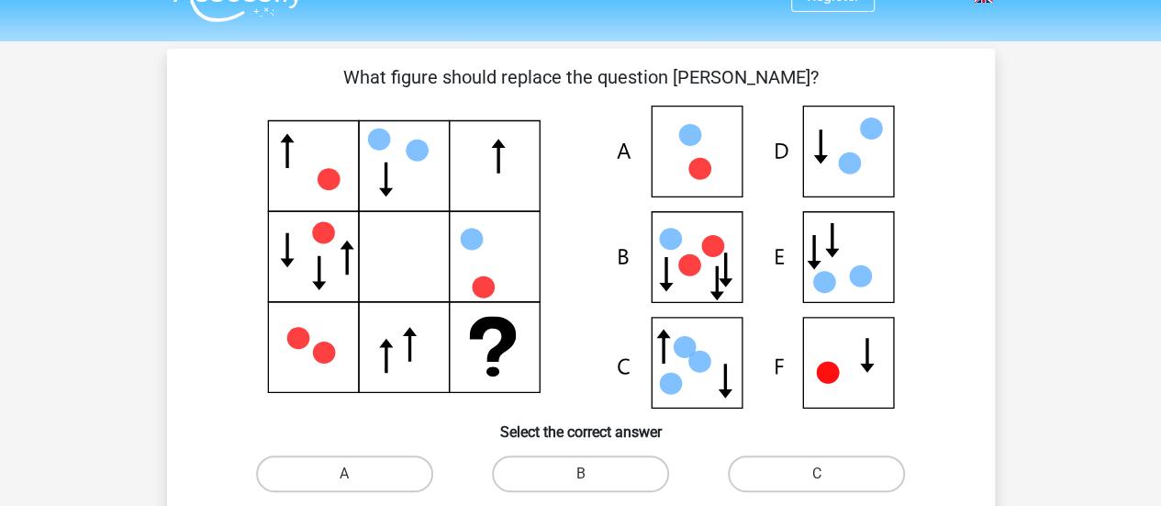
scroll to position [37, 0]
drag, startPoint x: 325, startPoint y: 184, endPoint x: 362, endPoint y: 301, distance: 122.2
click at [362, 301] on g at bounding box center [580, 257] width 625 height 302
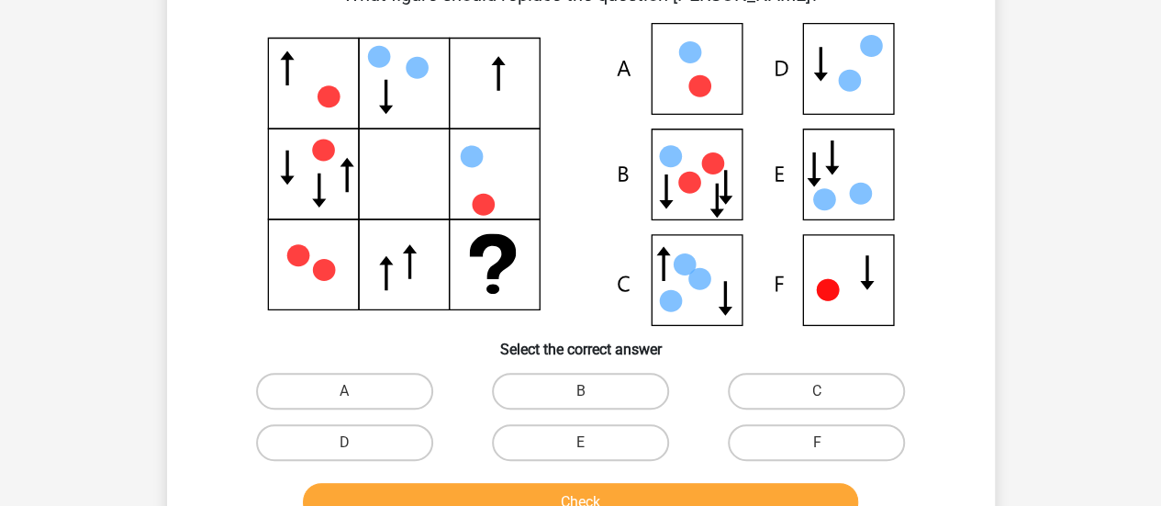
scroll to position [119, 0]
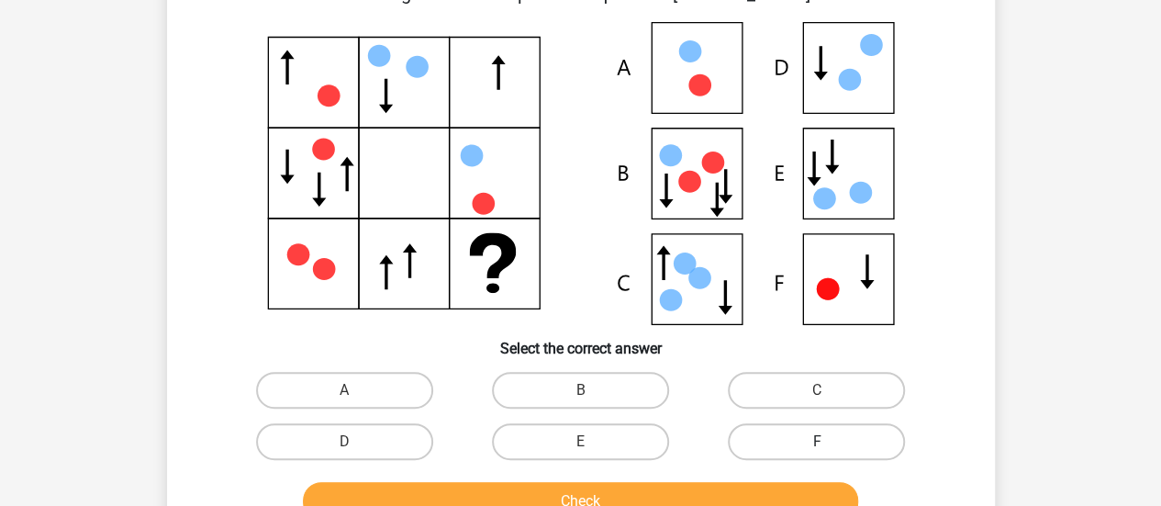
click at [747, 441] on label "F" at bounding box center [816, 441] width 177 height 37
click at [817, 441] on input "F" at bounding box center [823, 447] width 12 height 12
radio input "true"
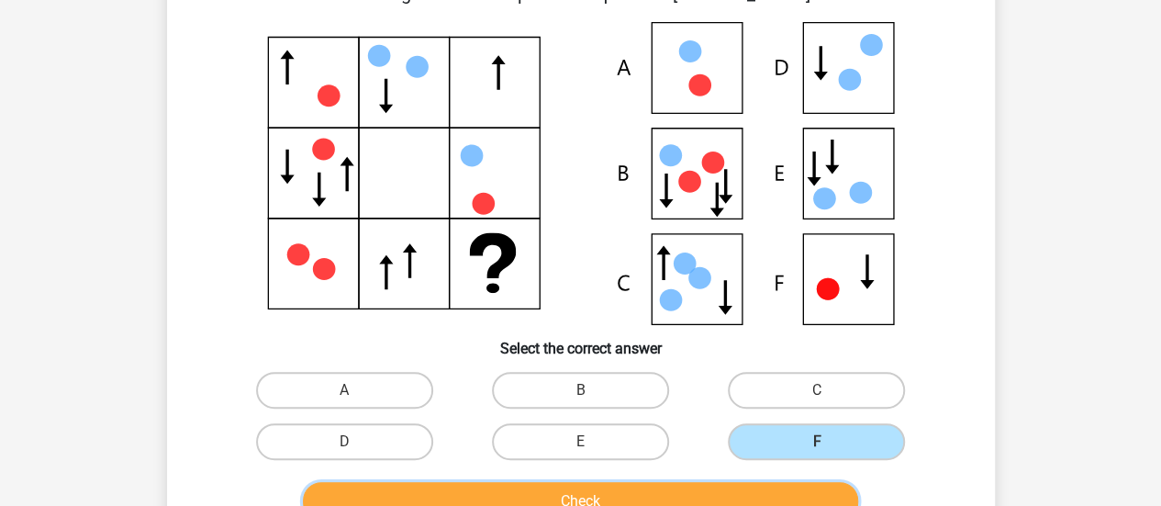
click at [719, 488] on button "Check" at bounding box center [580, 501] width 555 height 39
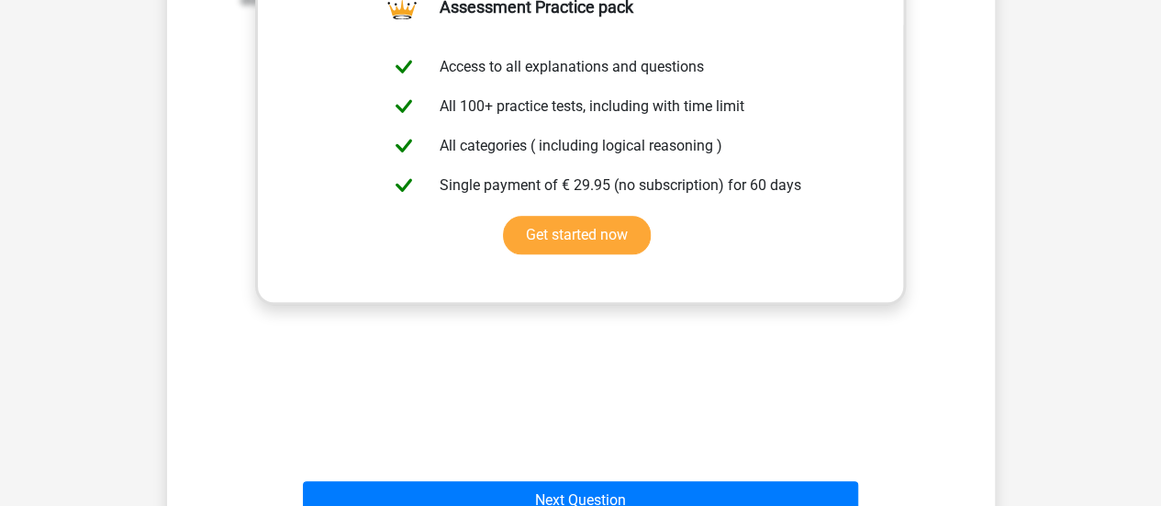
scroll to position [712, 0]
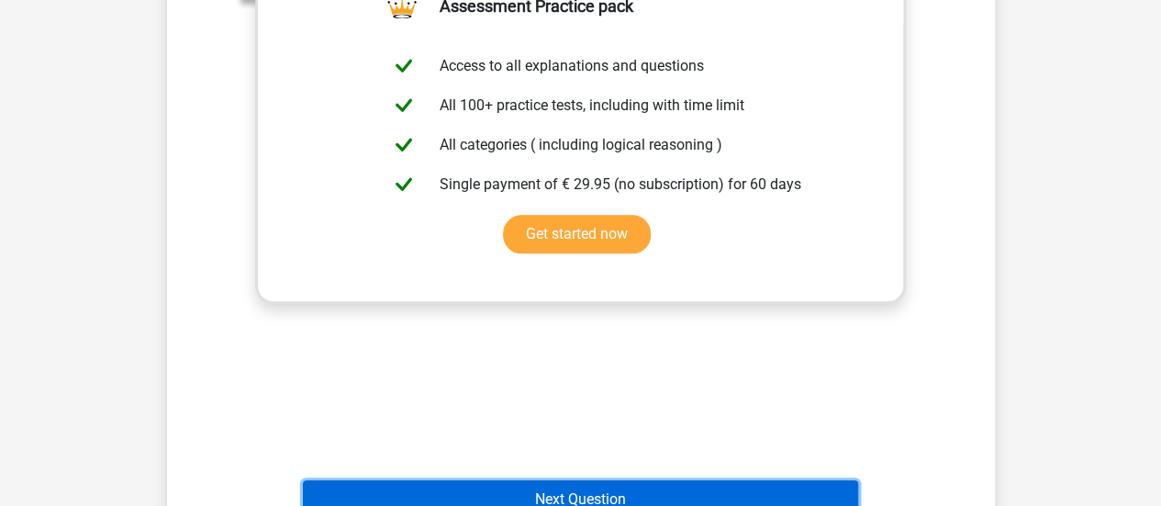
click at [488, 490] on button "Next Question" at bounding box center [580, 499] width 555 height 39
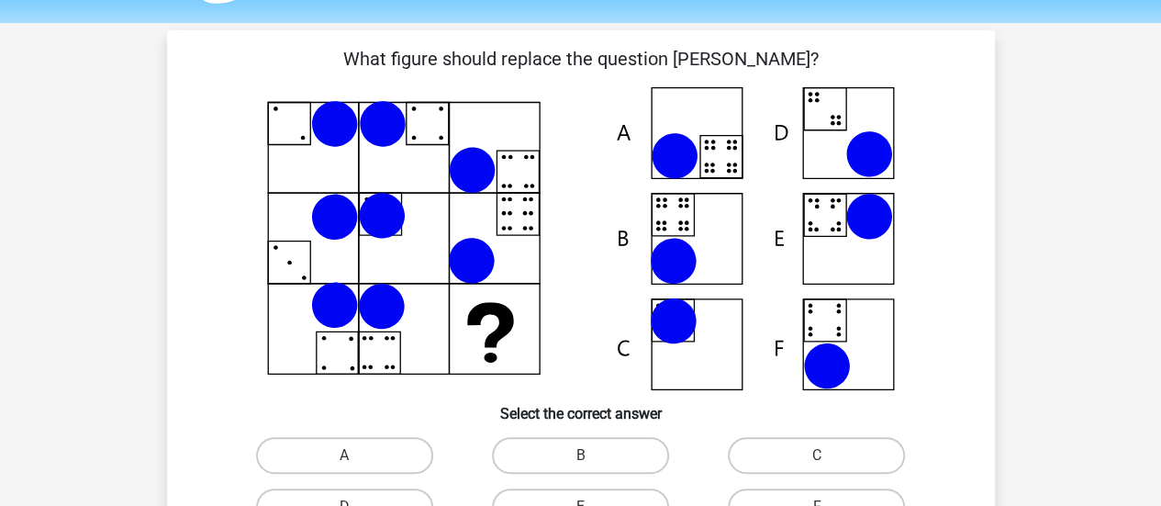
scroll to position [52, 0]
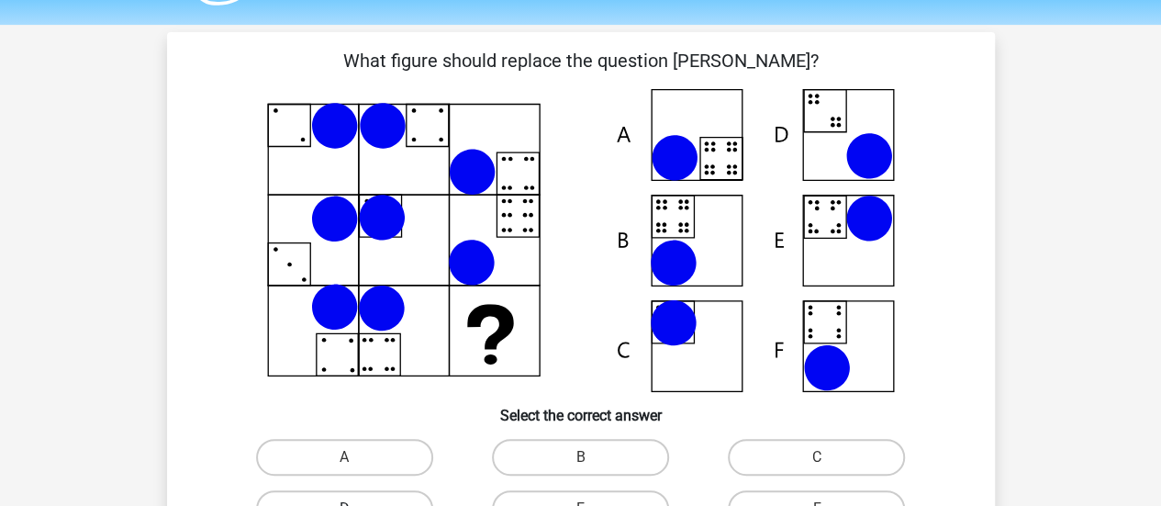
click at [351, 492] on label "D" at bounding box center [344, 508] width 177 height 37
click at [351, 505] on input "D" at bounding box center [350, 514] width 12 height 12
radio input "true"
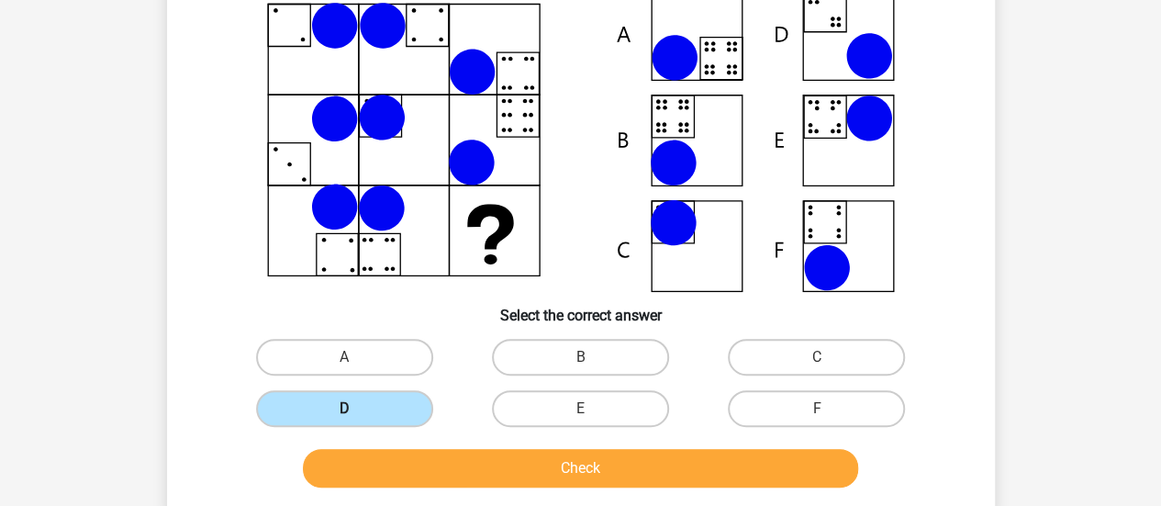
scroll to position [90, 0]
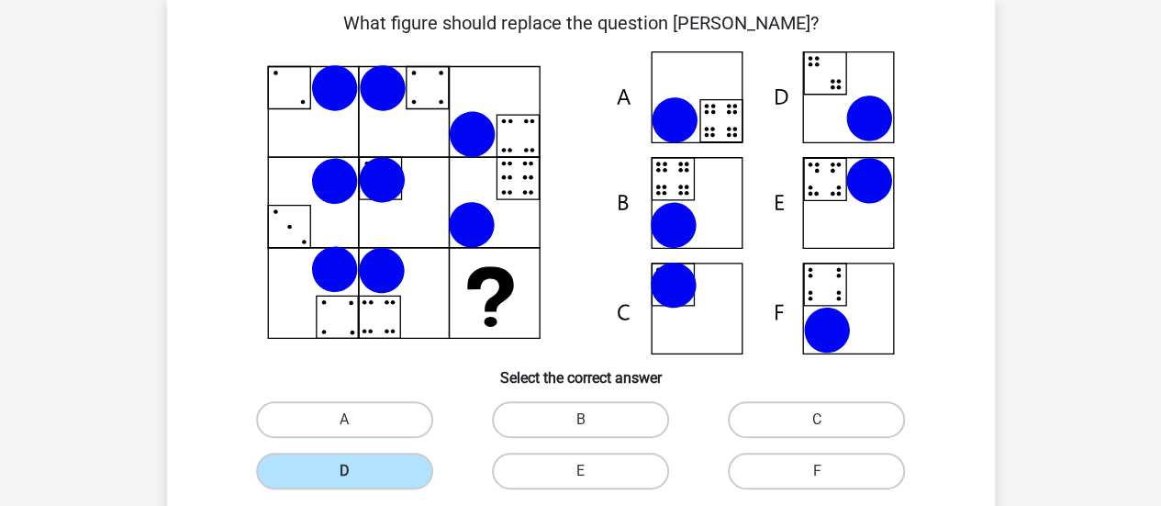
click at [670, 218] on icon at bounding box center [673, 225] width 47 height 47
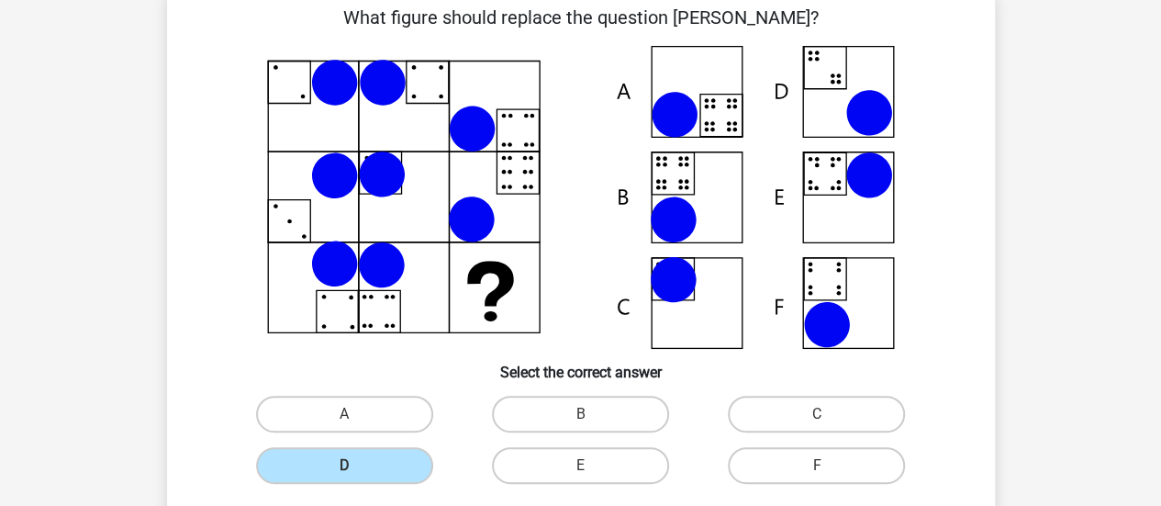
scroll to position [97, 0]
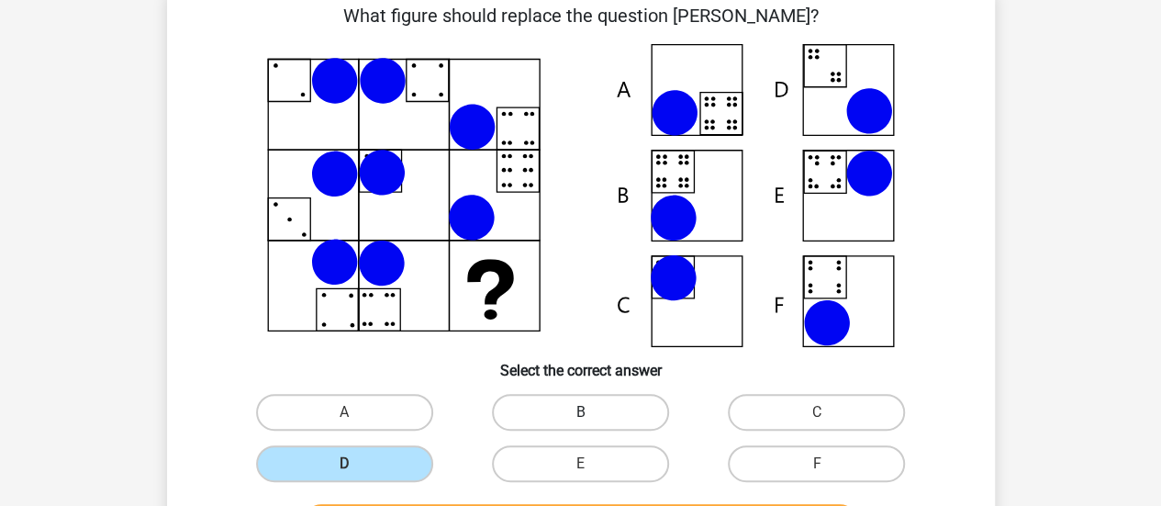
click at [536, 417] on label "B" at bounding box center [580, 412] width 177 height 37
click at [580, 417] on input "B" at bounding box center [586, 418] width 12 height 12
radio input "true"
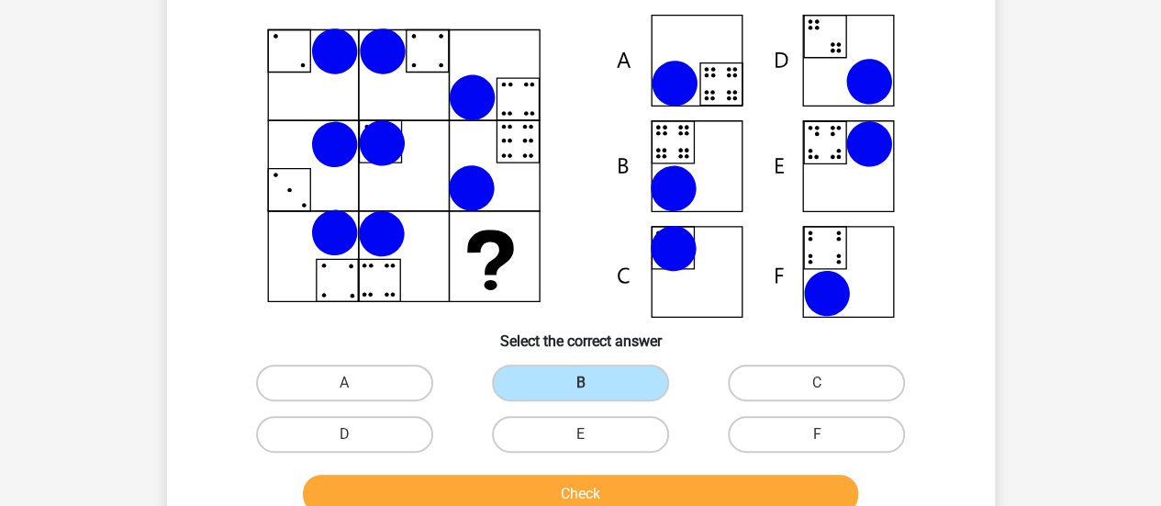
scroll to position [123, 0]
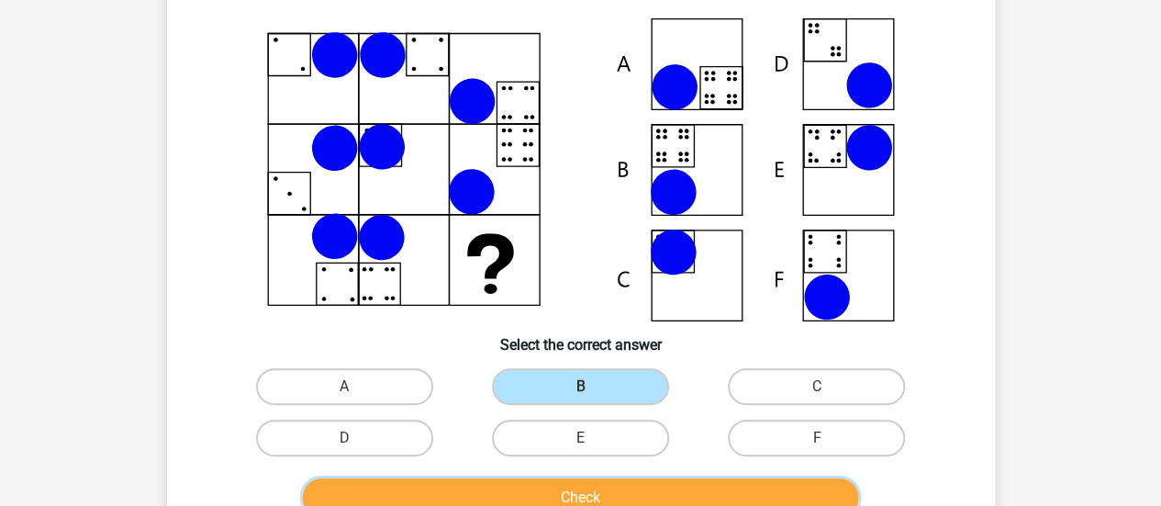
click at [538, 482] on button "Check" at bounding box center [580, 497] width 555 height 39
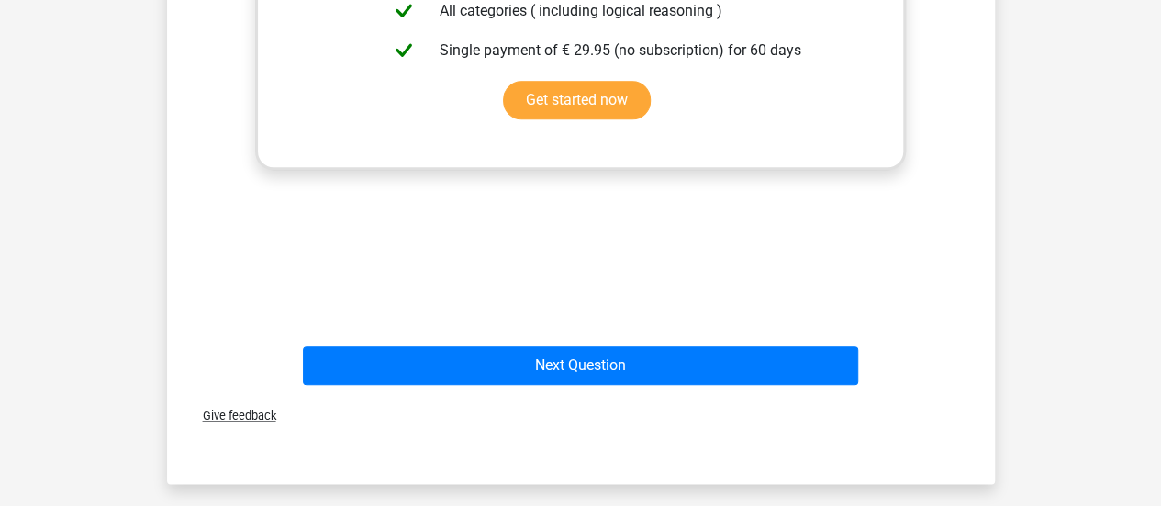
scroll to position [905, 0]
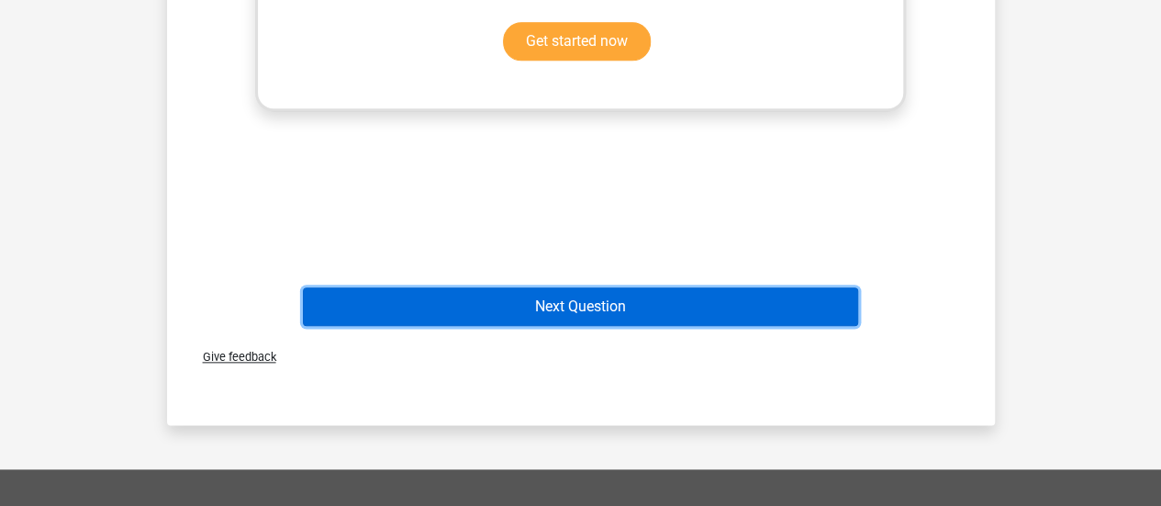
click at [525, 288] on button "Next Question" at bounding box center [580, 306] width 555 height 39
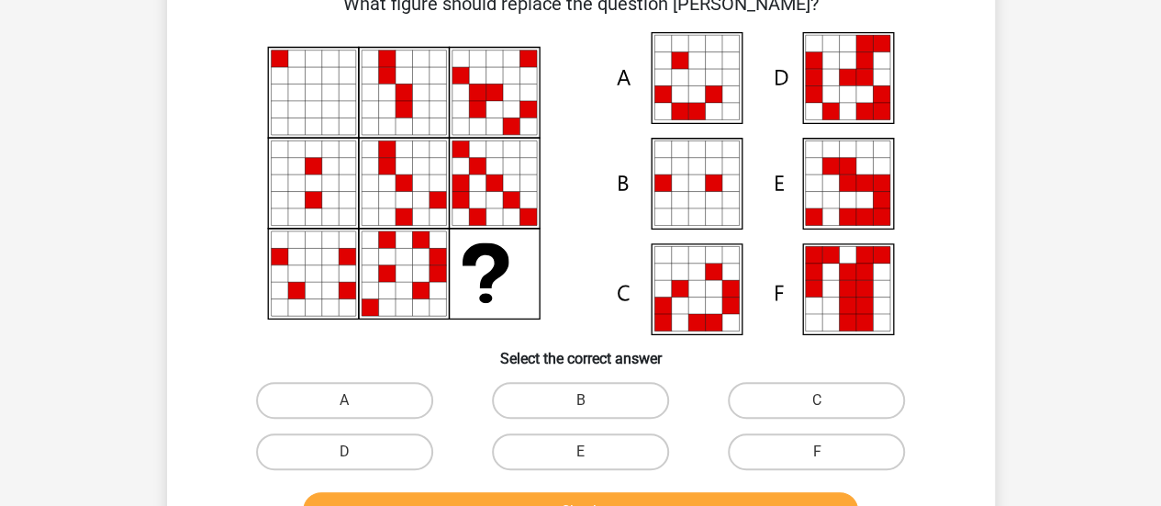
scroll to position [110, 0]
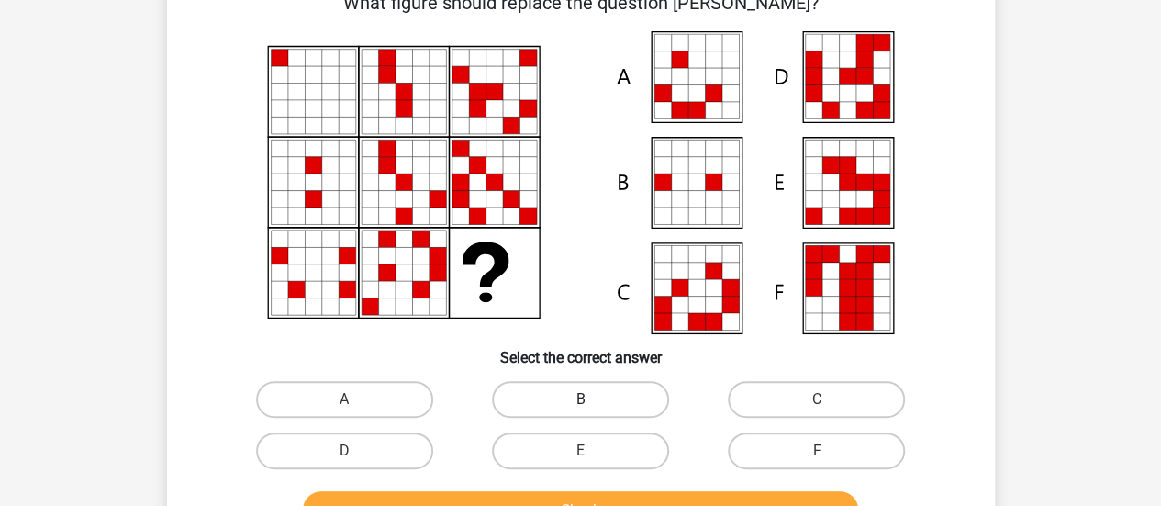
click at [594, 414] on label "B" at bounding box center [580, 399] width 177 height 37
click at [592, 411] on input "B" at bounding box center [586, 405] width 12 height 12
radio input "true"
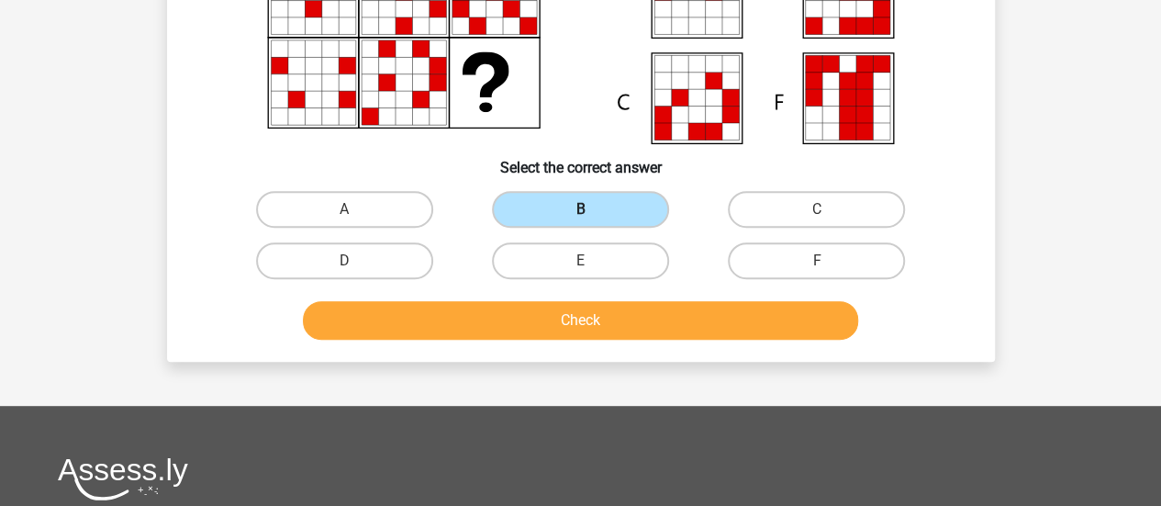
scroll to position [304, 0]
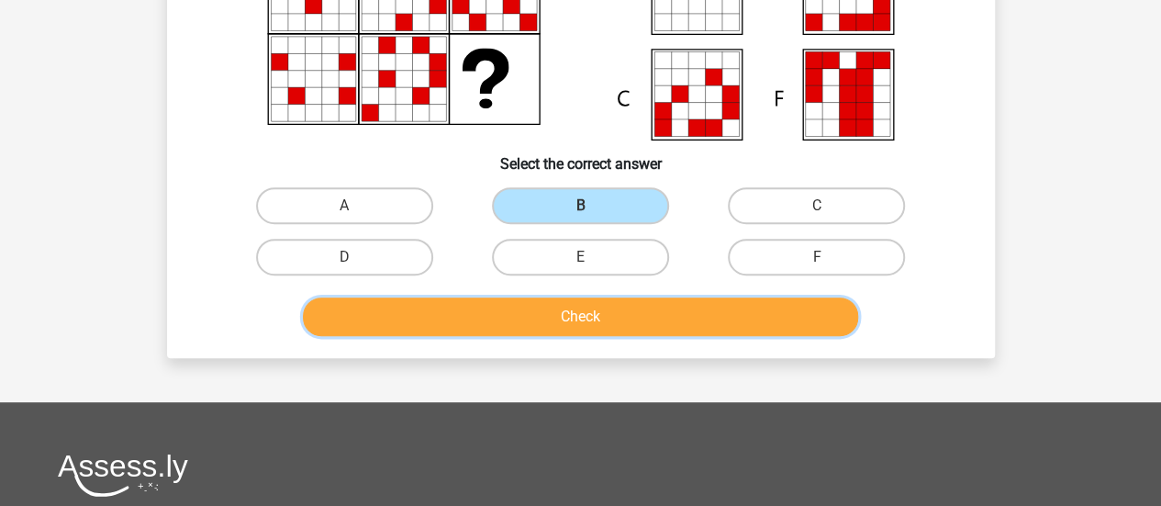
click at [555, 316] on button "Check" at bounding box center [580, 316] width 555 height 39
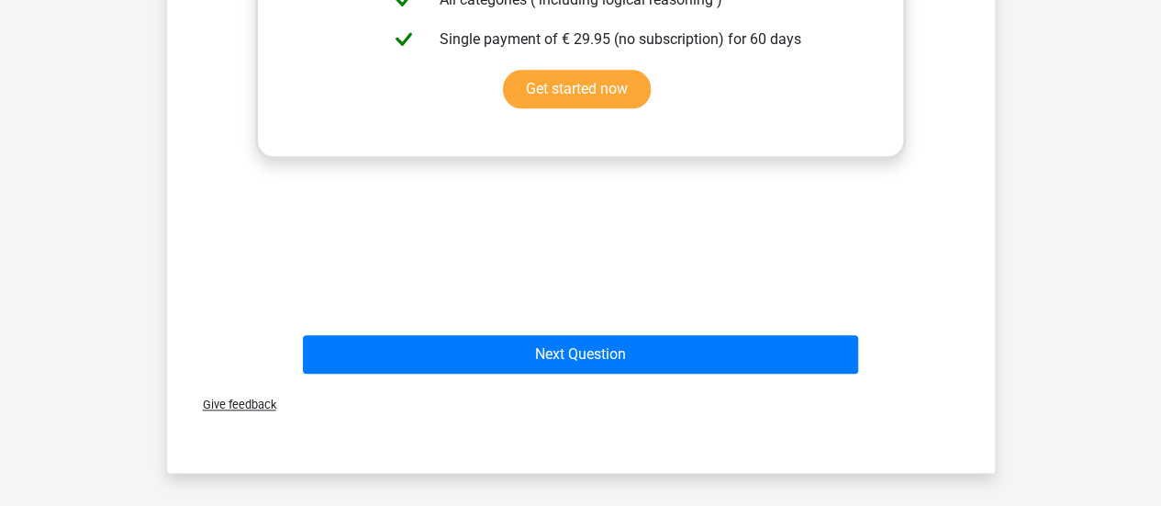
scroll to position [866, 0]
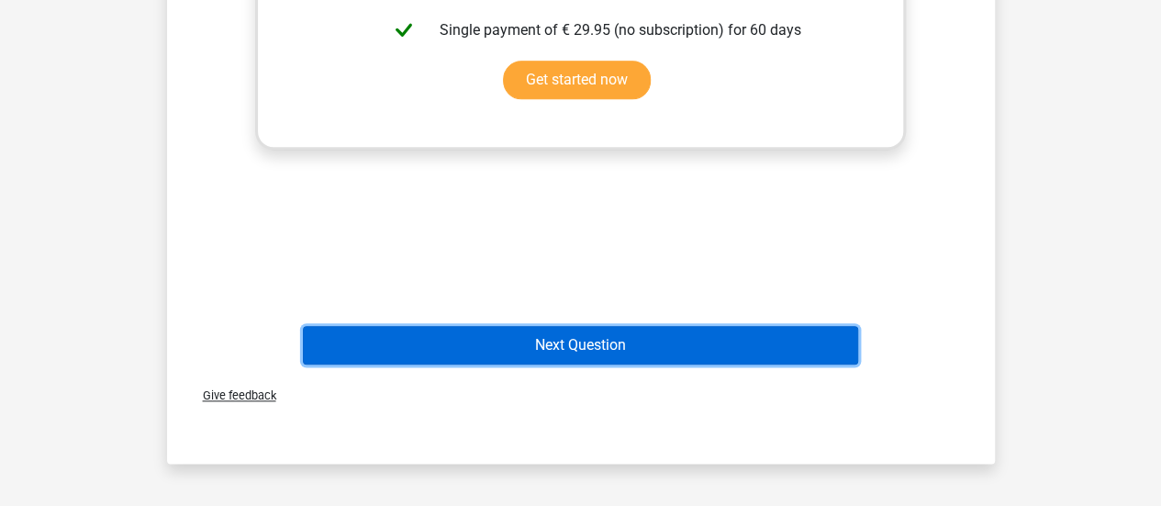
click at [595, 342] on button "Next Question" at bounding box center [580, 345] width 555 height 39
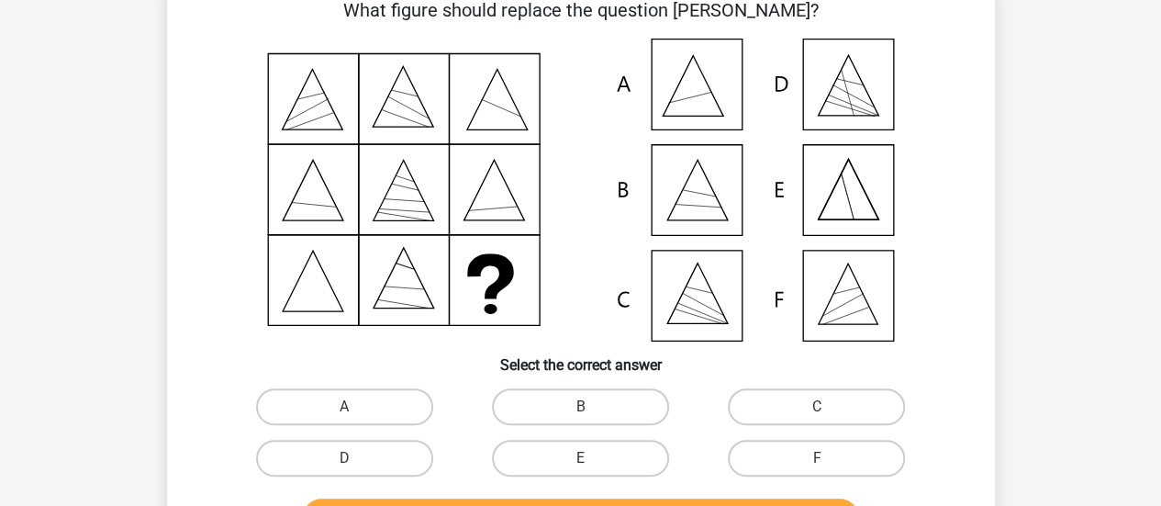
scroll to position [102, 0]
click at [607, 418] on label "B" at bounding box center [580, 407] width 177 height 37
click at [592, 418] on input "B" at bounding box center [586, 413] width 12 height 12
radio input "true"
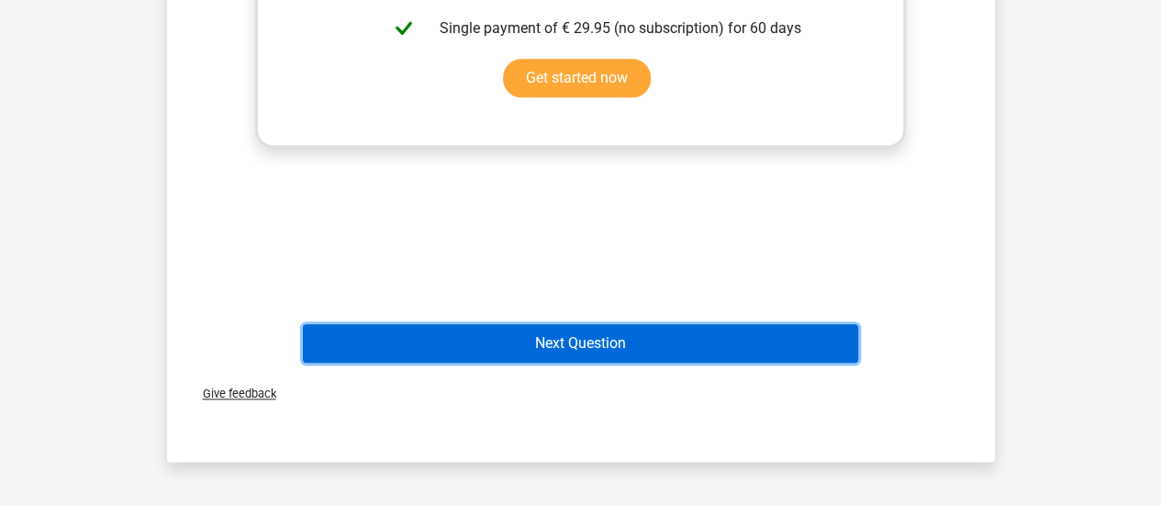
click at [541, 337] on button "Next Question" at bounding box center [580, 343] width 555 height 39
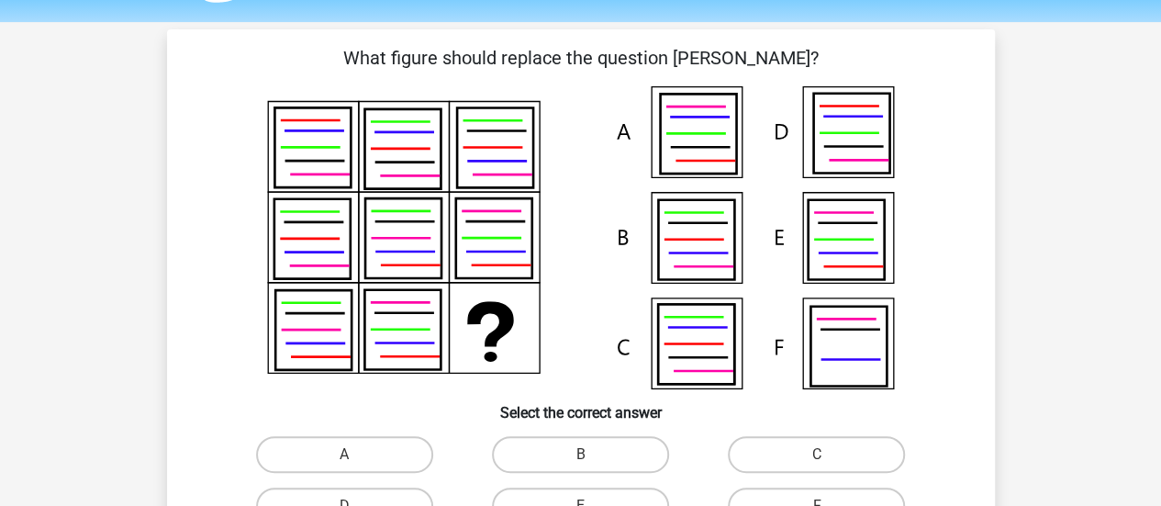
scroll to position [59, 0]
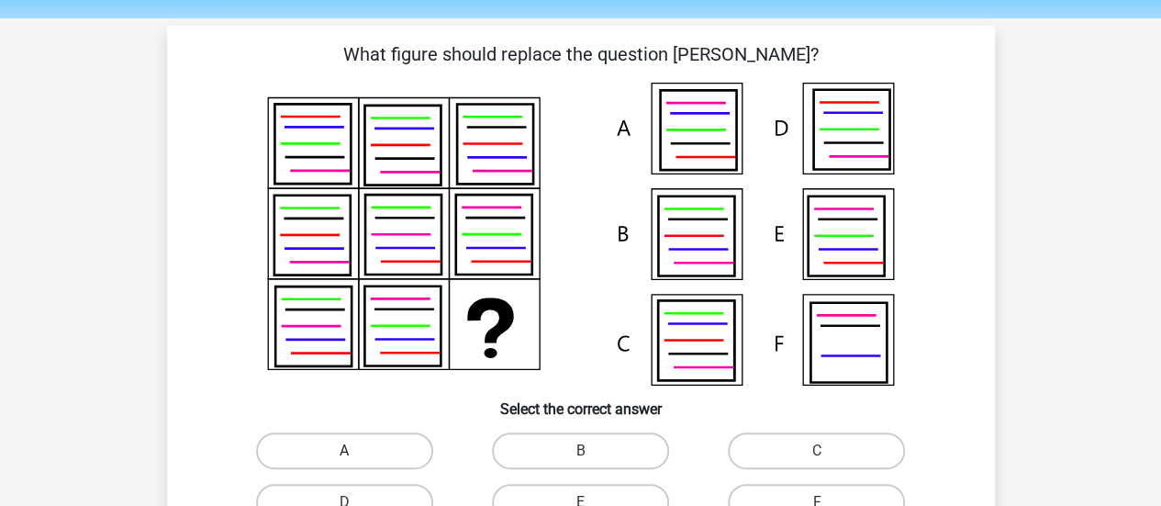
click at [387, 462] on label "A" at bounding box center [344, 450] width 177 height 37
click at [356, 462] on input "A" at bounding box center [350, 456] width 12 height 12
radio input "true"
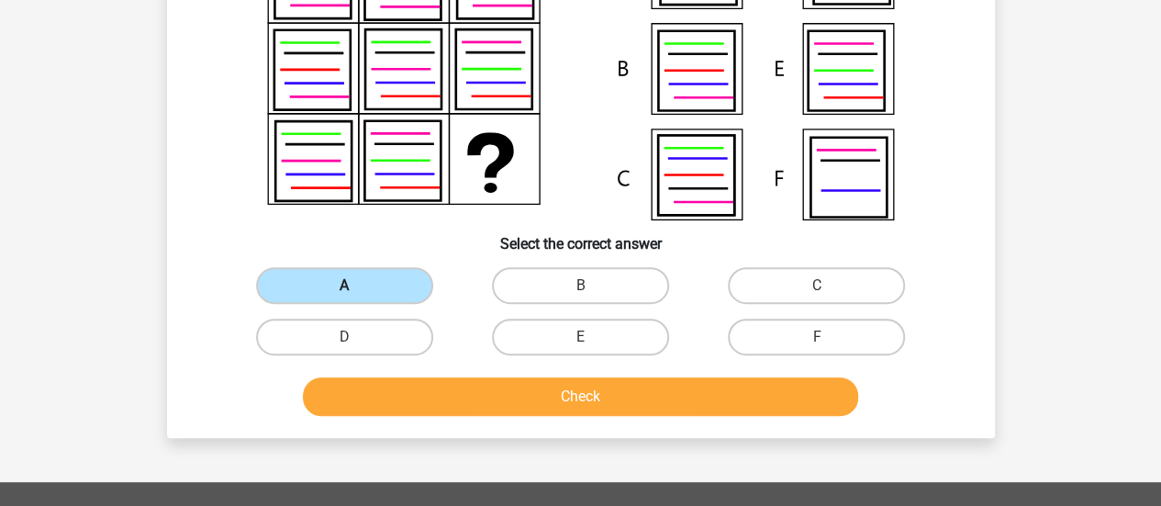
scroll to position [284, 0]
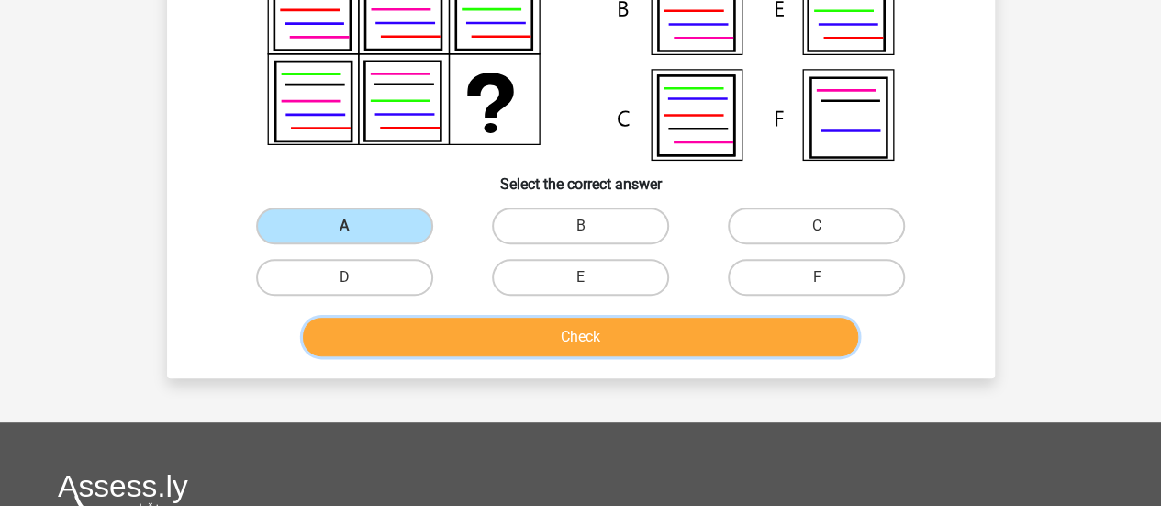
click at [462, 351] on button "Check" at bounding box center [580, 336] width 555 height 39
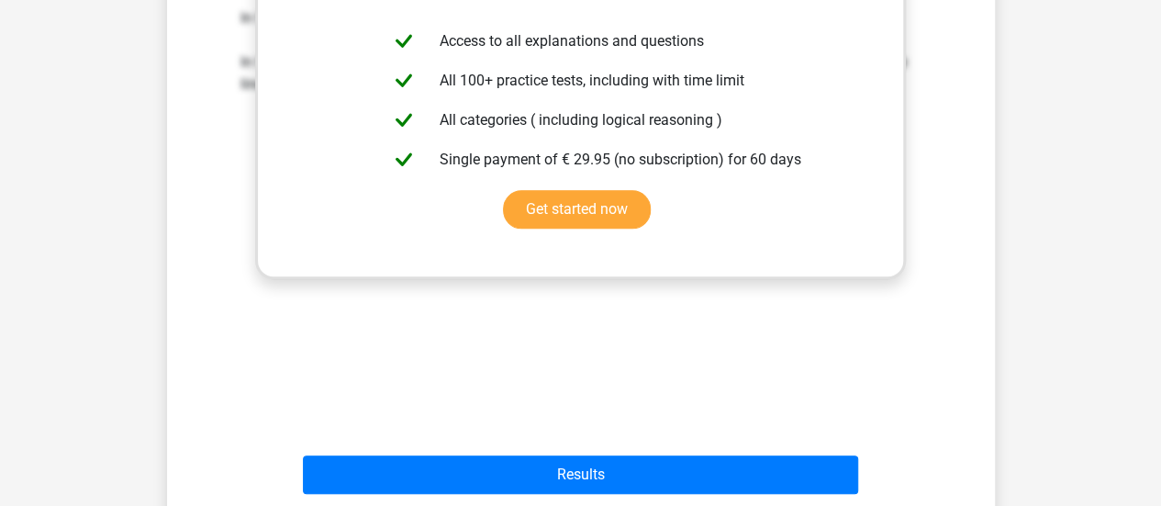
scroll to position [806, 0]
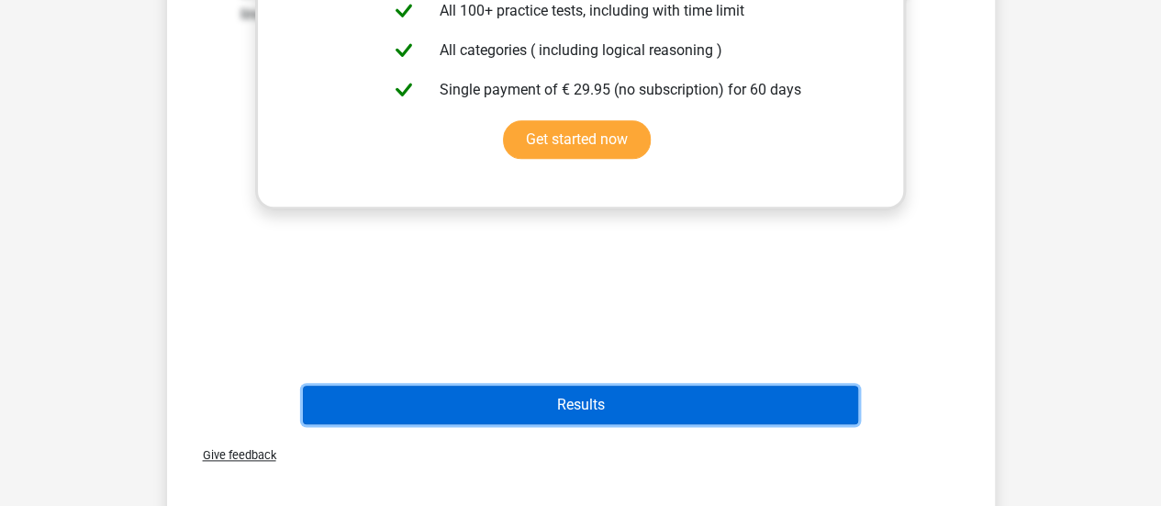
click at [551, 395] on button "Results" at bounding box center [580, 404] width 555 height 39
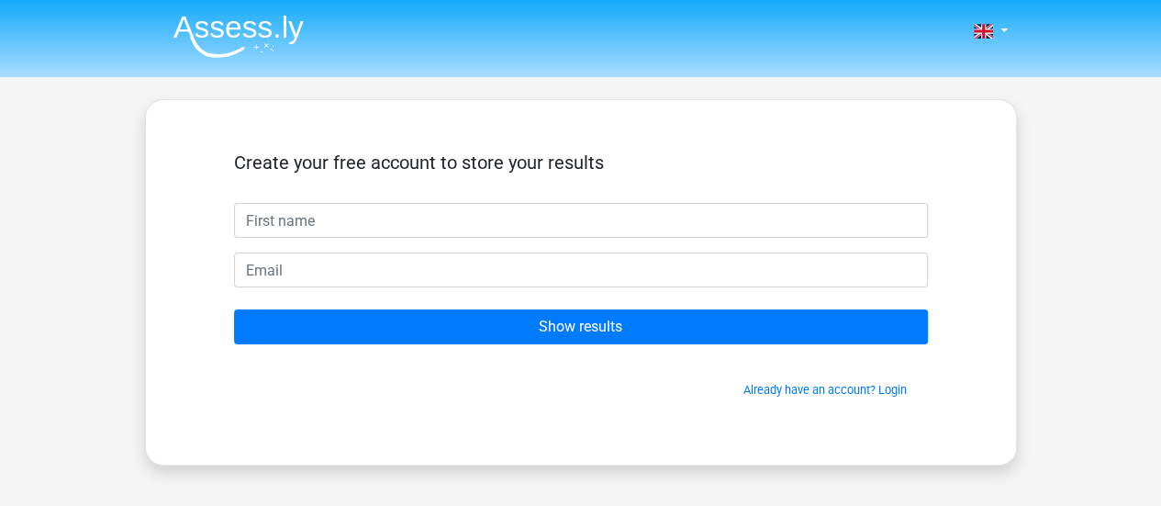
click at [464, 237] on input "text" at bounding box center [581, 220] width 694 height 35
type input "[PERSON_NAME]"
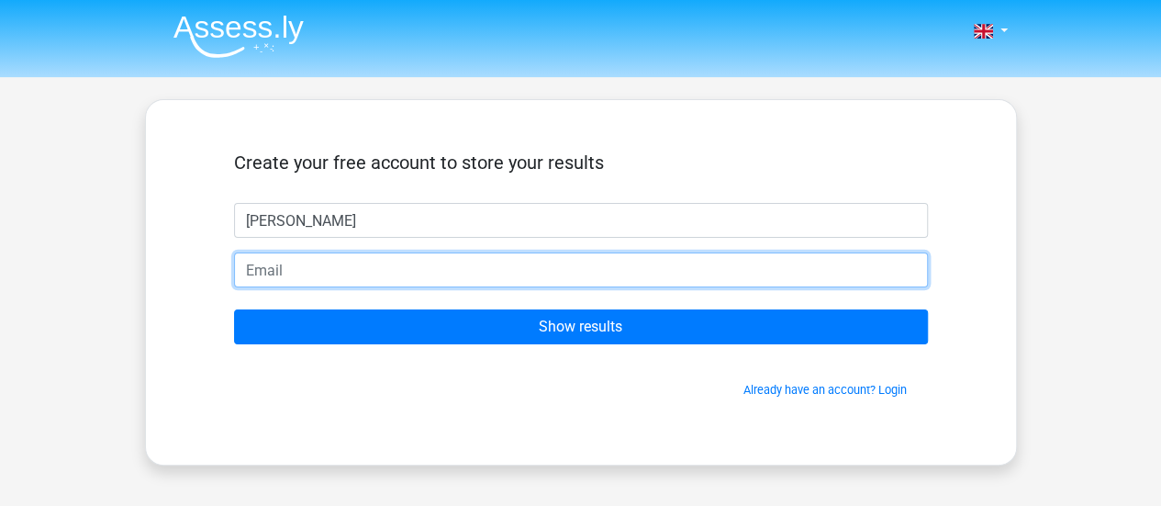
click at [383, 272] on input "email" at bounding box center [581, 269] width 694 height 35
type input "[EMAIL_ADDRESS][DOMAIN_NAME]"
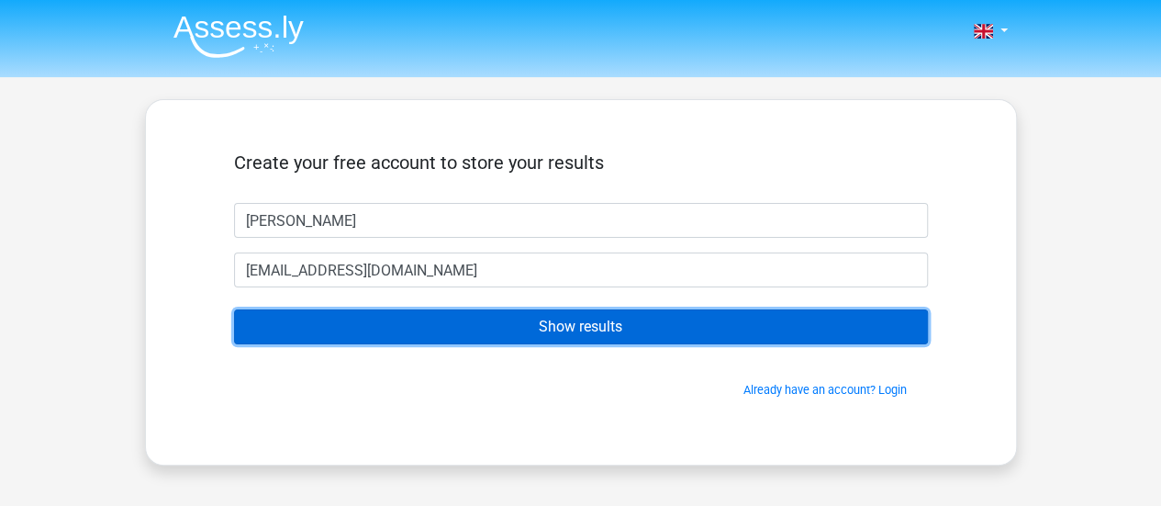
click at [405, 326] on input "Show results" at bounding box center [581, 326] width 694 height 35
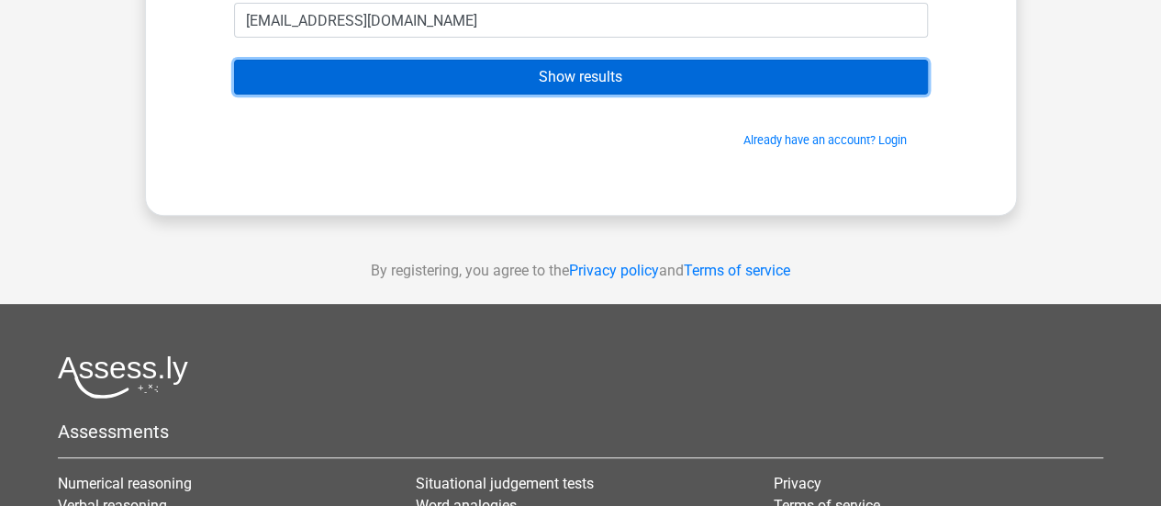
scroll to position [268, 0]
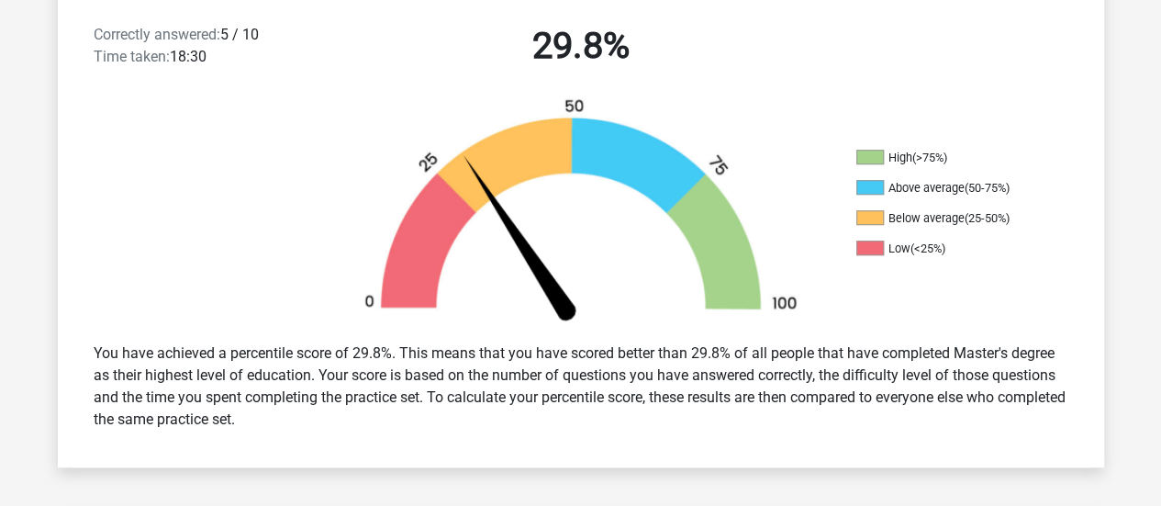
scroll to position [487, 0]
drag, startPoint x: 369, startPoint y: 354, endPoint x: 455, endPoint y: 423, distance: 110.3
click at [455, 423] on div "You have achieved a percentile score of 29.8%. This means that you have scored …" at bounding box center [581, 385] width 1002 height 103
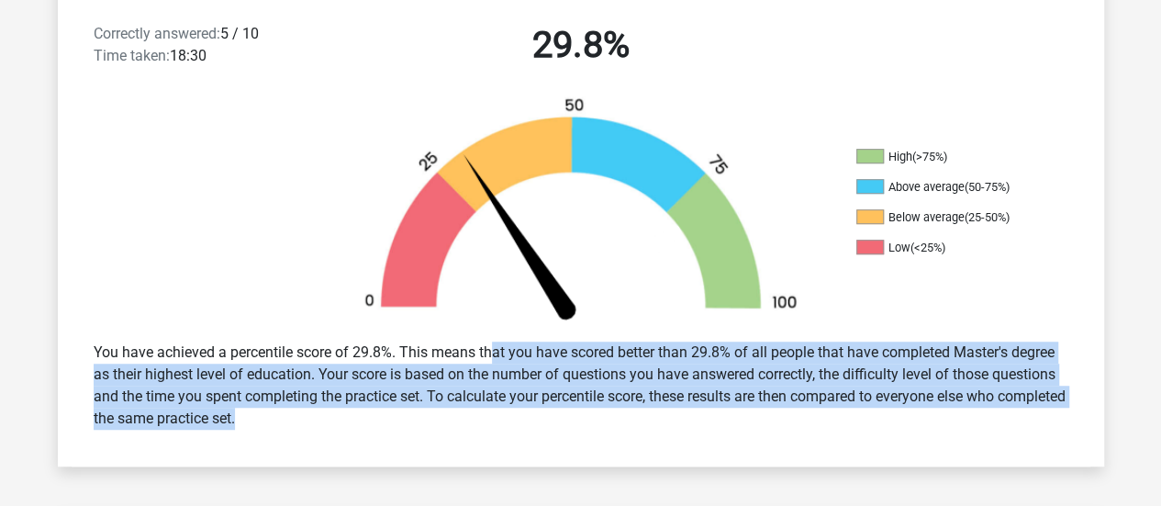
drag, startPoint x: 455, startPoint y: 423, endPoint x: 426, endPoint y: 359, distance: 70.6
click at [426, 359] on div "You have achieved a percentile score of 29.8%. This means that you have scored …" at bounding box center [581, 385] width 1002 height 103
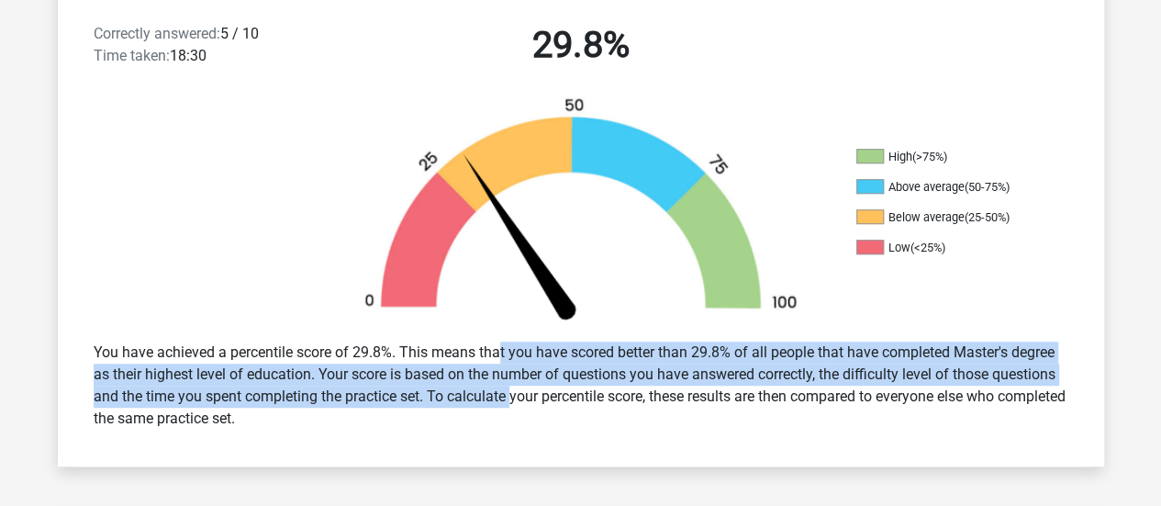
drag, startPoint x: 432, startPoint y: 361, endPoint x: 453, endPoint y: 397, distance: 42.3
click at [453, 397] on div "You have achieved a percentile score of 29.8%. This means that you have scored …" at bounding box center [581, 385] width 1002 height 103
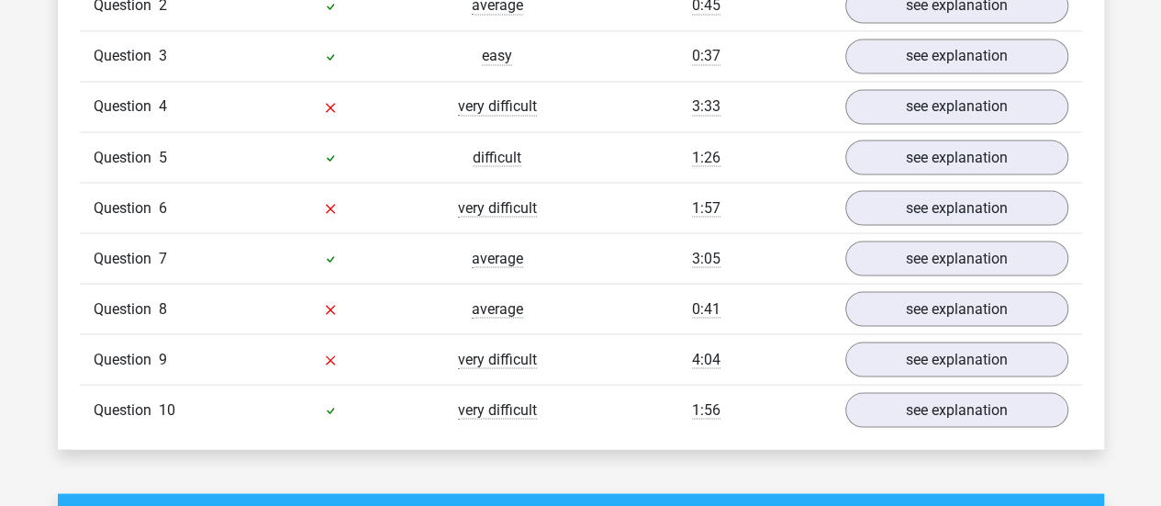
scroll to position [1623, 0]
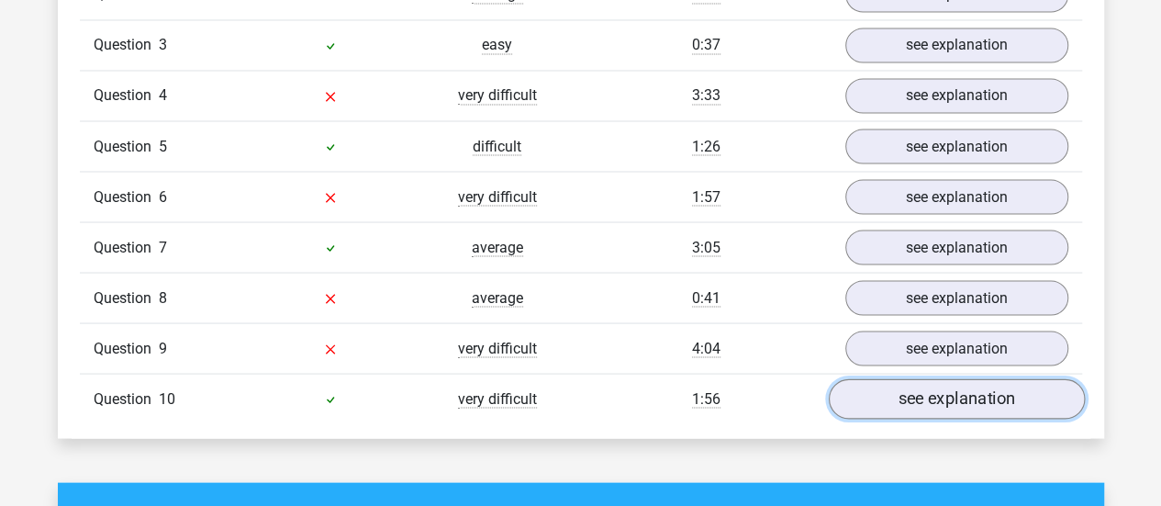
click at [918, 384] on link "see explanation" at bounding box center [956, 398] width 256 height 40
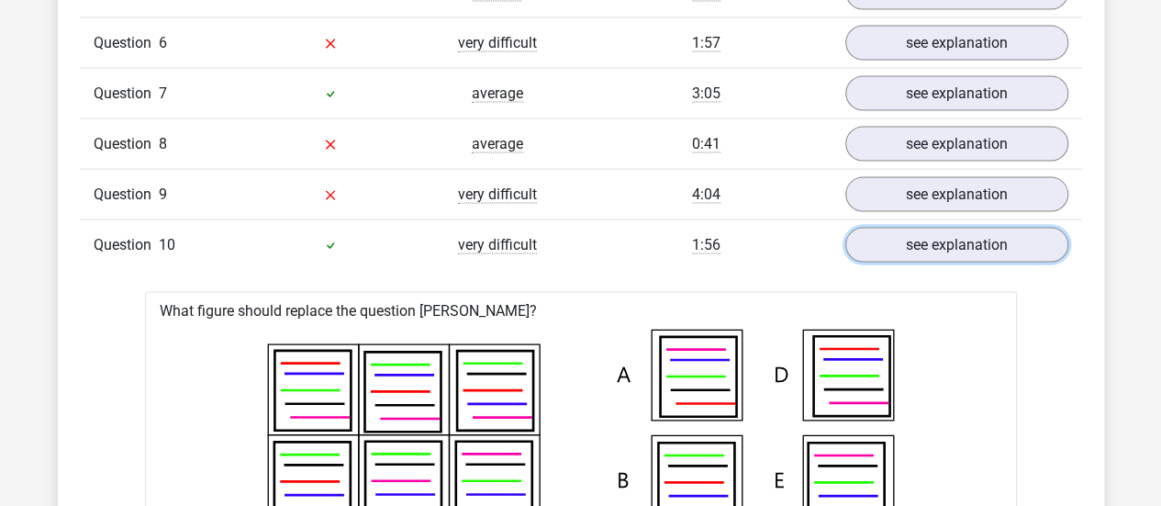
scroll to position [1747, 0]
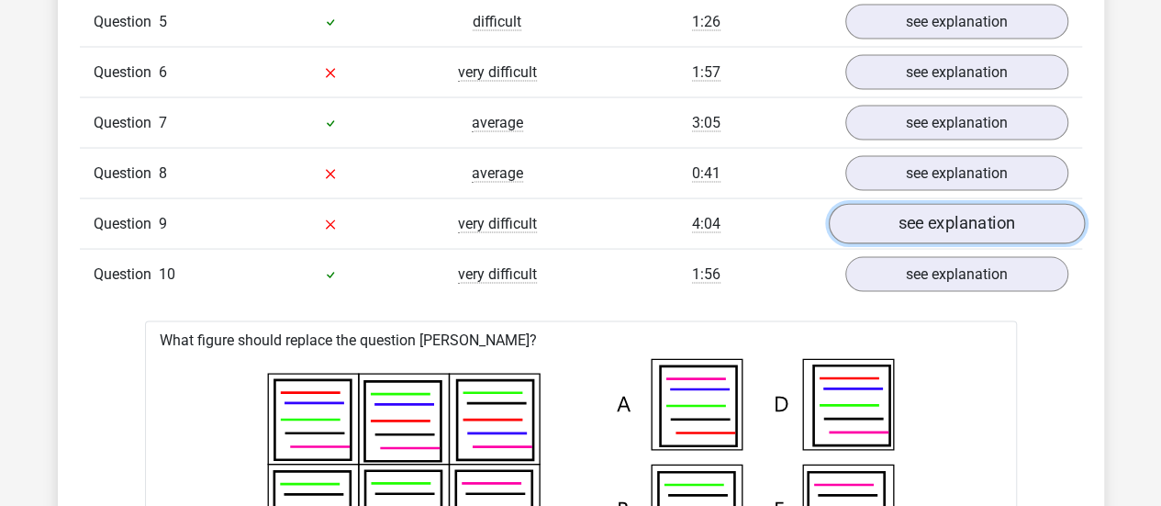
click at [947, 215] on link "see explanation" at bounding box center [956, 224] width 256 height 40
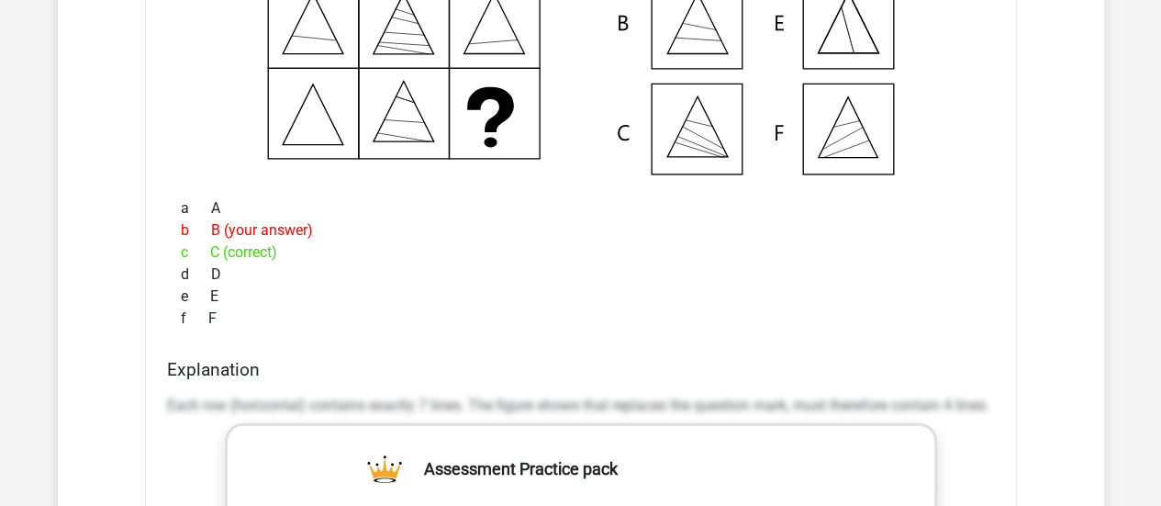
scroll to position [2184, 0]
drag, startPoint x: 947, startPoint y: 215, endPoint x: 596, endPoint y: 292, distance: 358.9
click at [596, 292] on div "e E" at bounding box center [581, 295] width 828 height 22
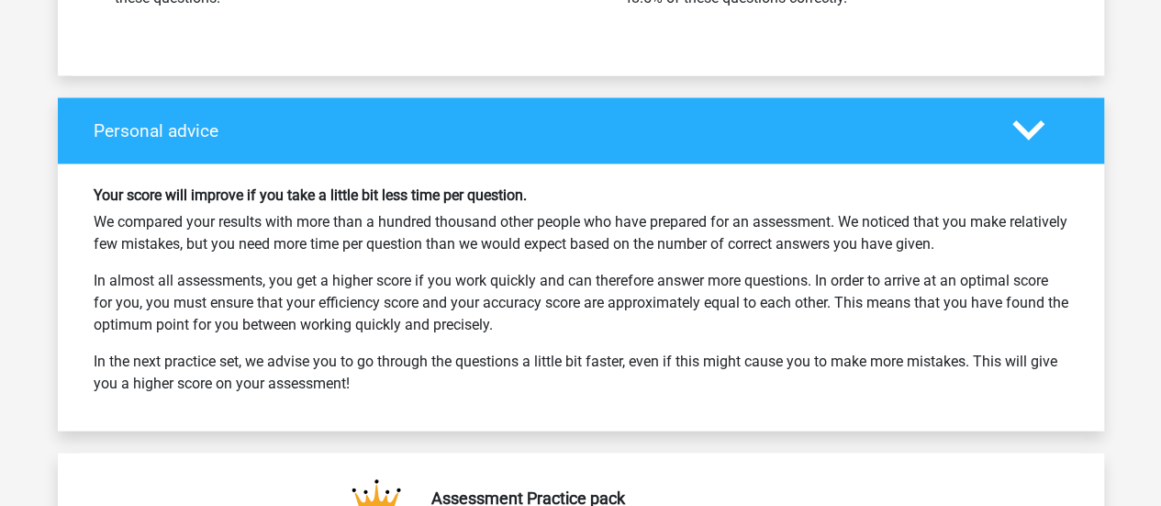
scroll to position [5089, 0]
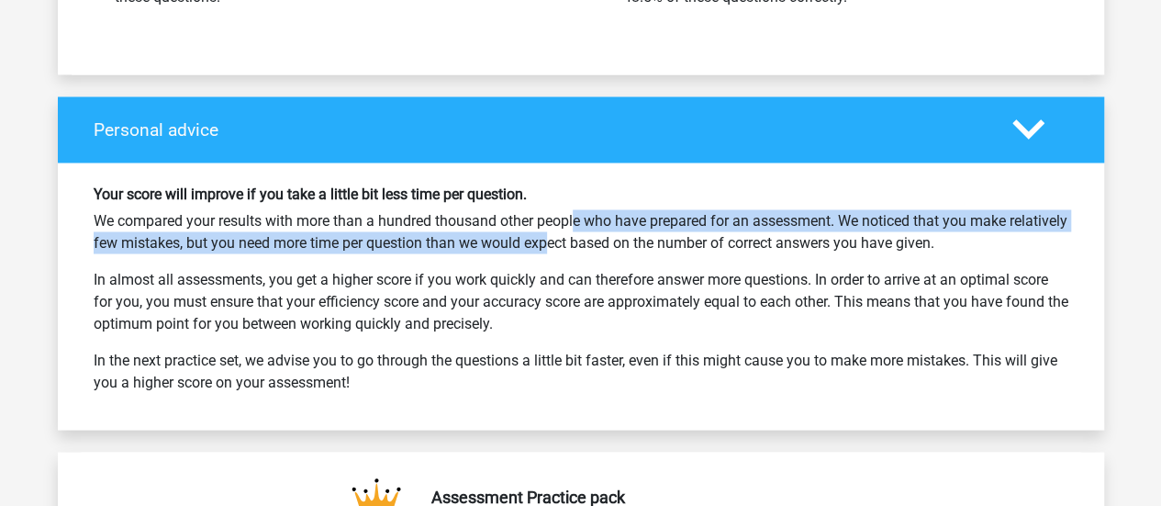
drag, startPoint x: 503, startPoint y: 199, endPoint x: 534, endPoint y: 238, distance: 49.6
click at [534, 238] on p "We compared your results with more than a hundred thousand other people who hav…" at bounding box center [581, 231] width 974 height 44
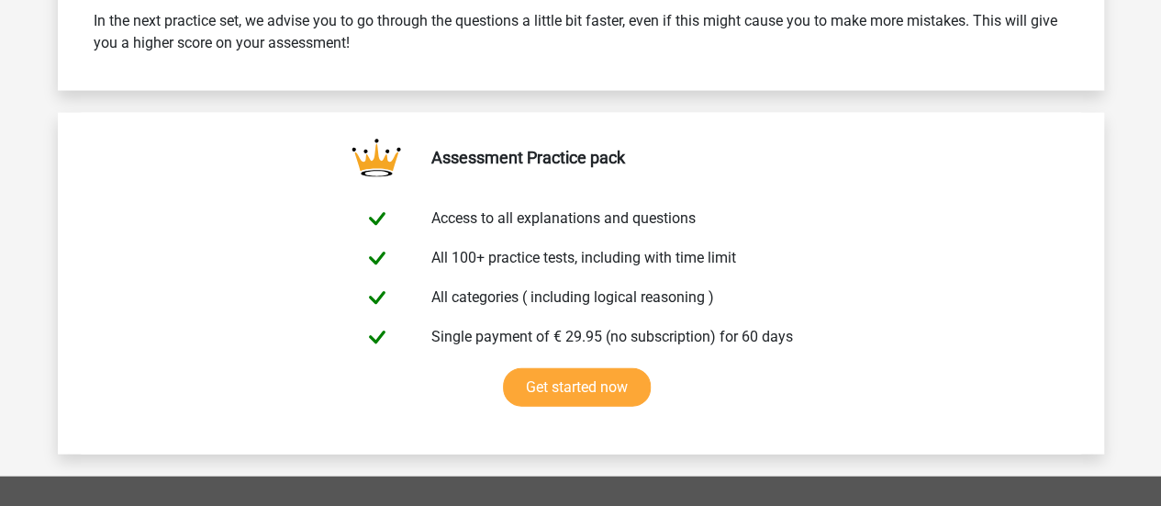
scroll to position [5576, 0]
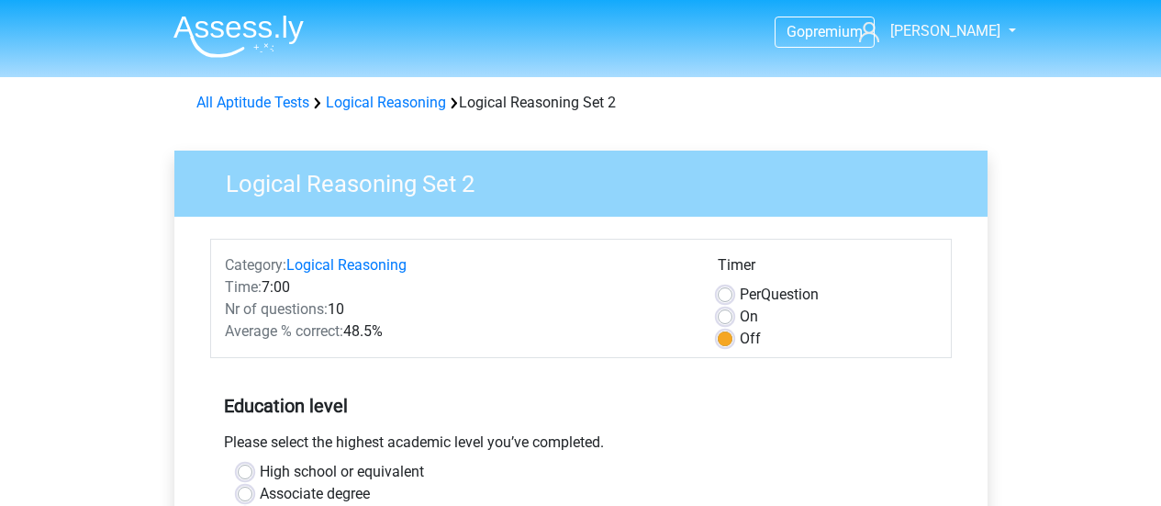
scroll to position [469, 0]
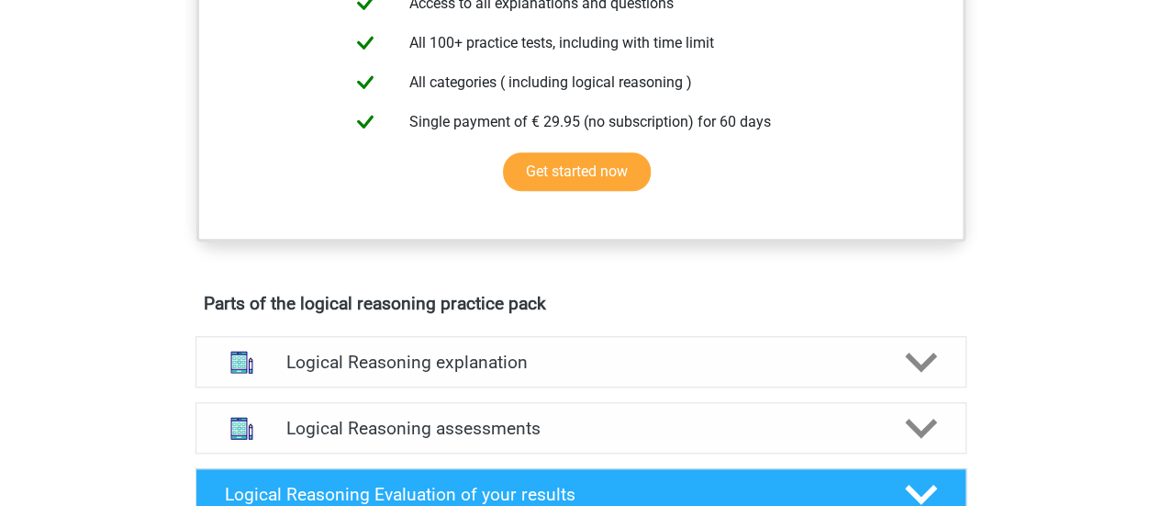
scroll to position [1040, 0]
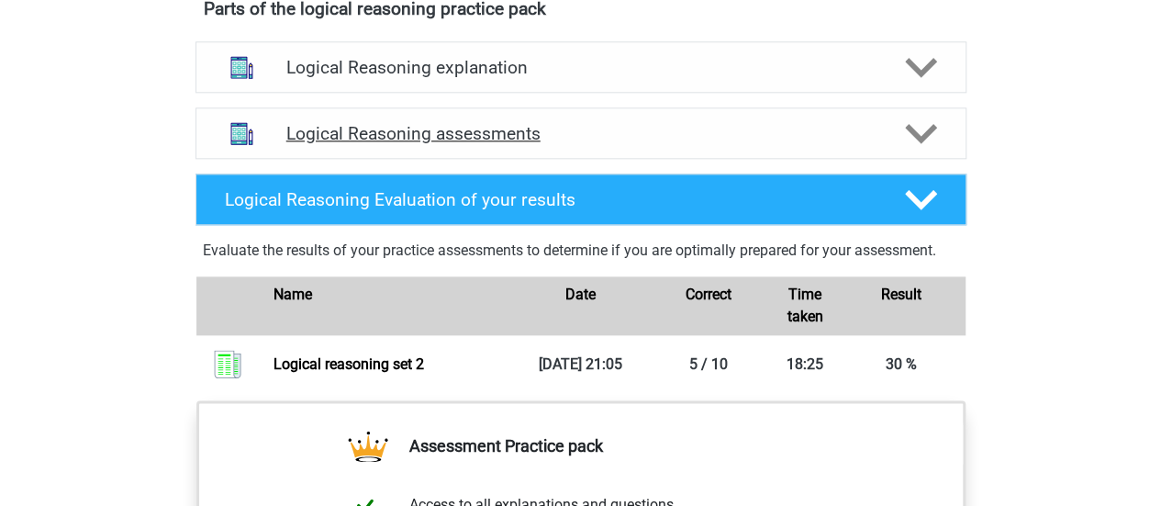
click at [517, 159] on div "Logical Reasoning assessments" at bounding box center [580, 132] width 771 height 51
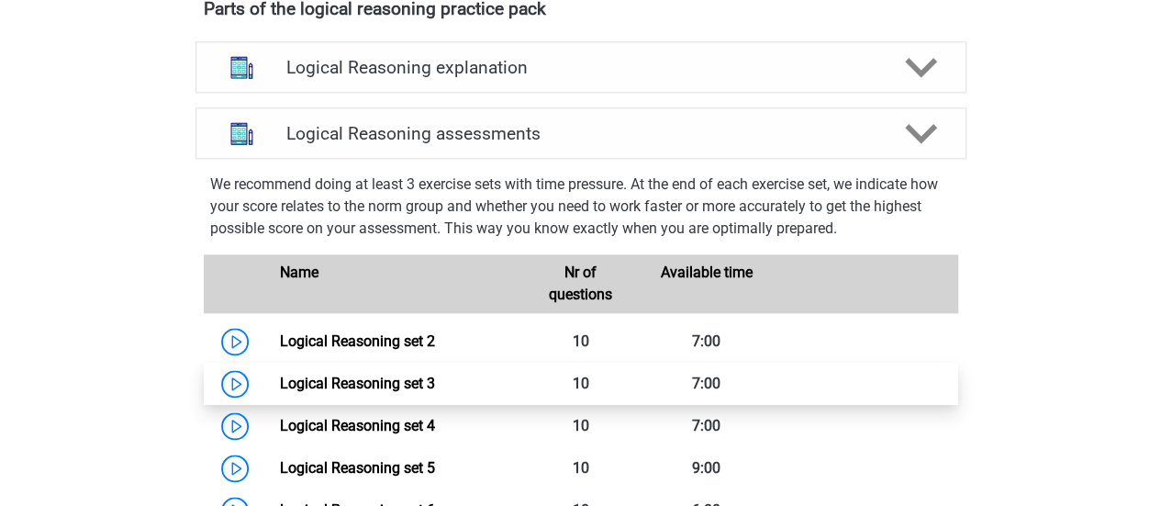
click at [362, 392] on link "Logical Reasoning set 3" at bounding box center [357, 382] width 155 height 17
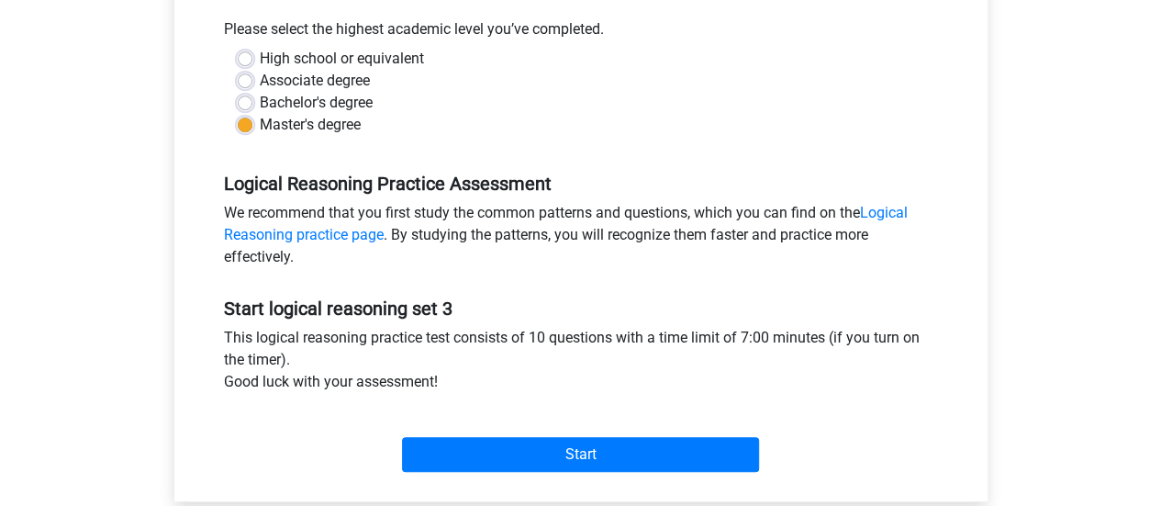
scroll to position [420, 0]
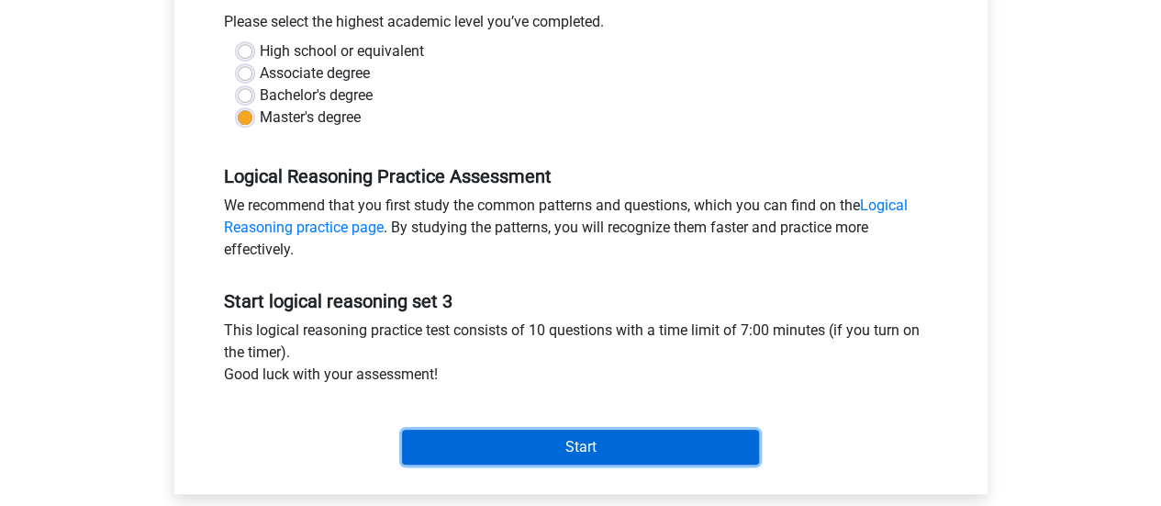
click at [492, 443] on input "Start" at bounding box center [580, 446] width 357 height 35
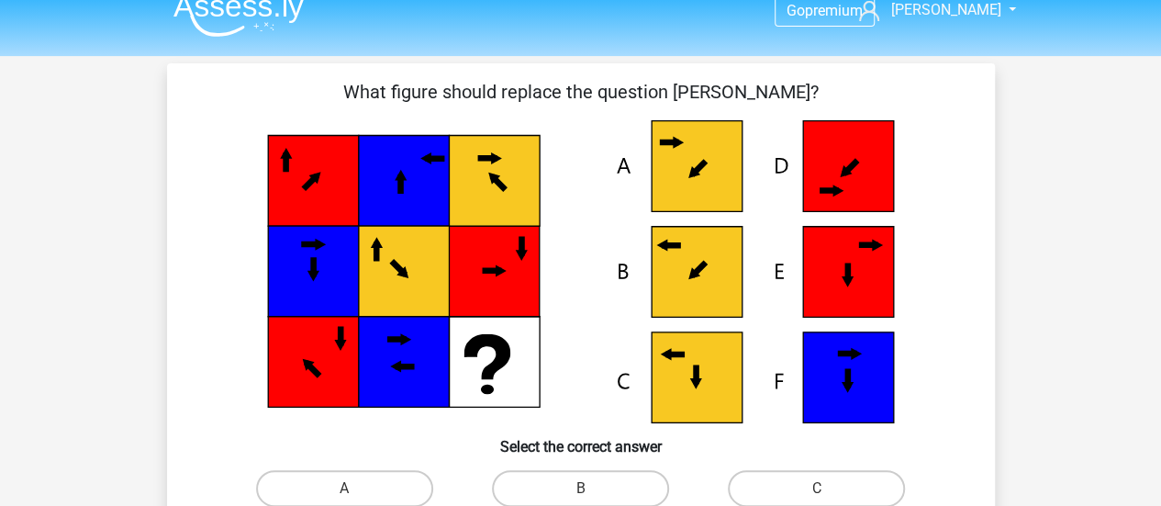
scroll to position [24, 0]
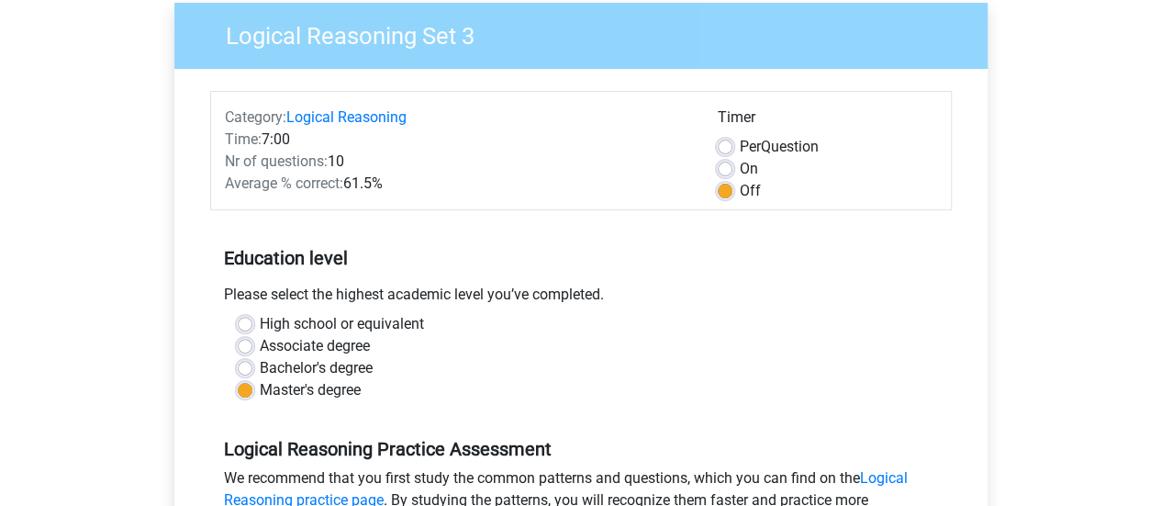
scroll to position [133, 0]
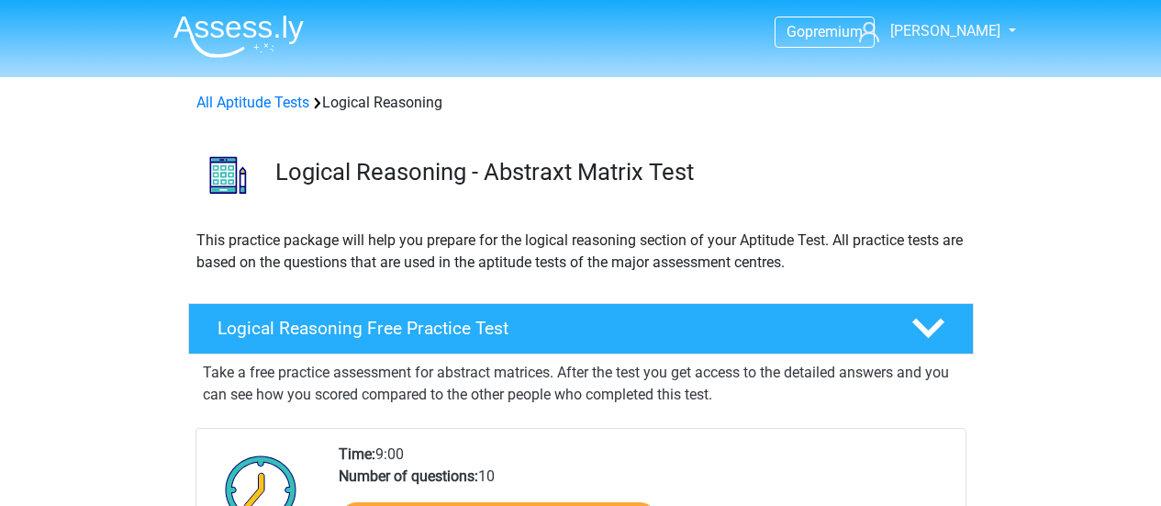
scroll to position [1040, 0]
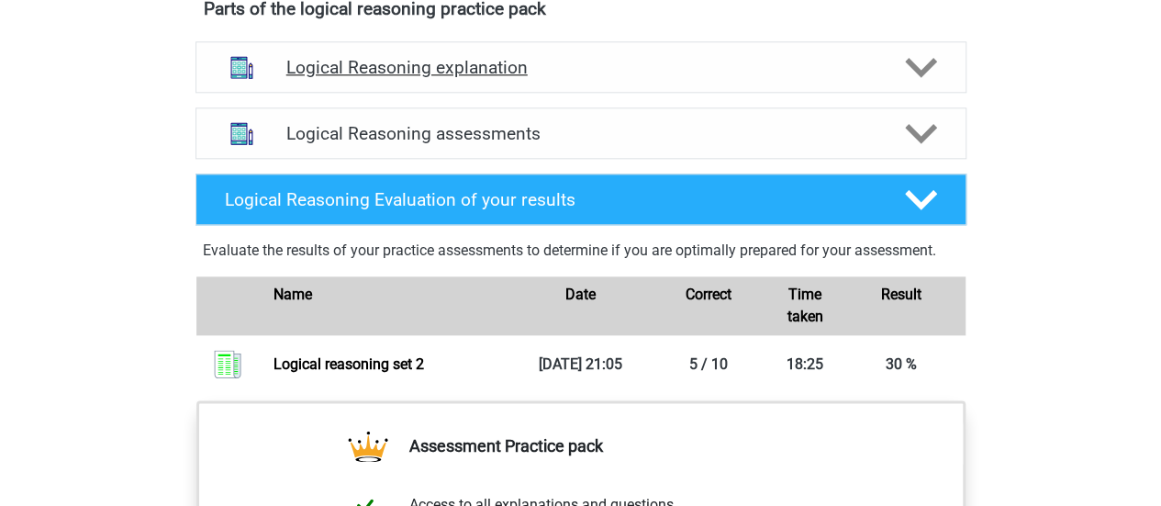
click at [496, 78] on h4 "Logical Reasoning explanation" at bounding box center [580, 67] width 589 height 21
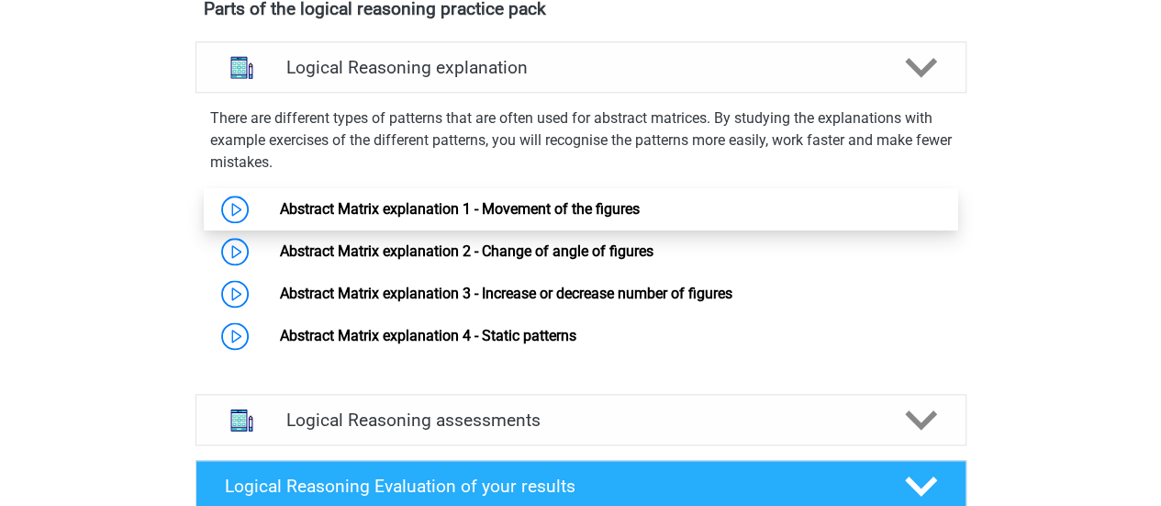
click at [570, 217] on link "Abstract Matrix explanation 1 - Movement of the figures" at bounding box center [460, 208] width 360 height 17
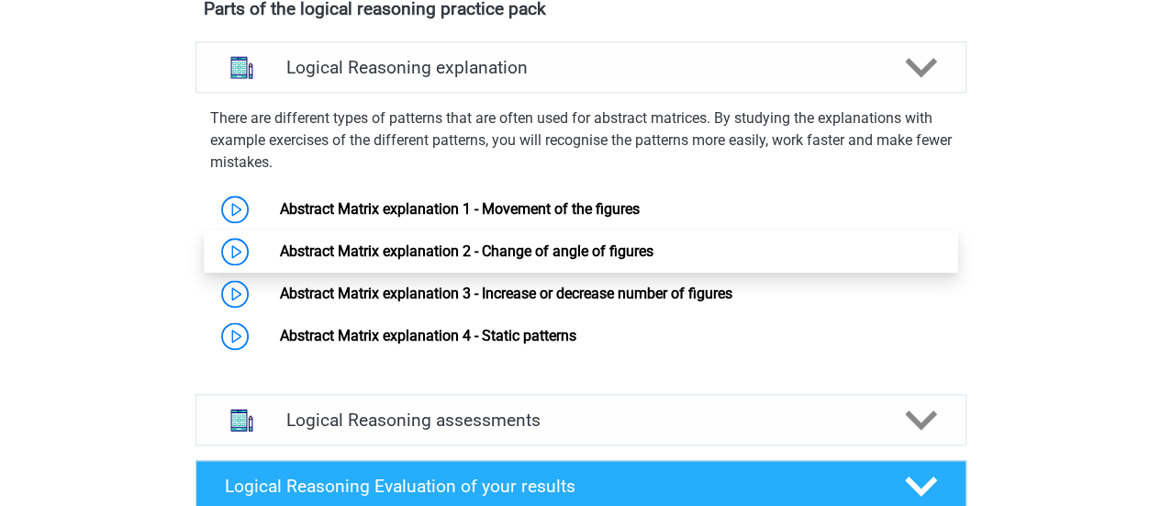
click at [653, 260] on link "Abstract Matrix explanation 2 - Change of angle of figures" at bounding box center [466, 250] width 373 height 17
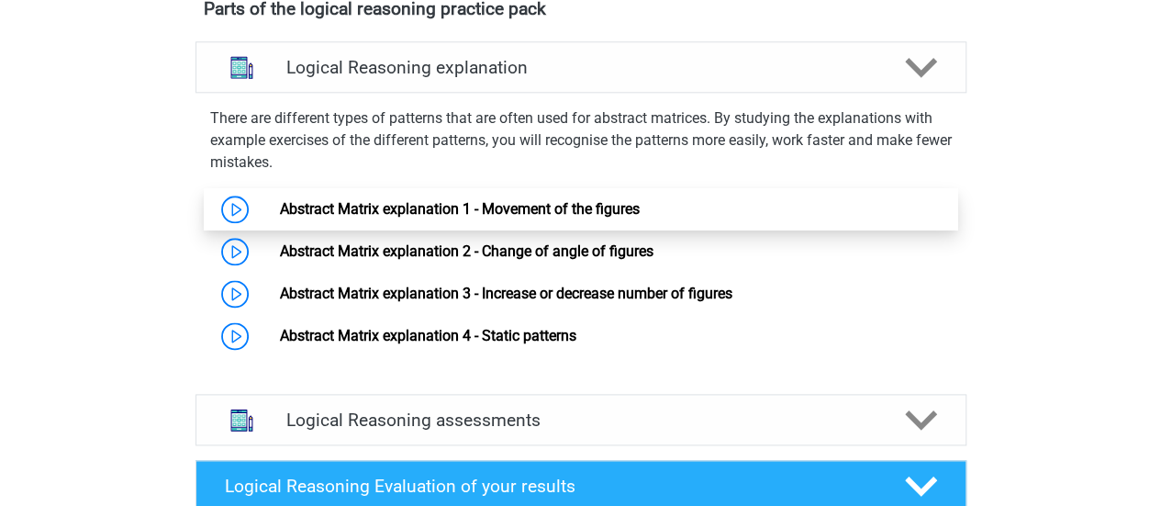
click at [543, 217] on link "Abstract Matrix explanation 1 - Movement of the figures" at bounding box center [460, 208] width 360 height 17
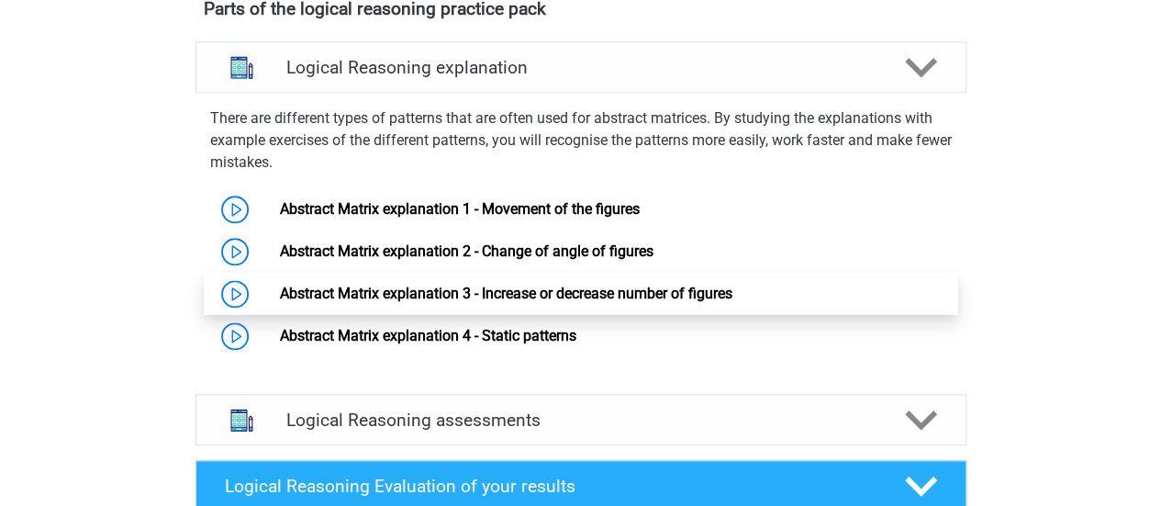
click at [538, 302] on link "Abstract Matrix explanation 3 - Increase or decrease number of figures" at bounding box center [506, 292] width 452 height 17
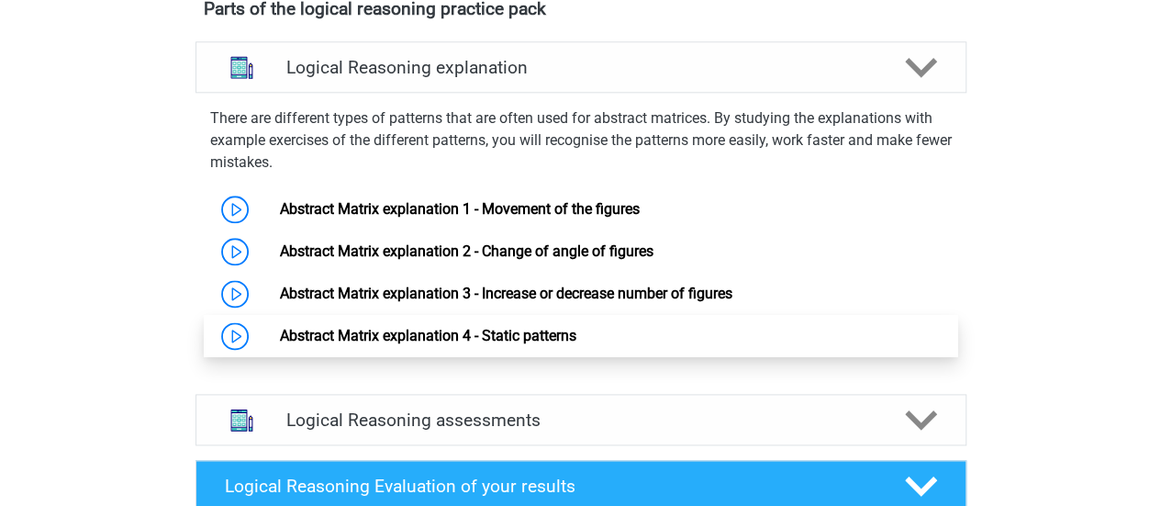
click at [520, 344] on link "Abstract Matrix explanation 4 - Static patterns" at bounding box center [428, 335] width 296 height 17
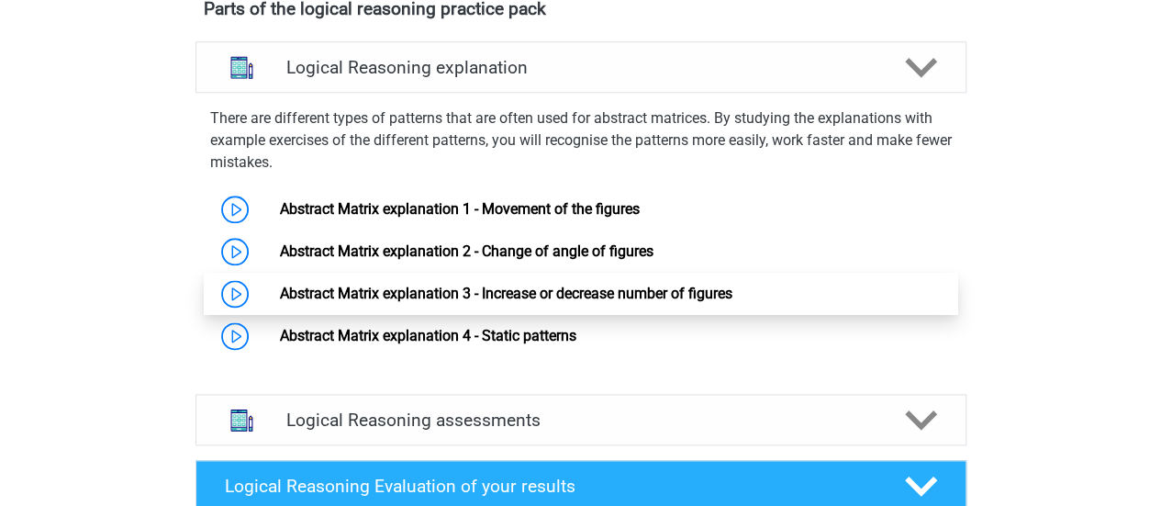
click at [504, 302] on link "Abstract Matrix explanation 3 - Increase or decrease number of figures" at bounding box center [506, 292] width 452 height 17
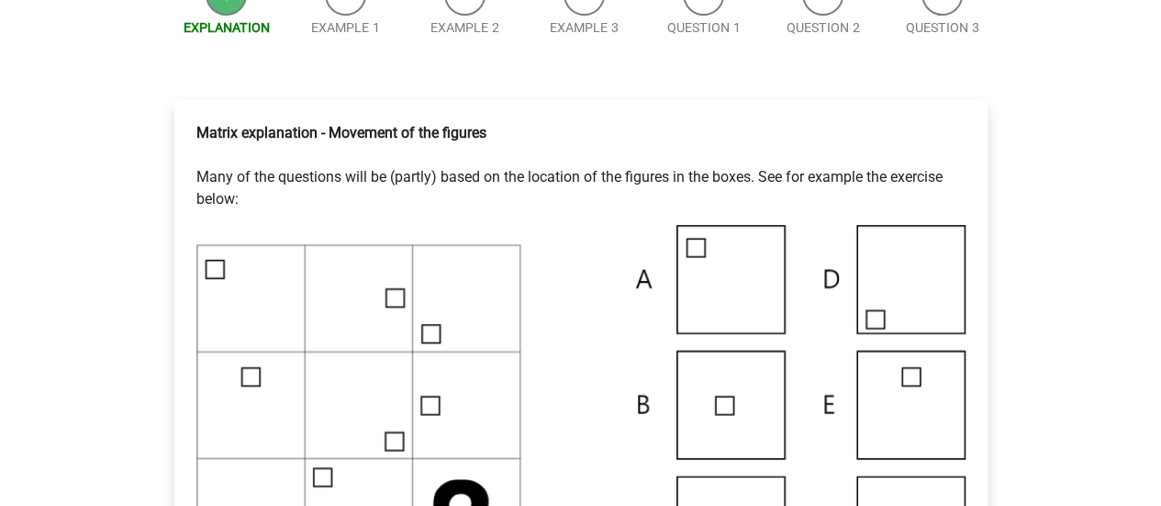
scroll to position [272, 0]
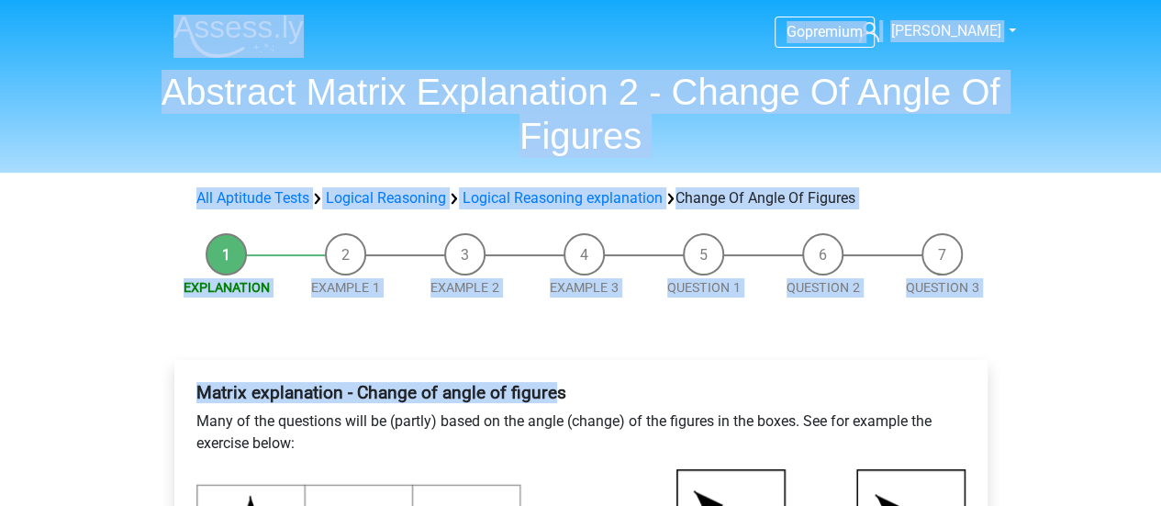
drag, startPoint x: 785, startPoint y: 104, endPoint x: 523, endPoint y: -99, distance: 331.6
click at [440, 399] on b "Matrix explanation - Change of angle of figures" at bounding box center [381, 392] width 370 height 21
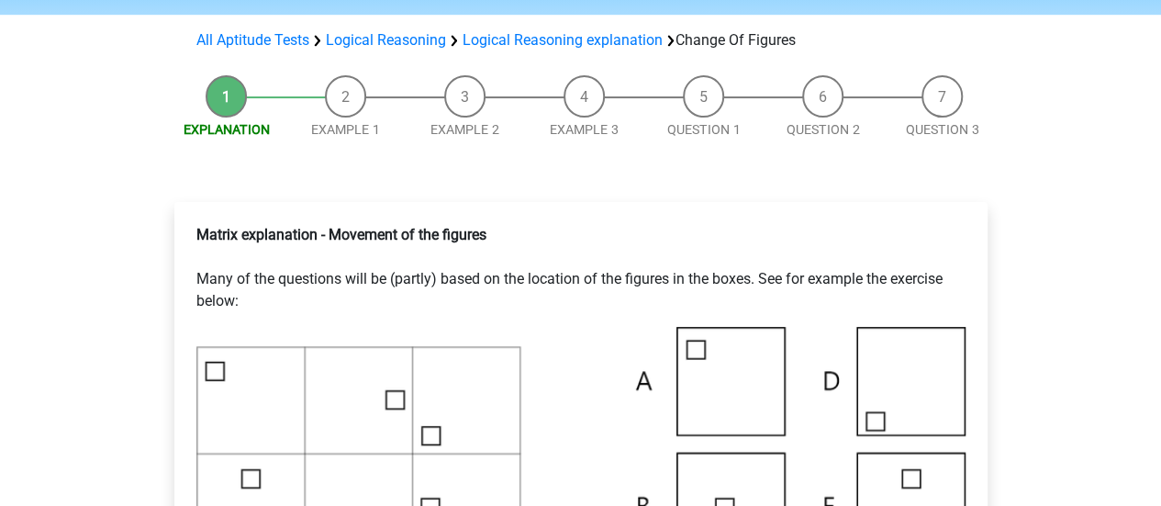
scroll to position [171, 0]
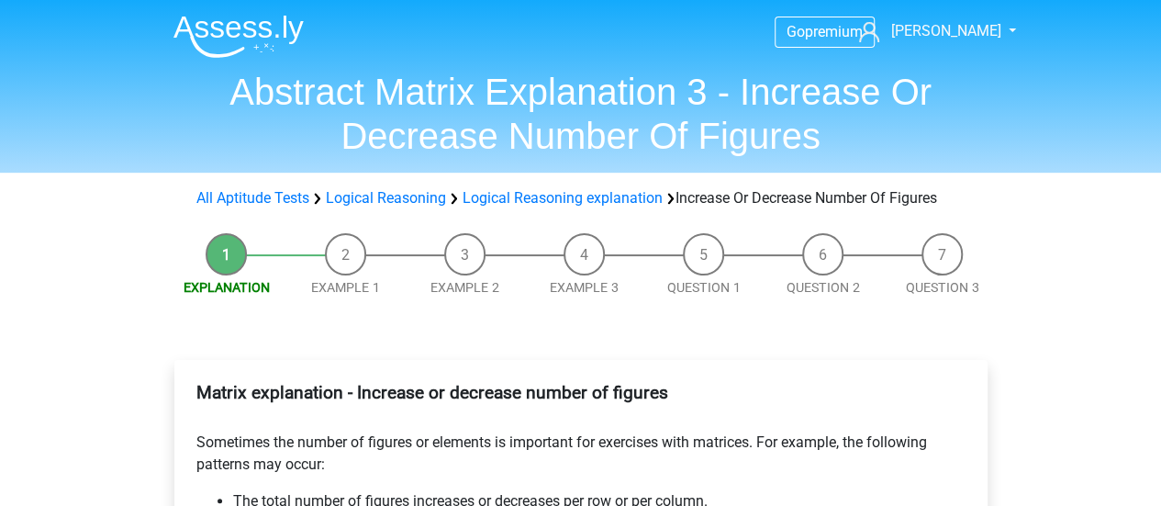
scroll to position [272, 0]
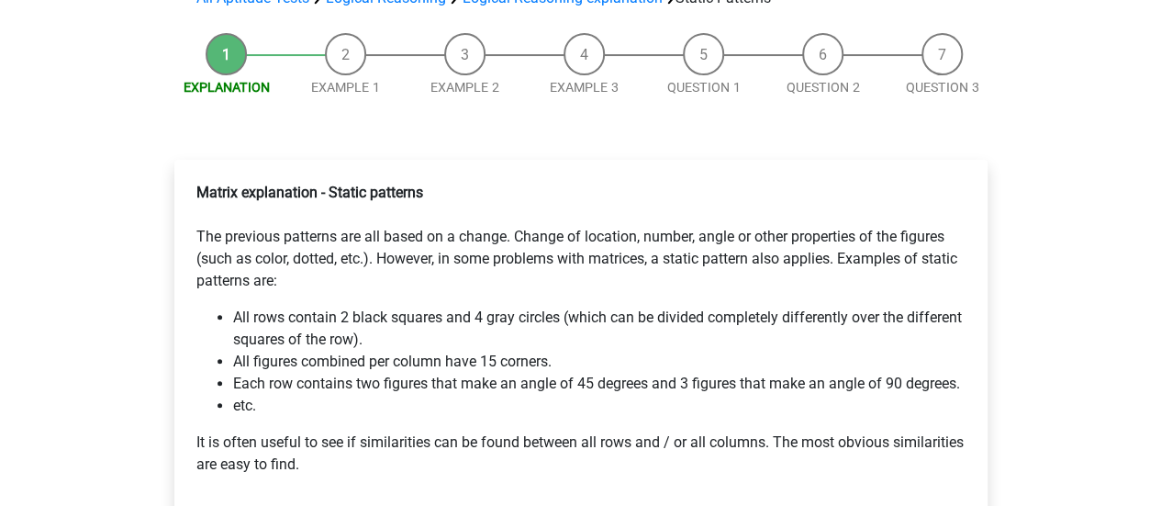
scroll to position [320, 0]
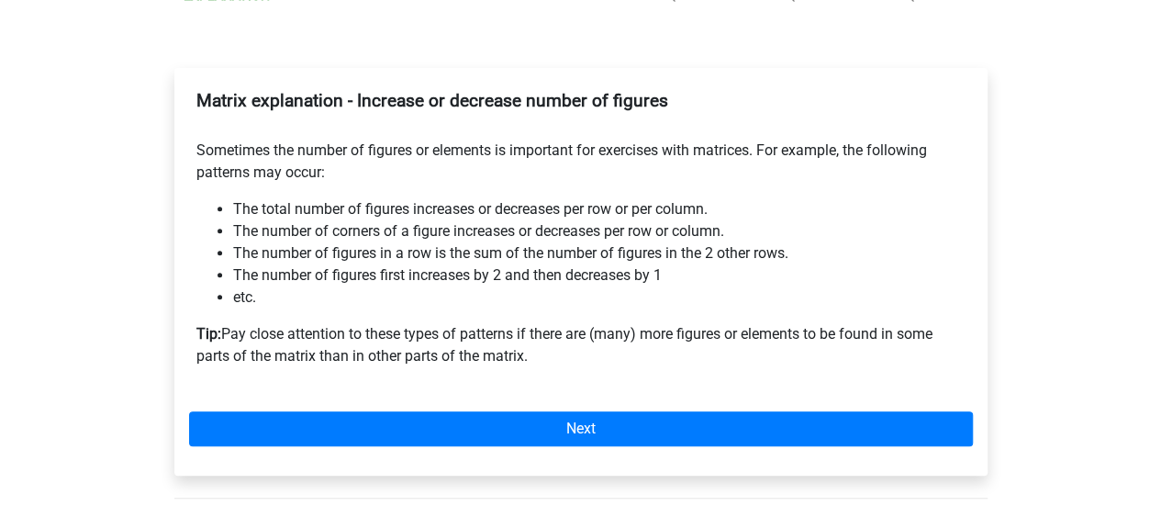
scroll to position [295, 0]
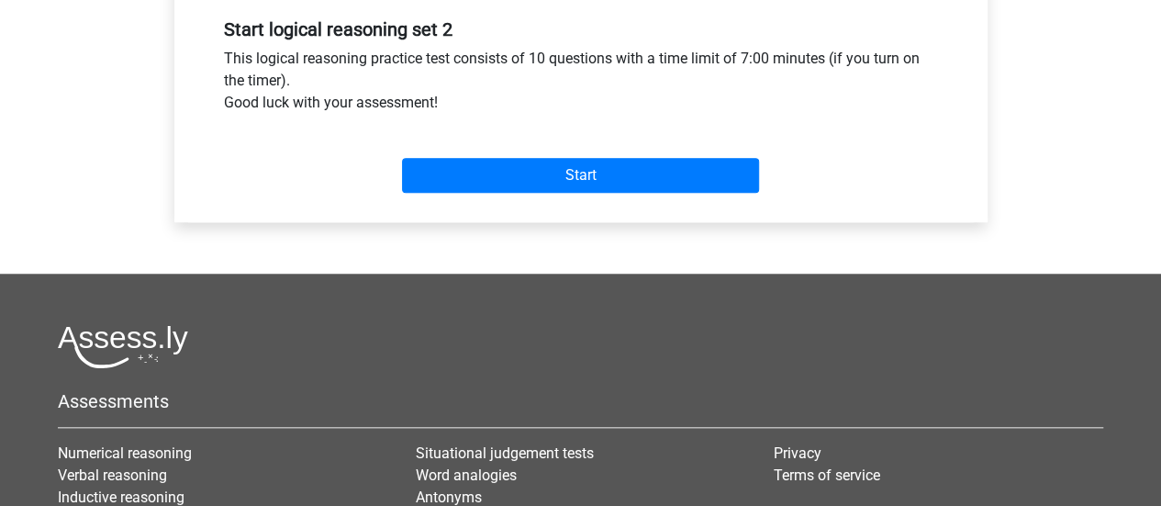
scroll to position [707, 0]
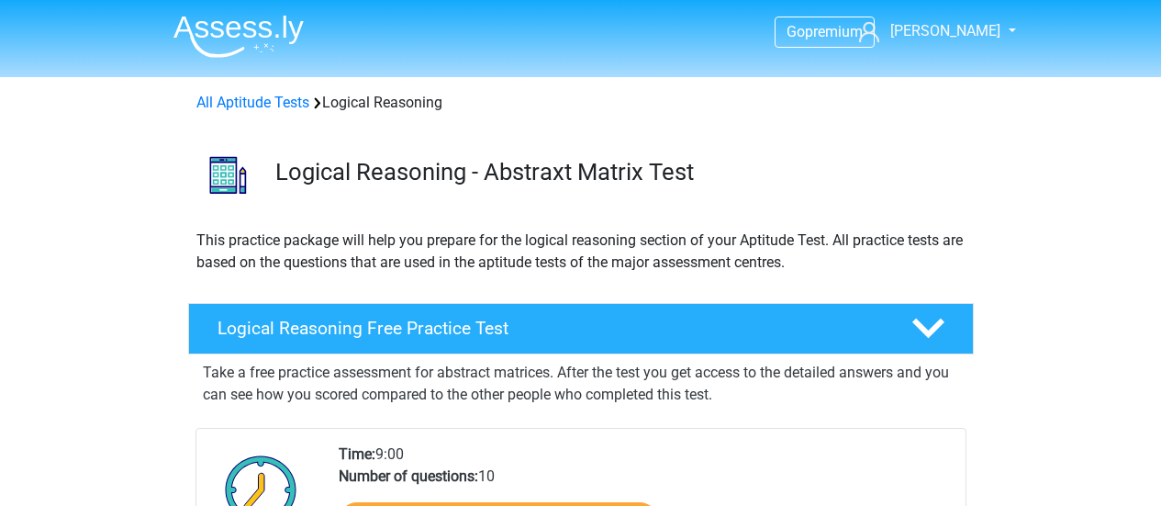
scroll to position [1220, 0]
